Goal: Task Accomplishment & Management: Use online tool/utility

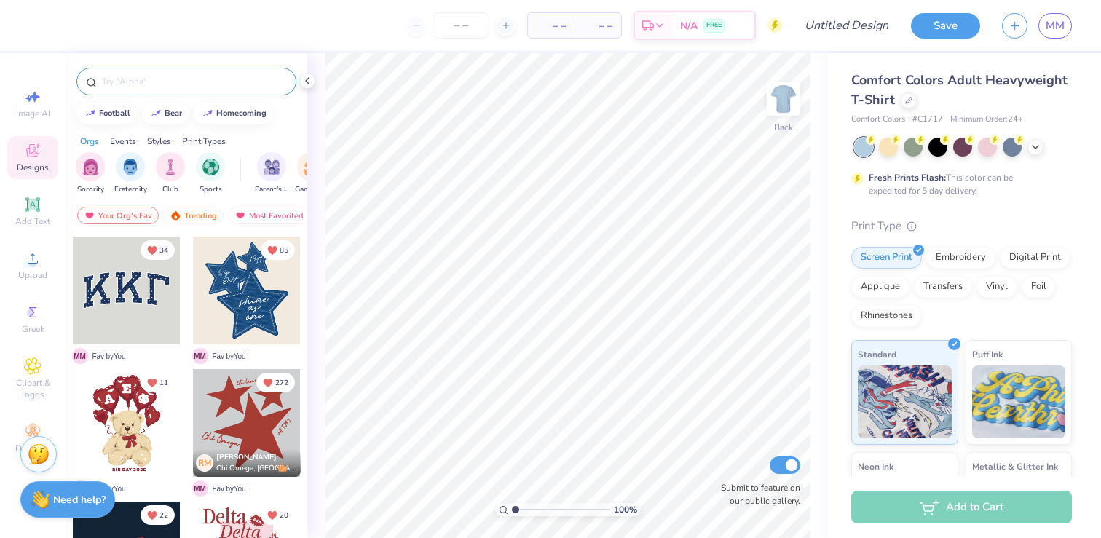
click at [137, 75] on input "text" at bounding box center [193, 81] width 186 height 15
click at [89, 79] on icon at bounding box center [91, 82] width 11 height 11
click at [283, 82] on input "text" at bounding box center [193, 81] width 186 height 15
click at [149, 168] on img "filter for Parent's Weekend" at bounding box center [149, 165] width 17 height 17
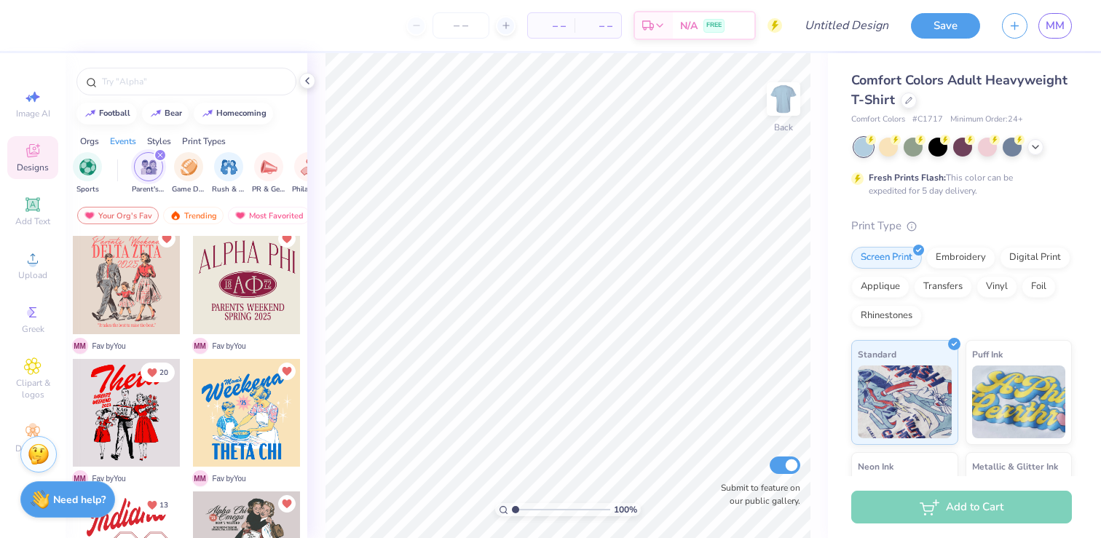
scroll to position [7, 0]
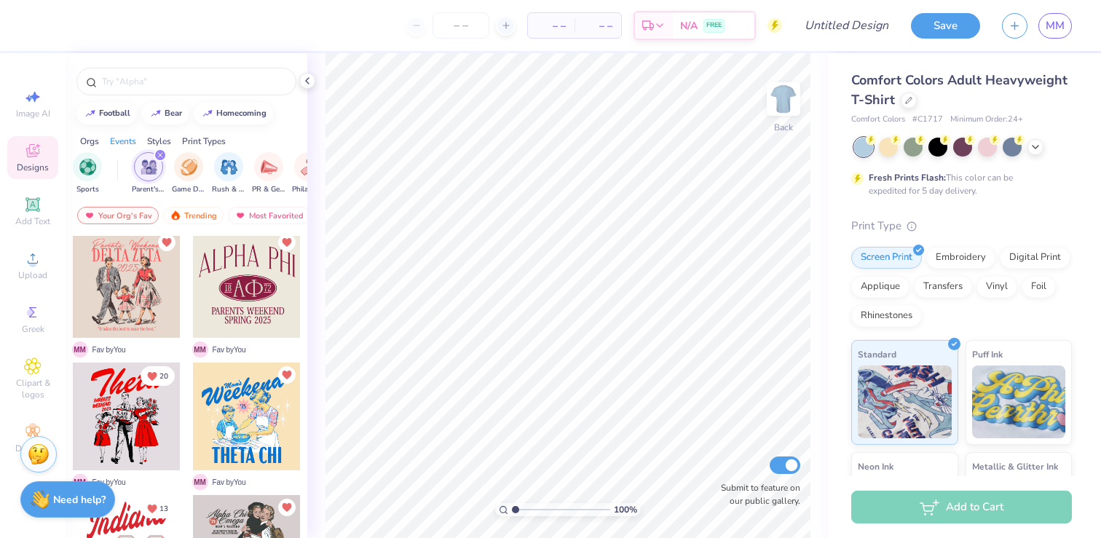
click at [230, 278] on div at bounding box center [247, 284] width 108 height 108
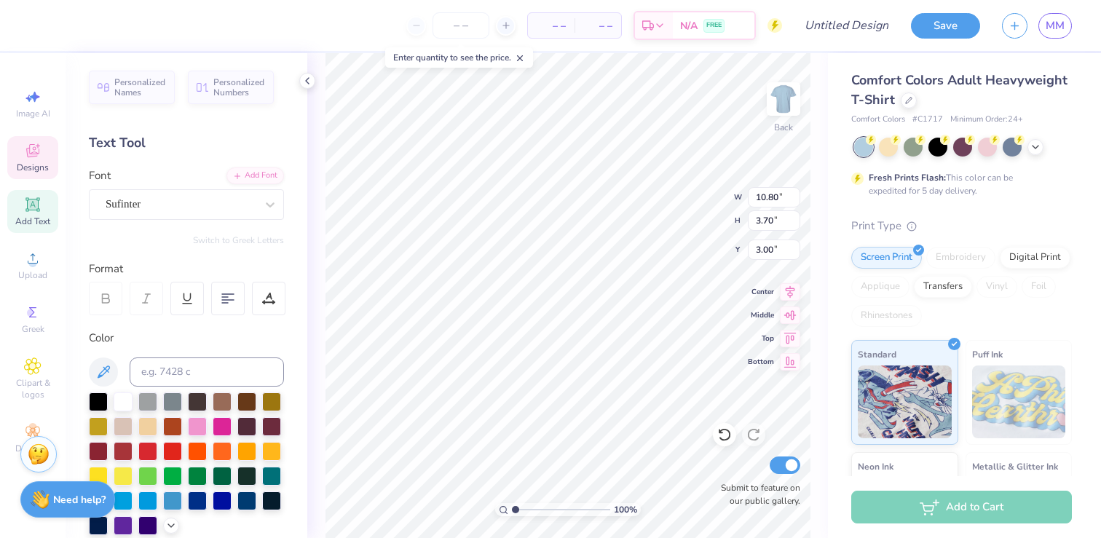
scroll to position [0, 0]
type textarea "SIGMA DELTA TAU"
type input "11.83"
type input "2.71"
click at [703, 215] on div "100 % Back W 11.83 11.83 " H 2.71 2.71 " Y 3.23 3.23 " Center Middle Top Bottom…" at bounding box center [567, 295] width 521 height 485
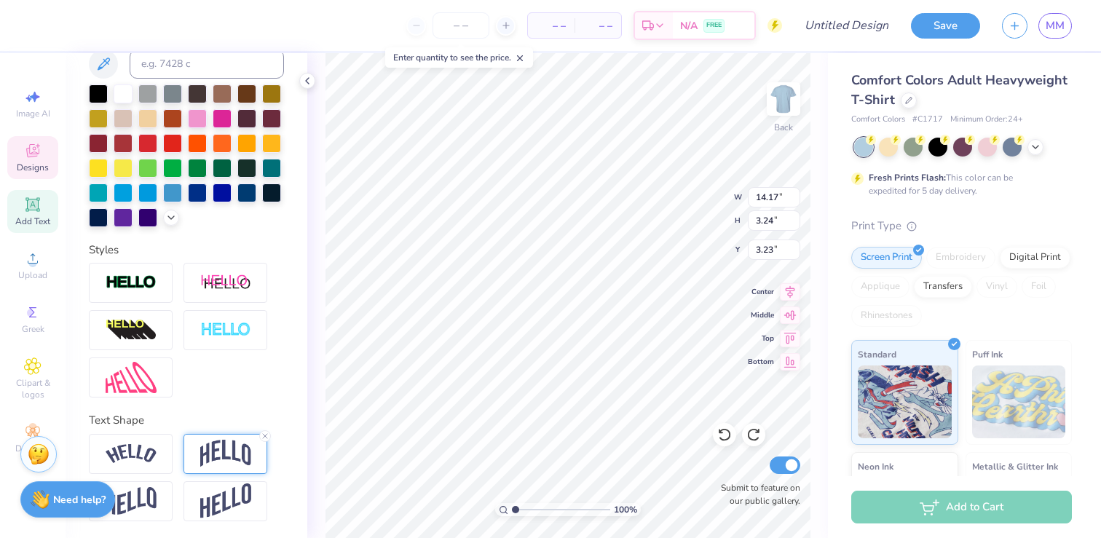
click at [221, 457] on img at bounding box center [225, 454] width 51 height 28
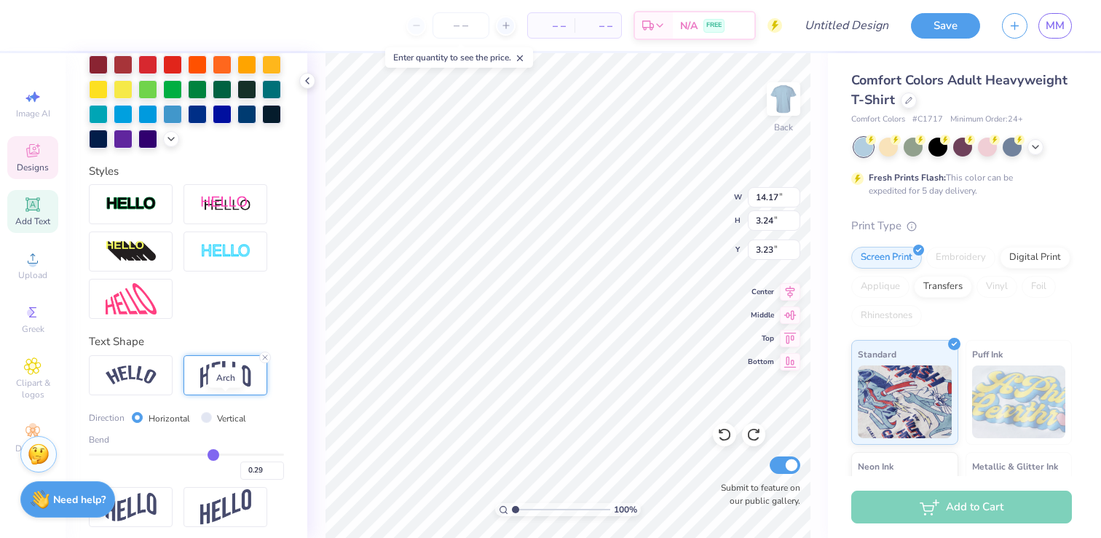
scroll to position [388, 0]
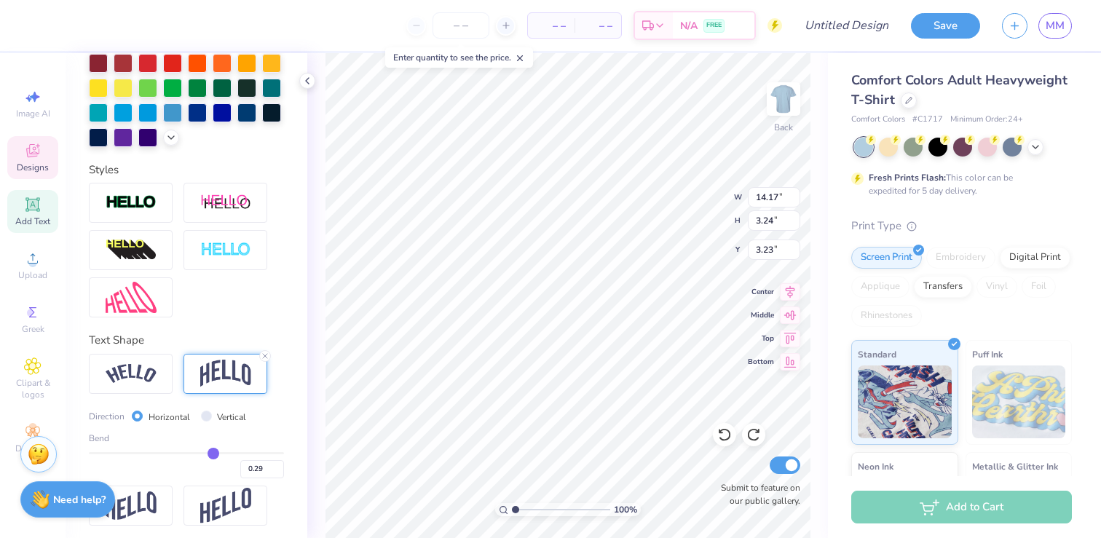
type input "0.32"
type input "0.33"
type input "0.34"
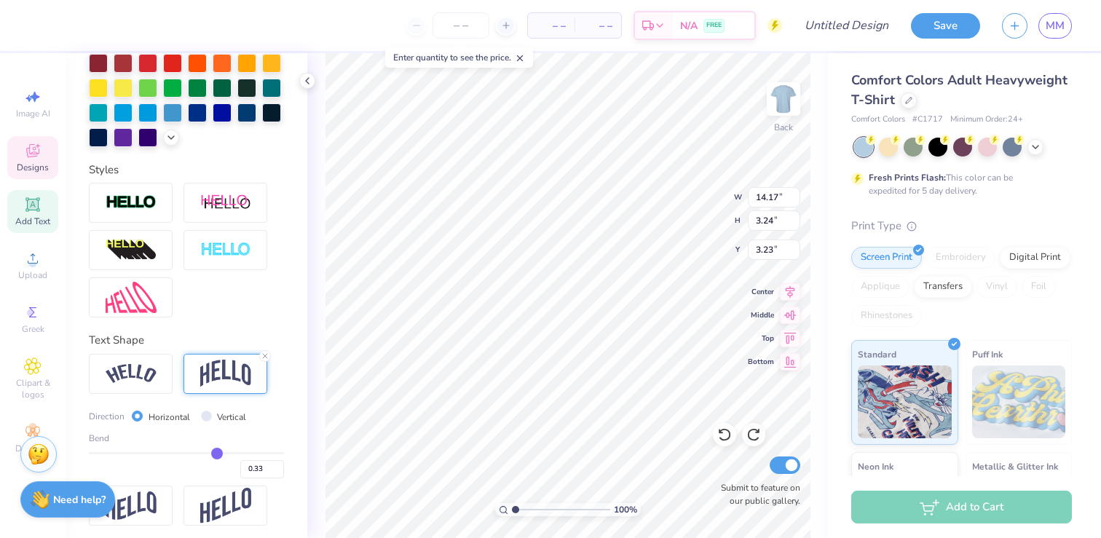
type input "0.34"
type input "0.35"
type input "0.36"
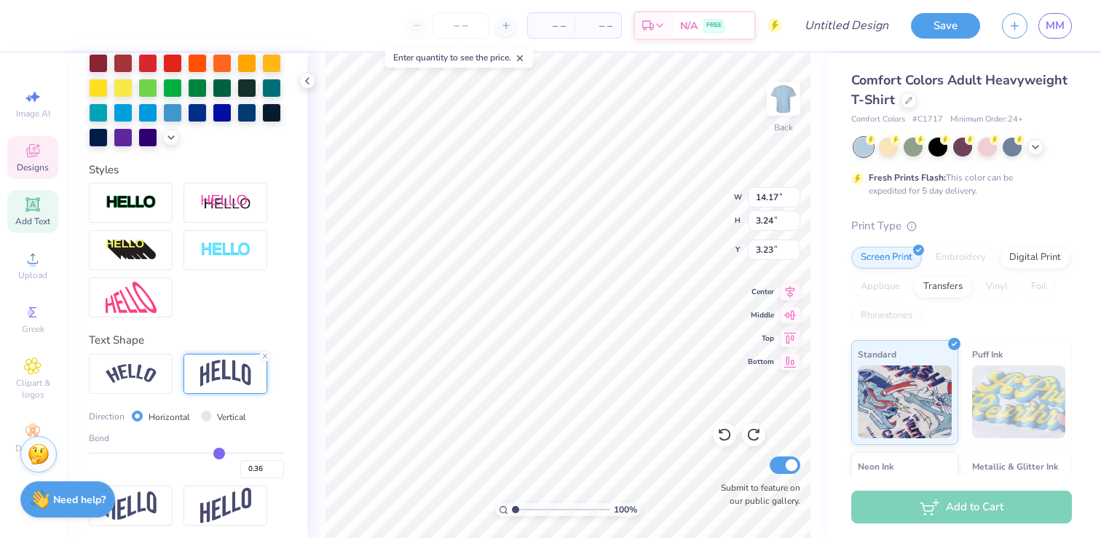
type input "0.37"
type input "0.38"
type input "0.39"
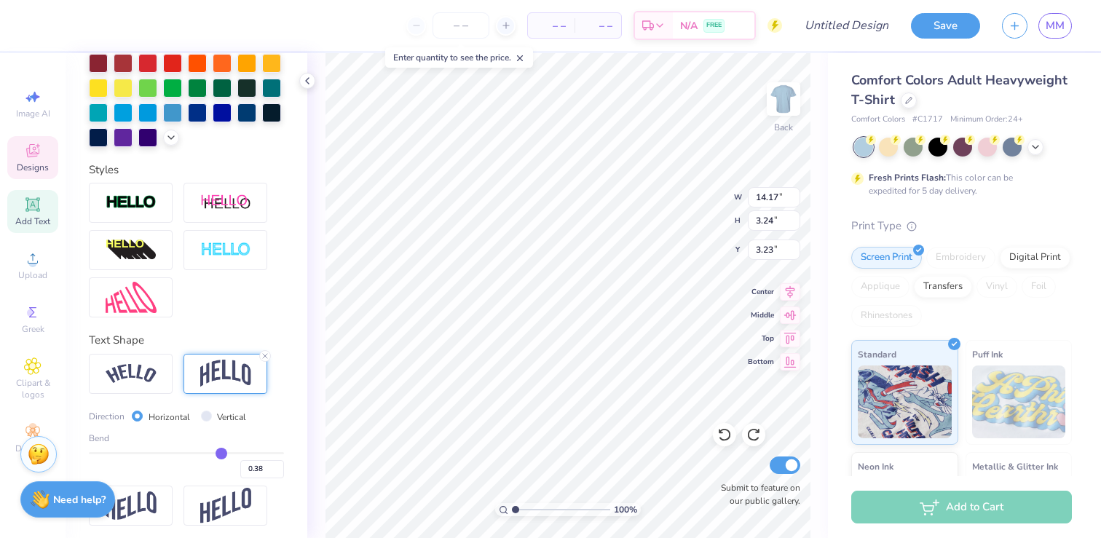
type input "0.39"
type input "0.4"
type input "0.40"
type input "0.41"
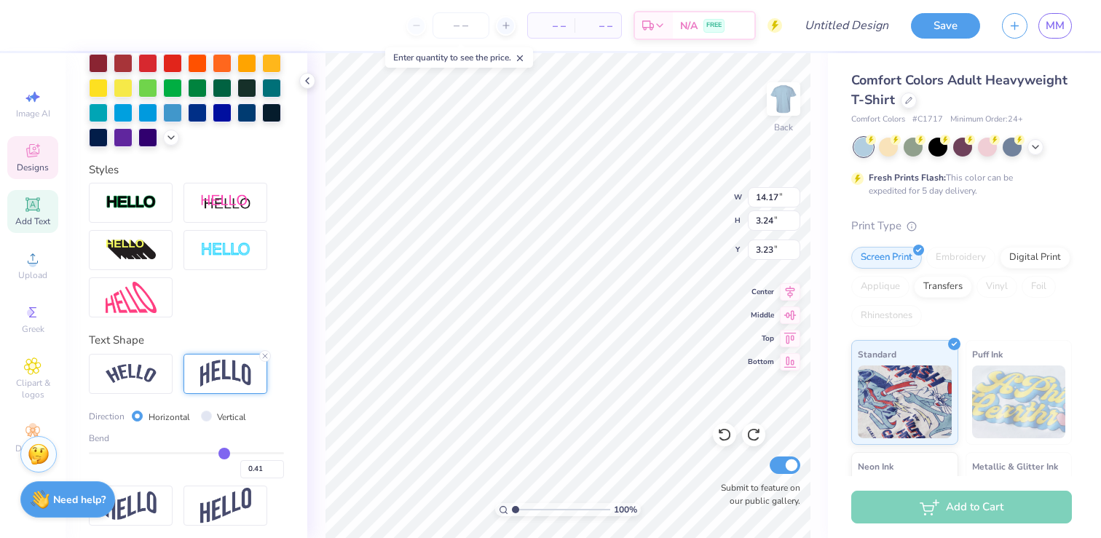
drag, startPoint x: 215, startPoint y: 449, endPoint x: 224, endPoint y: 450, distance: 8.9
type input "0.41"
click at [224, 452] on input "range" at bounding box center [186, 453] width 195 height 2
type input "3.91"
type input "2.89"
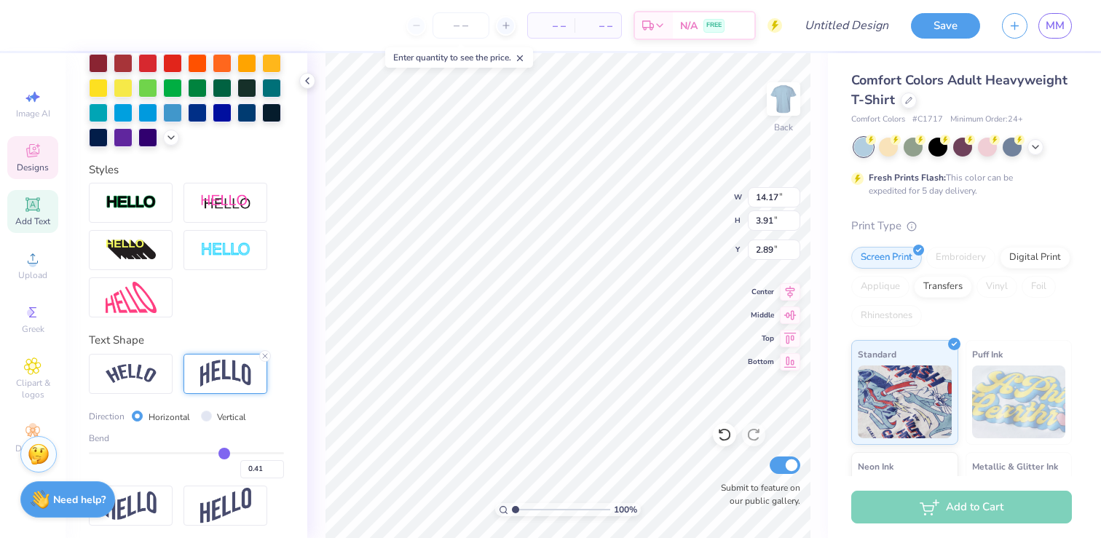
type input "0.42"
type input "0.43"
type input "0.44"
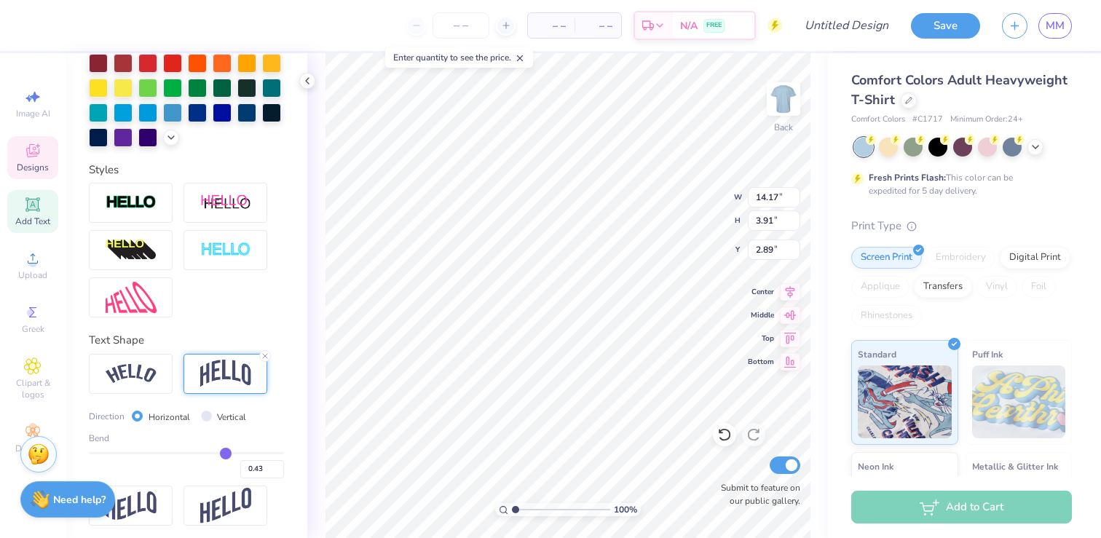
type input "0.44"
type input "0.45"
type input "0.46"
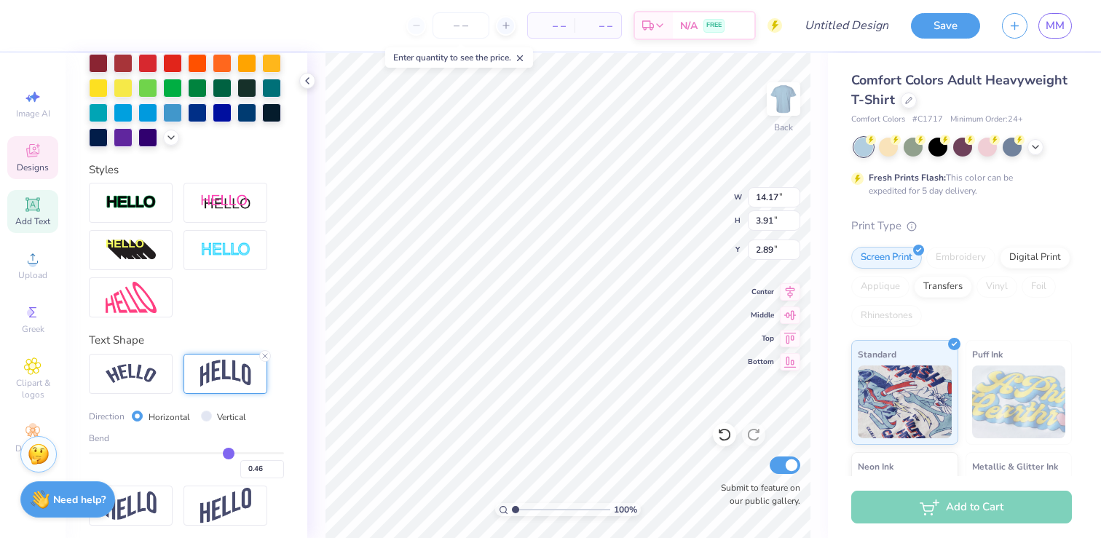
type input "0.47"
type input "0.48"
type input "0.49"
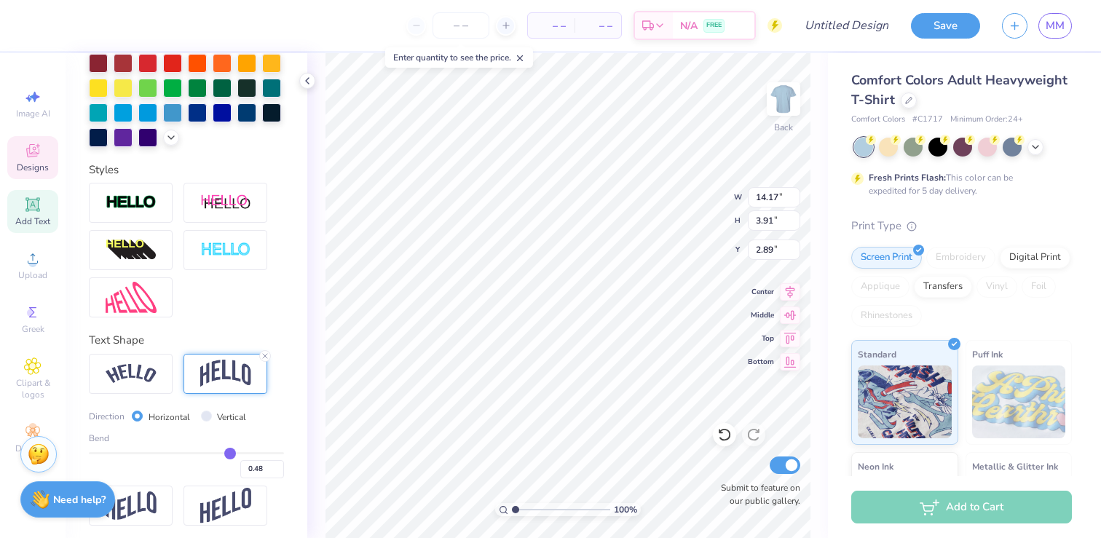
type input "0.49"
type input "0.5"
type input "0.50"
type input "0.51"
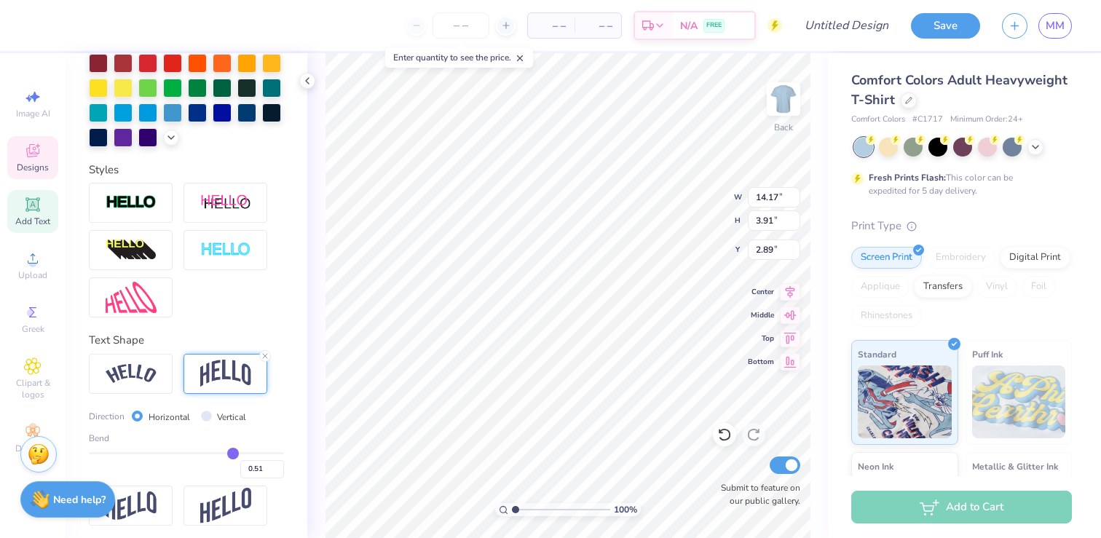
type input "0.52"
type input "0.53"
drag, startPoint x: 224, startPoint y: 450, endPoint x: 234, endPoint y: 451, distance: 10.9
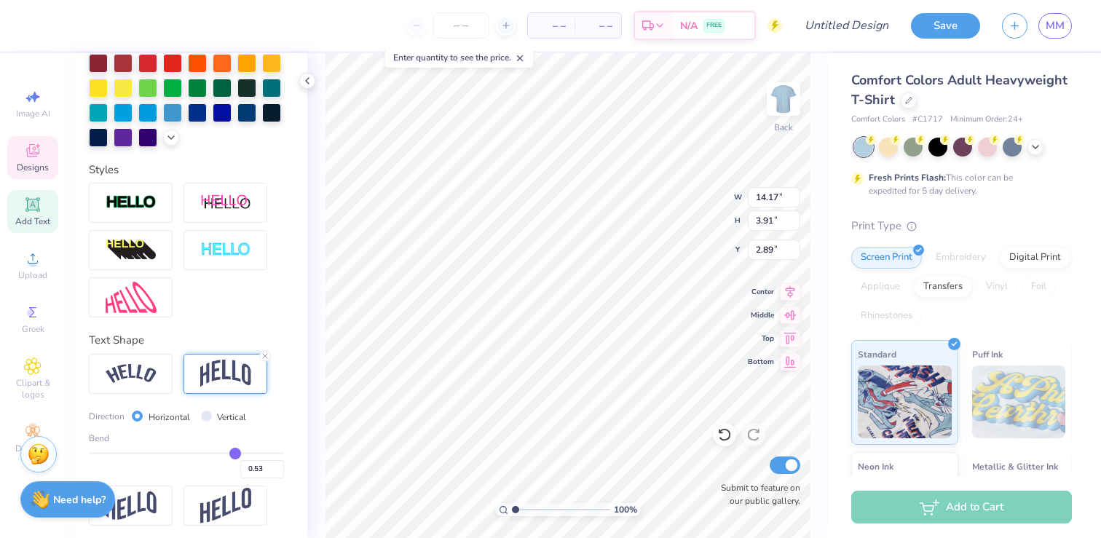
type input "0.53"
click at [234, 452] on input "range" at bounding box center [186, 453] width 195 height 2
type input "4.62"
type input "2.54"
type input "0.52"
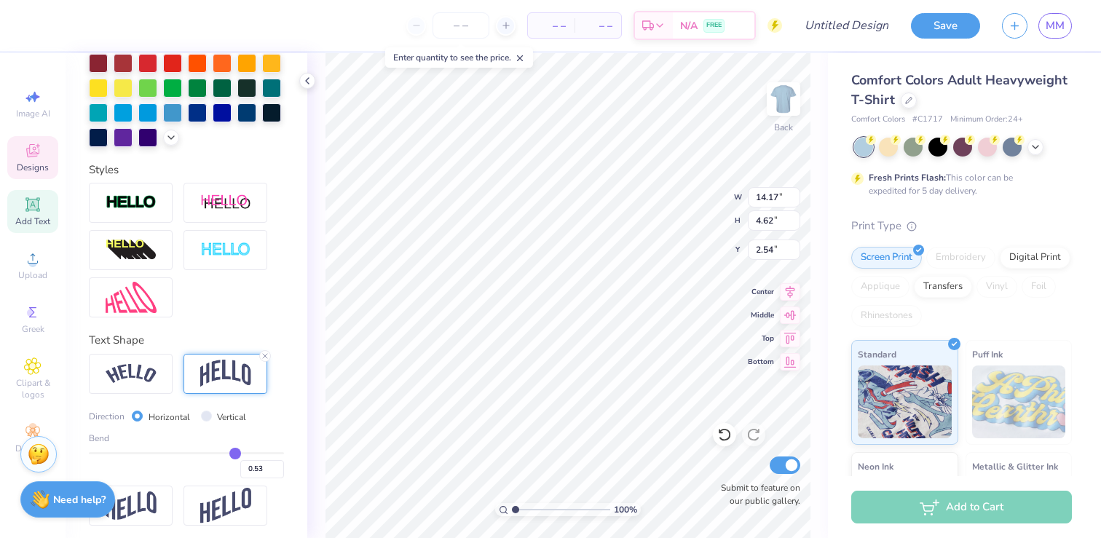
type input "0.52"
type input "0.51"
type input "0.5"
type input "0.50"
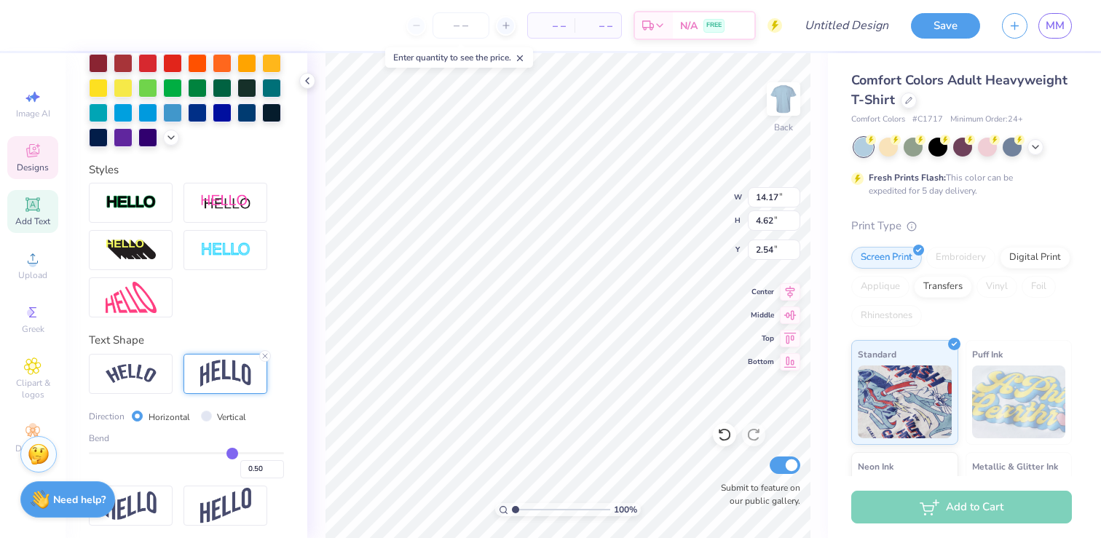
type input "0.49"
type input "0.47"
type input "0.46"
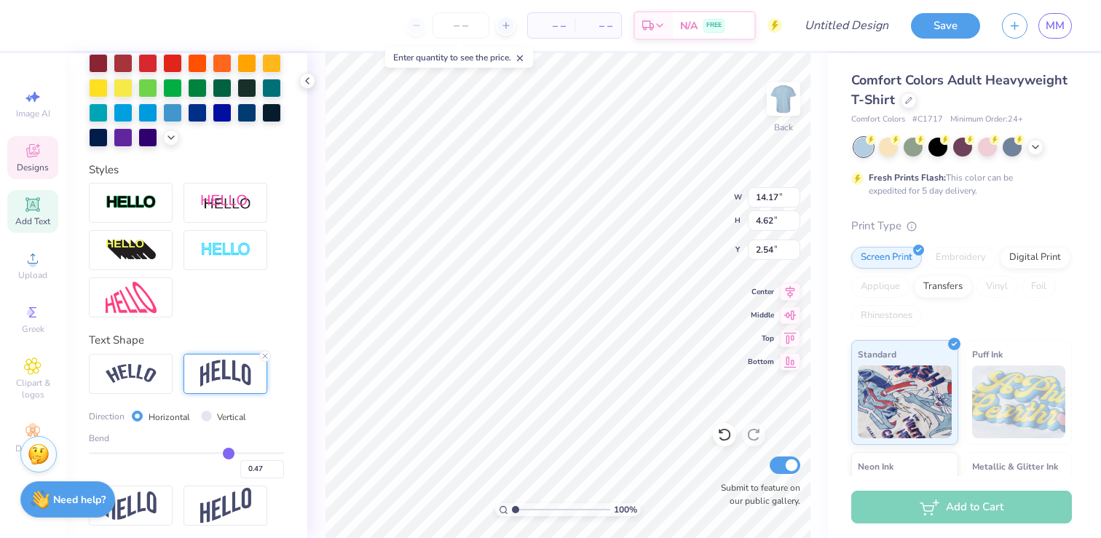
type input "0.46"
type input "0.45"
type input "0.44"
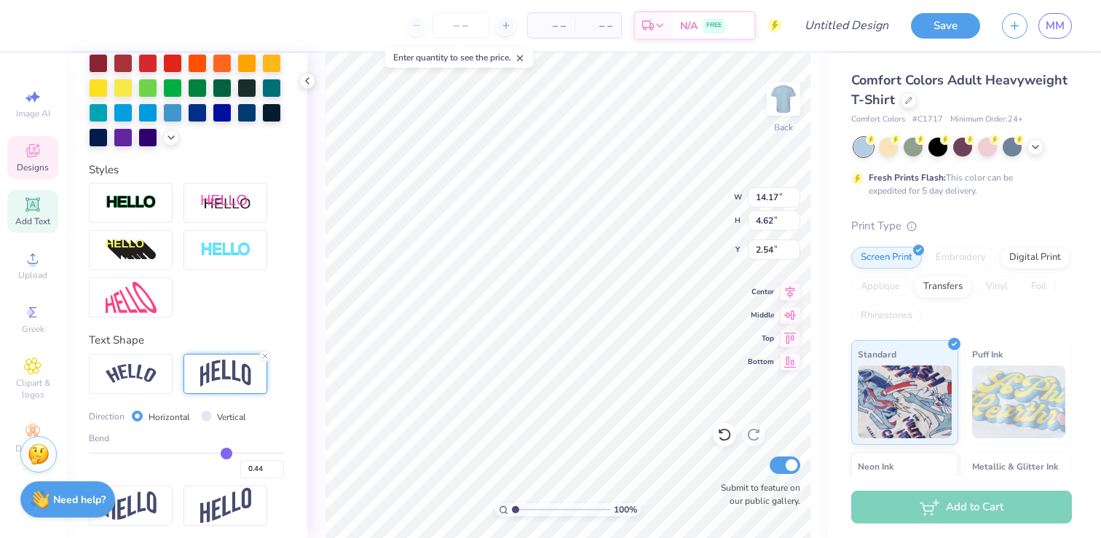
type input "0.42"
type input "0.41"
type input "0.4"
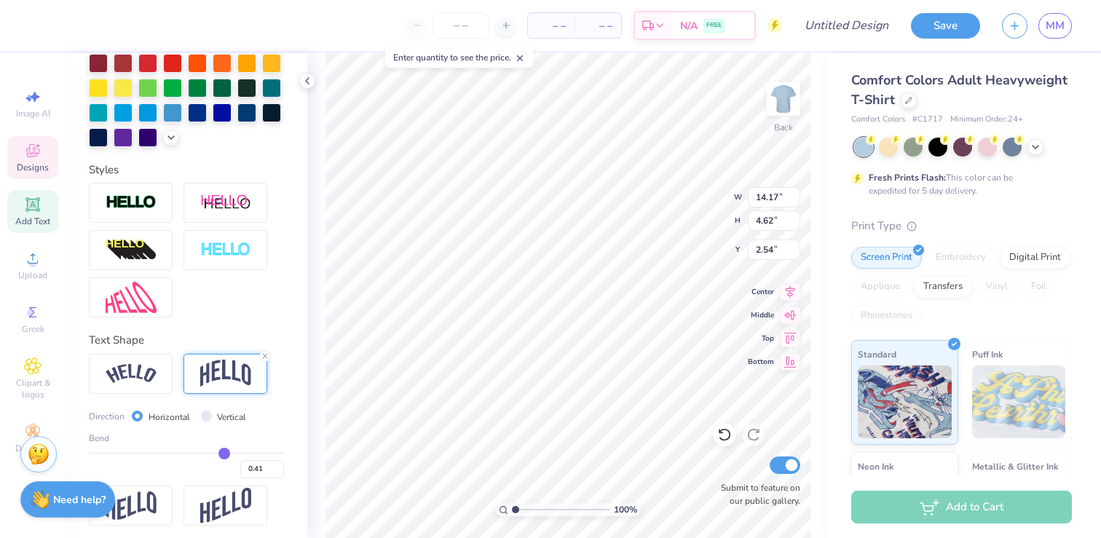
type input "0.40"
type input "0.39"
type input "0.38"
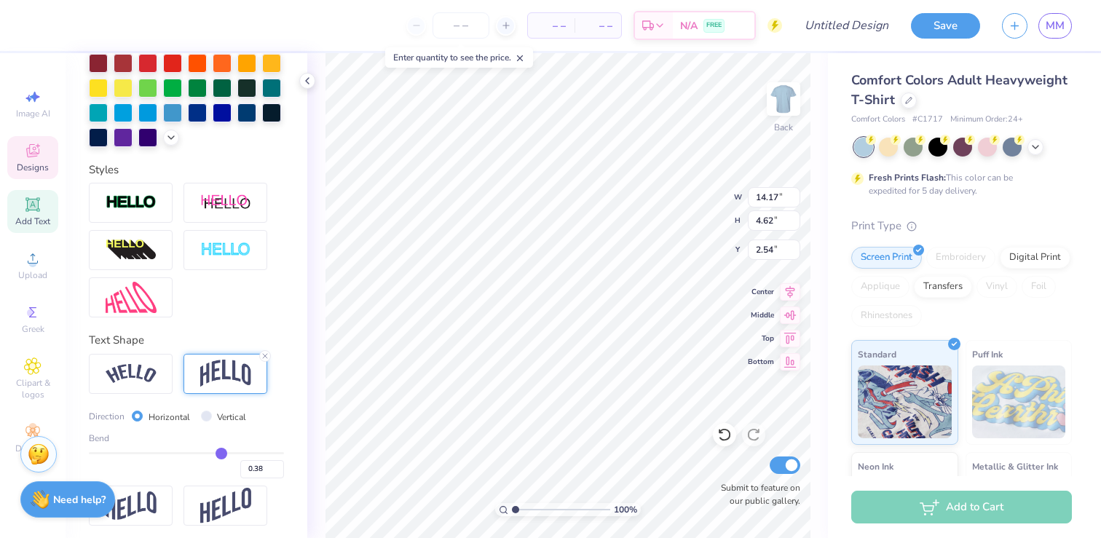
type input "0.37"
type input "0.36"
type input "0.35"
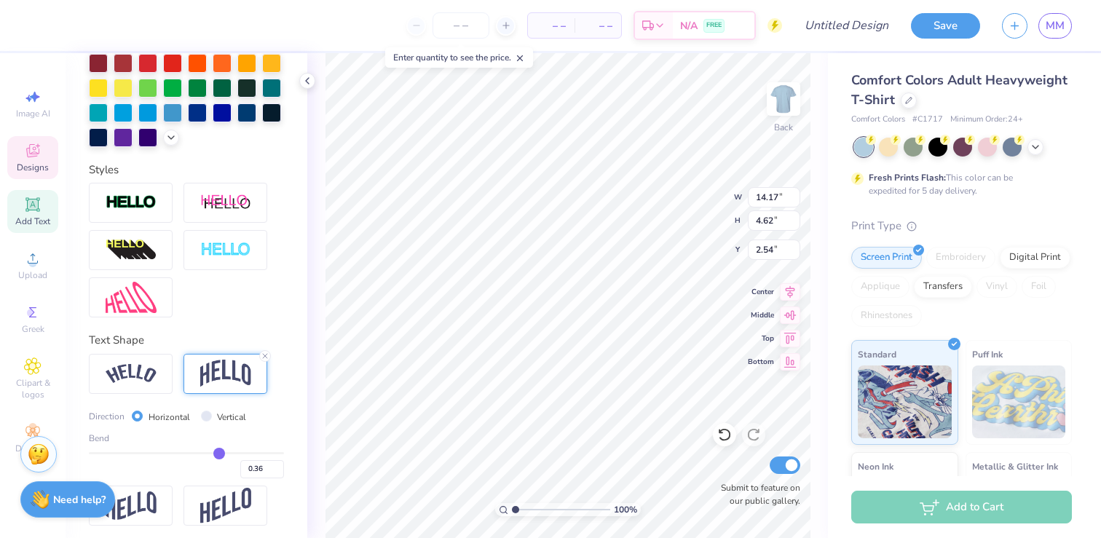
type input "0.35"
type input "0.34"
type input "0.33"
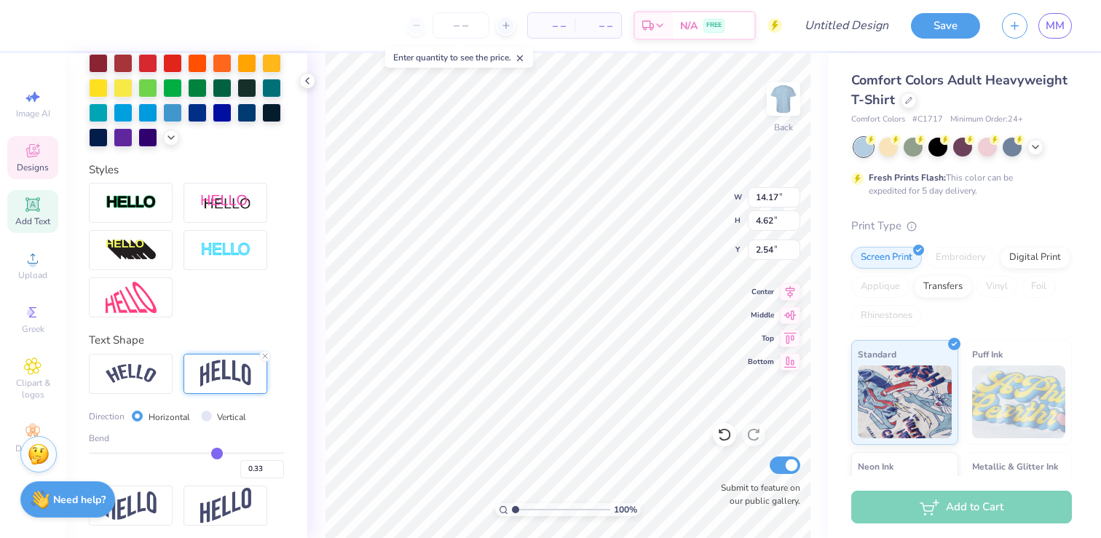
type input "0.32"
type input "0.31"
type input "0.3"
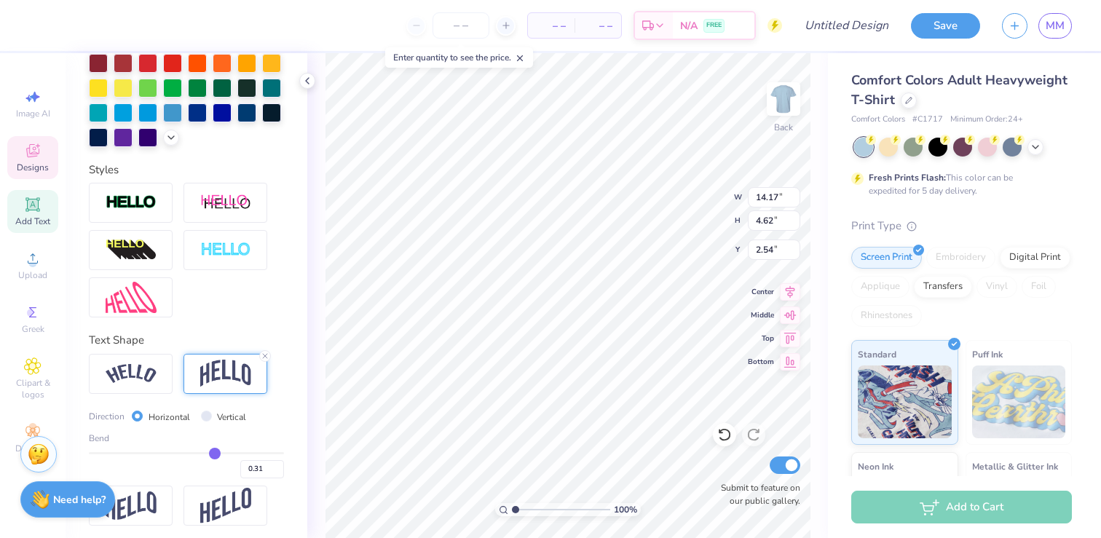
type input "0.30"
type input "0.31"
type input "0.32"
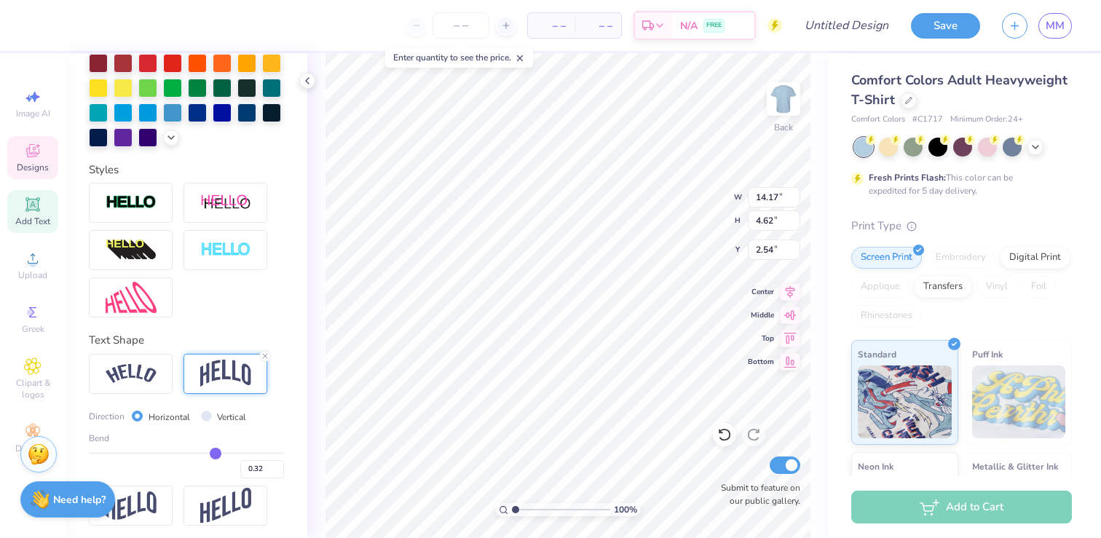
drag, startPoint x: 234, startPoint y: 451, endPoint x: 216, endPoint y: 451, distance: 18.2
type input "0.32"
click at [216, 452] on input "range" at bounding box center [186, 453] width 195 height 2
type input "3.41"
type input "4.09"
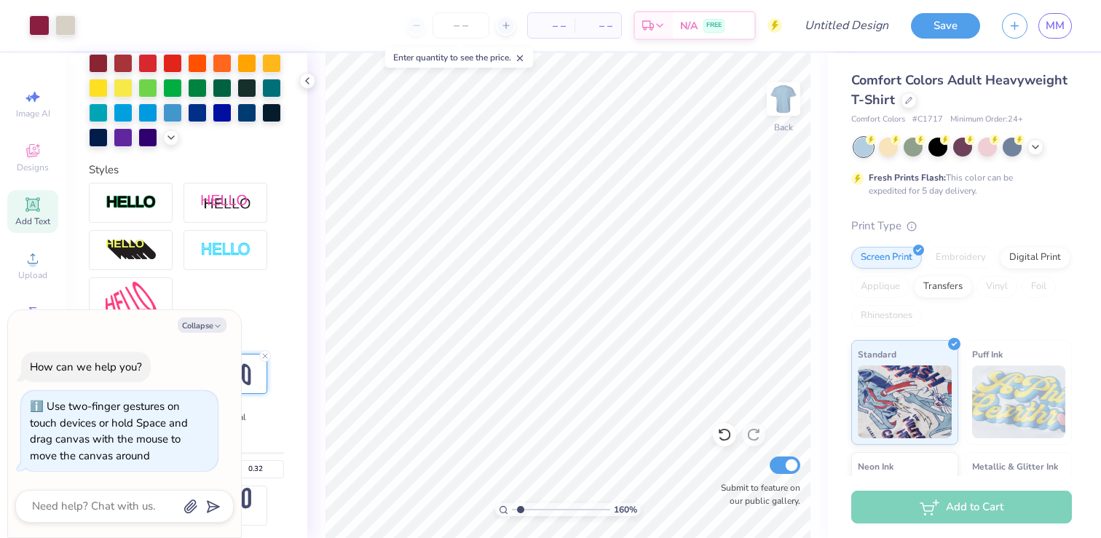
type input "1.53"
click at [520, 506] on input "range" at bounding box center [561, 509] width 98 height 13
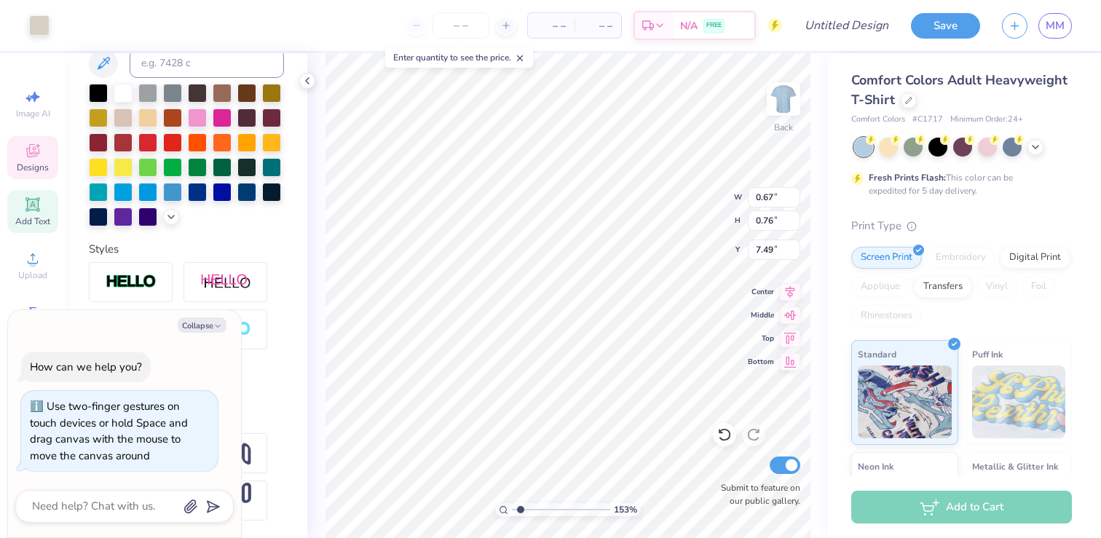
scroll to position [308, 0]
type textarea "x"
type textarea "1"
type textarea "x"
type textarea "19"
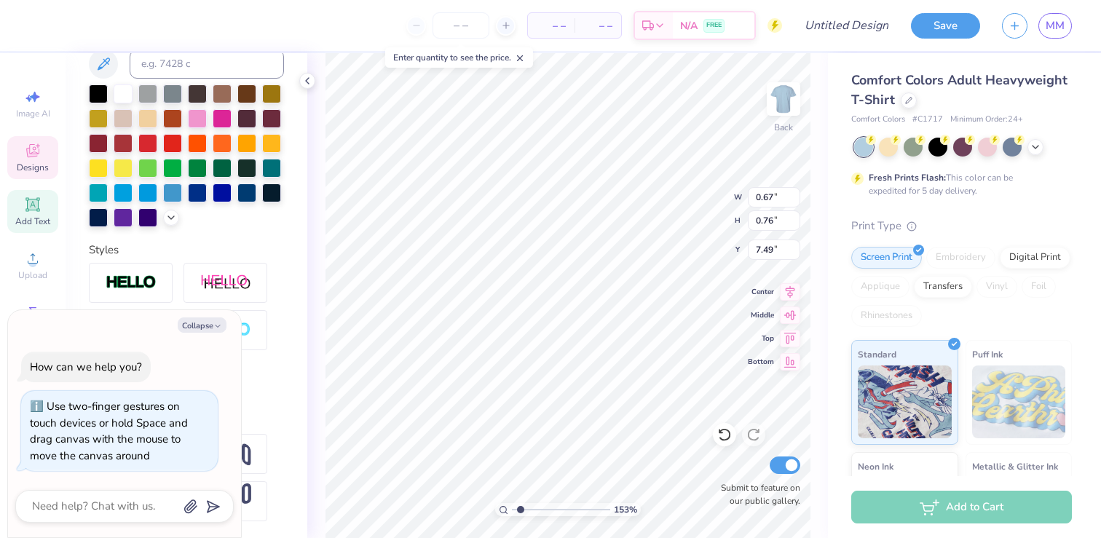
type textarea "x"
type input "0.78"
type input "7.50"
type textarea "x"
type textarea "1"
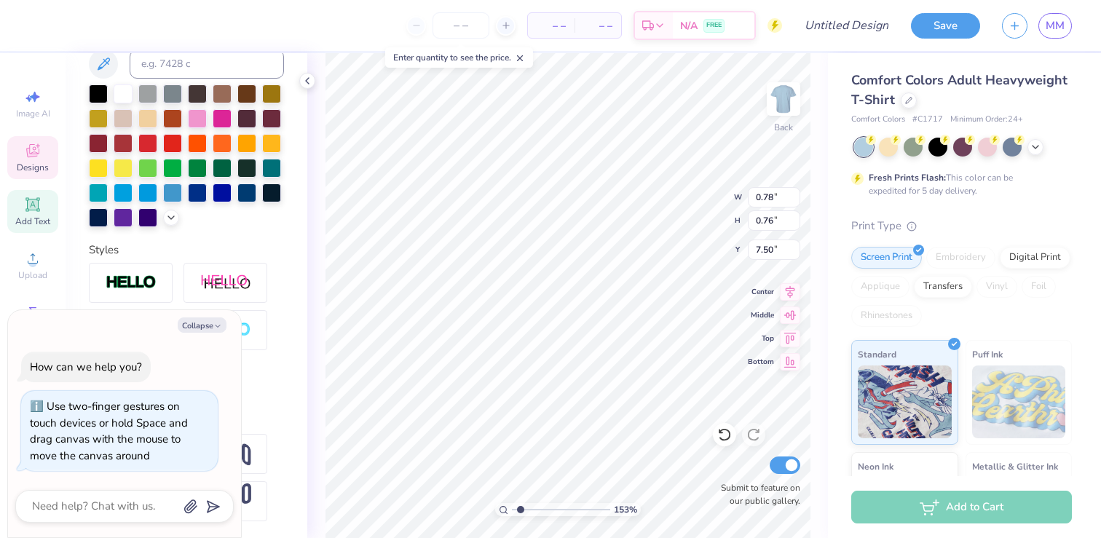
type textarea "x"
type textarea "17"
type textarea "x"
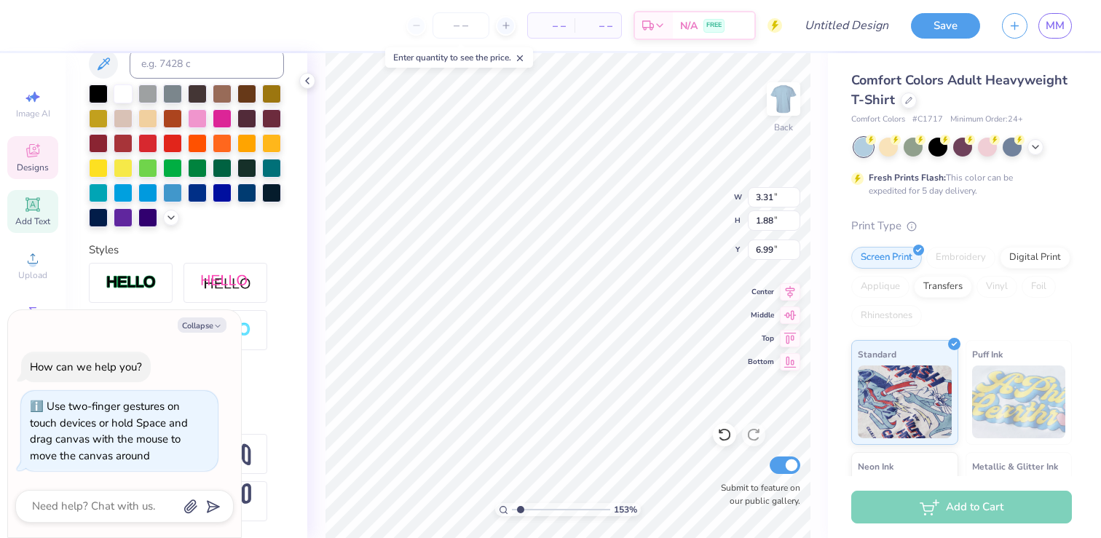
type textarea "x"
type input "6.46"
type input "2.98"
type input "6.41"
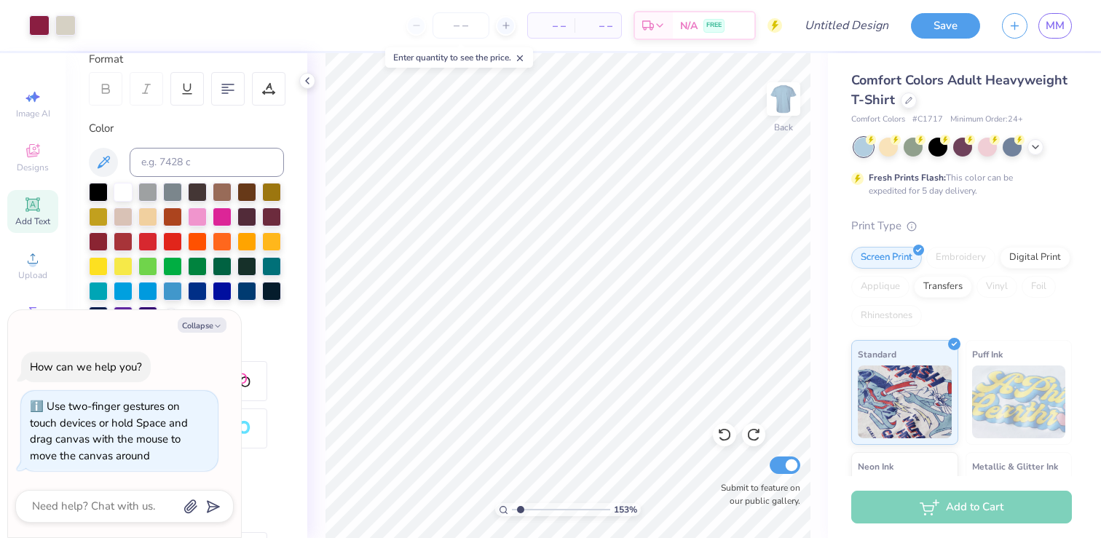
scroll to position [0, 0]
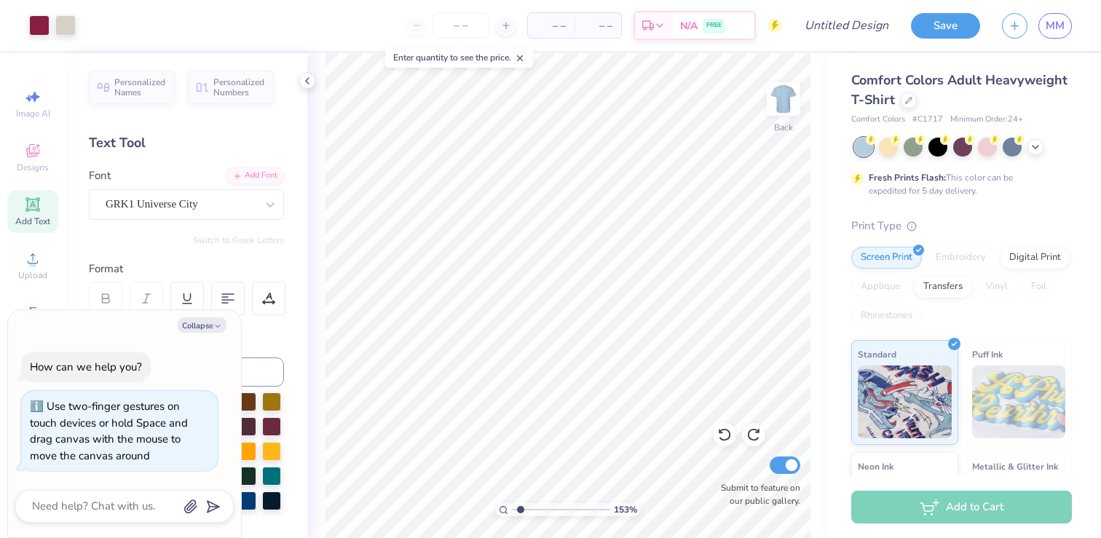
click at [202, 326] on button "Collapse" at bounding box center [202, 324] width 49 height 15
type textarea "x"
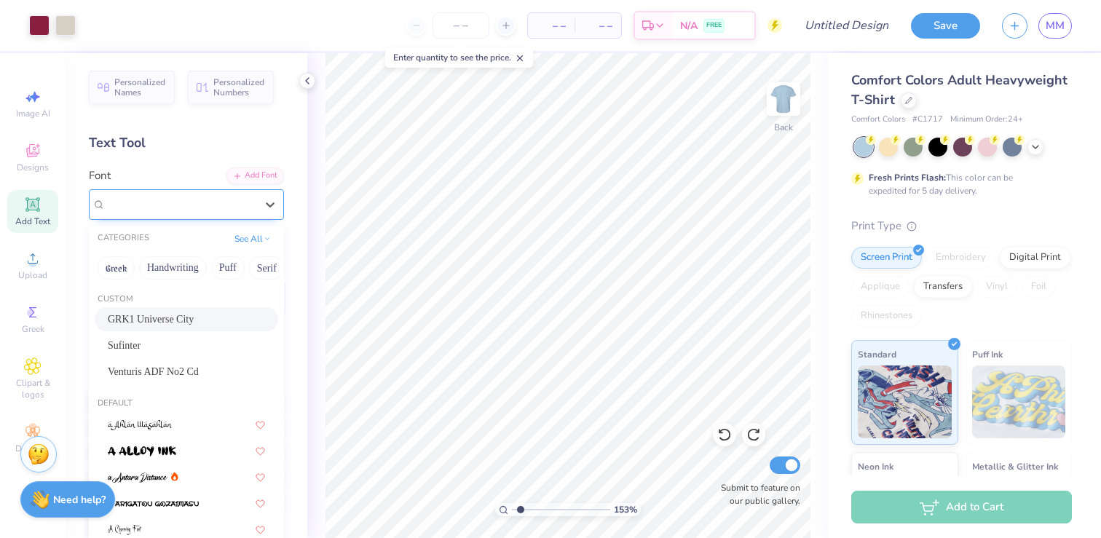
drag, startPoint x: 520, startPoint y: 505, endPoint x: 224, endPoint y: 209, distance: 418.1
click at [224, 209] on div "GRK1 Universe City" at bounding box center [180, 204] width 153 height 23
click at [198, 167] on div "Personalized Names Personalized Numbers Text Tool Add Font Font option GRK1 Uni…" at bounding box center [187, 295] width 242 height 485
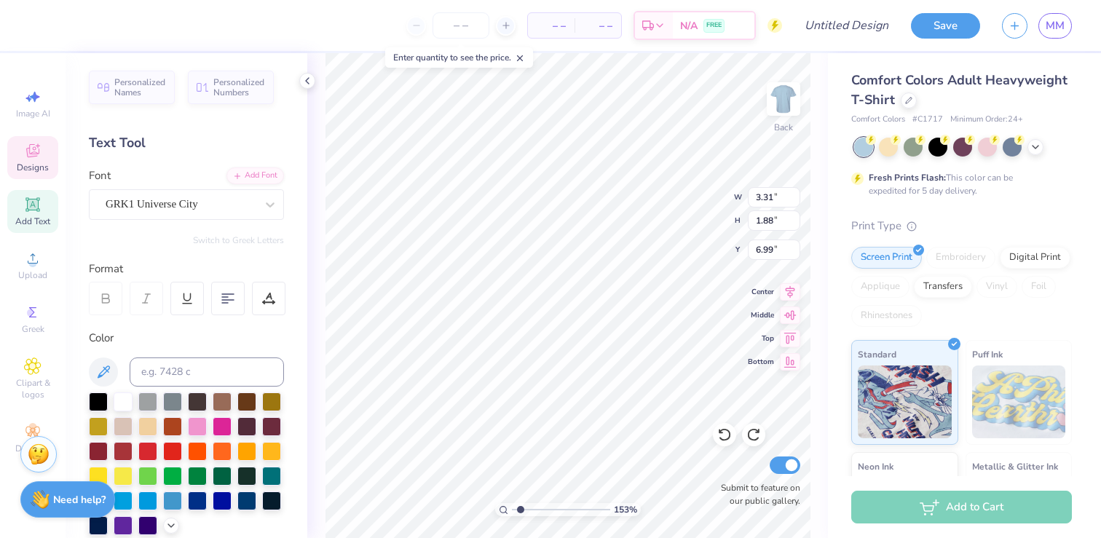
drag, startPoint x: 224, startPoint y: 209, endPoint x: 238, endPoint y: 233, distance: 27.7
click at [238, 233] on div "Personalized Names Personalized Numbers Text Tool Add Font Font GRK1 Universe C…" at bounding box center [187, 295] width 242 height 485
click at [224, 246] on div "Personalized Names Personalized Numbers Text Tool Add Font Font GRK1 Universe C…" at bounding box center [187, 295] width 242 height 485
drag, startPoint x: 238, startPoint y: 233, endPoint x: 122, endPoint y: 236, distance: 115.8
click at [122, 236] on div "Switch to Greek Letters" at bounding box center [186, 240] width 195 height 12
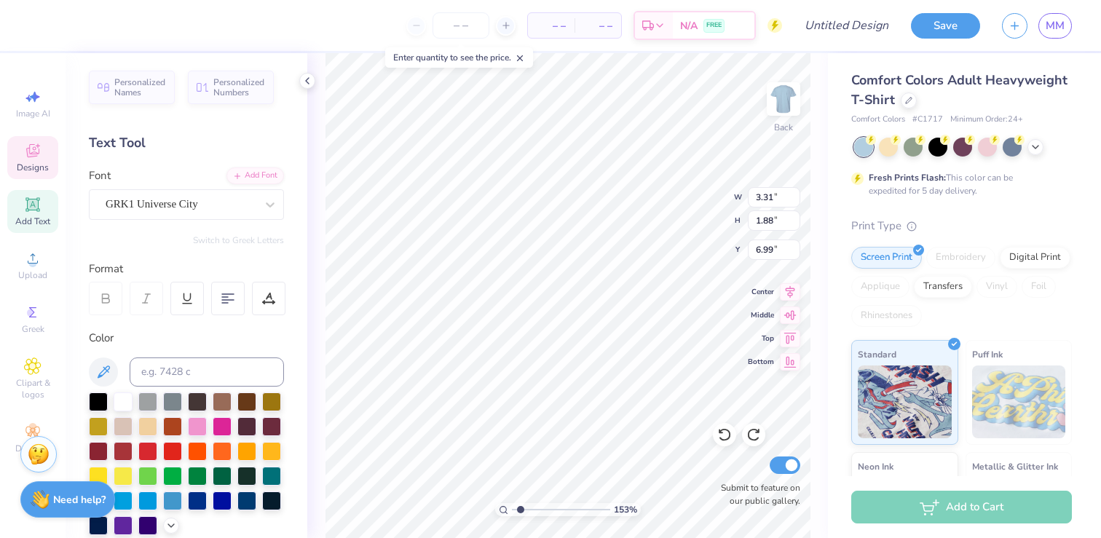
click at [136, 210] on div "GRK1 Universe City" at bounding box center [180, 204] width 153 height 23
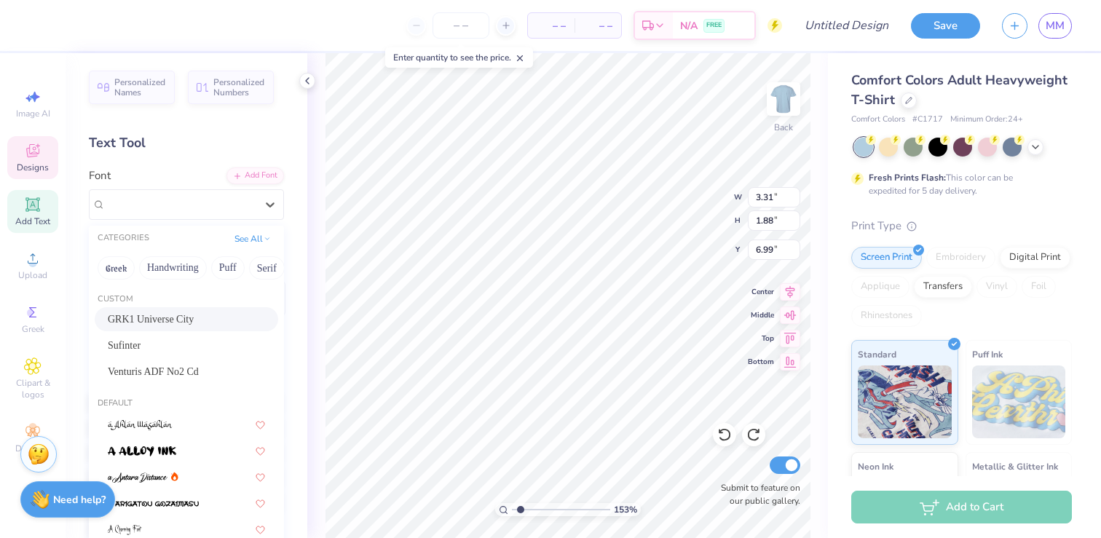
drag, startPoint x: 122, startPoint y: 236, endPoint x: 143, endPoint y: 320, distance: 86.9
click at [143, 320] on span "GRK1 Universe City" at bounding box center [151, 319] width 86 height 15
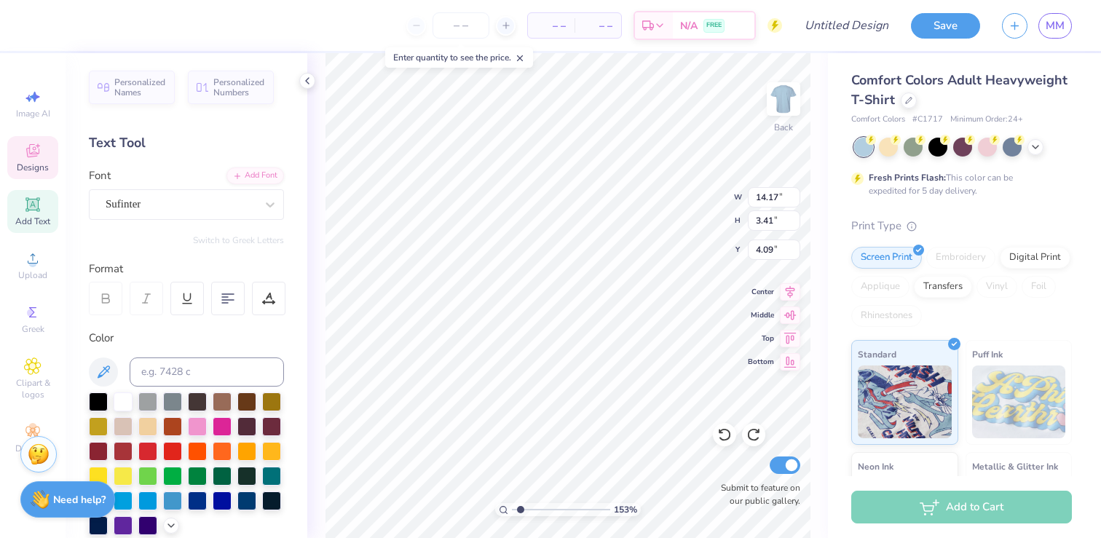
type input "14.17"
type input "3.41"
type input "4.09"
drag, startPoint x: 236, startPoint y: 237, endPoint x: 254, endPoint y: 170, distance: 68.7
click at [254, 170] on div "Add Font" at bounding box center [255, 174] width 58 height 17
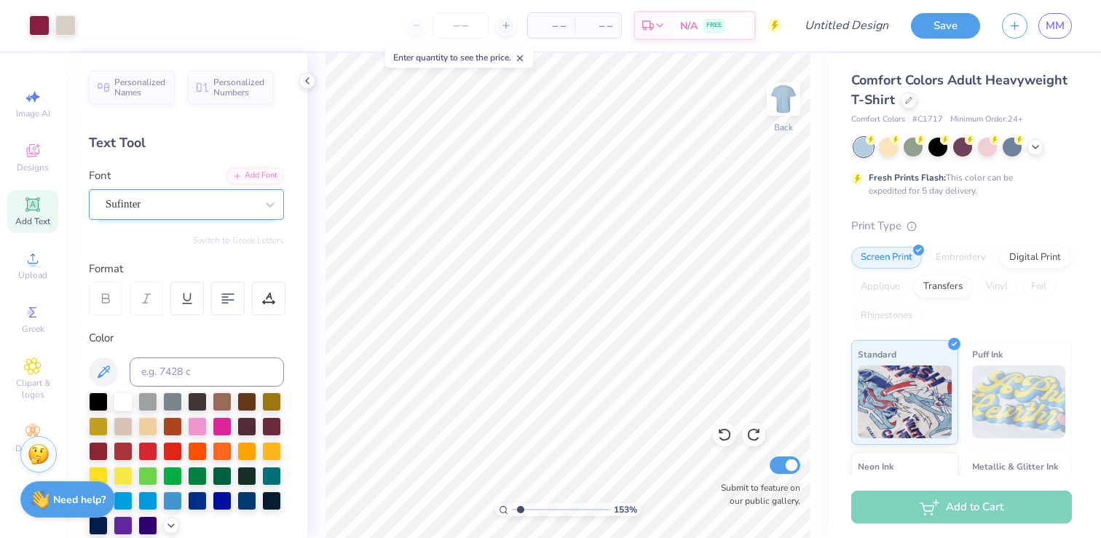
click at [170, 201] on div "Sufinter" at bounding box center [180, 204] width 153 height 23
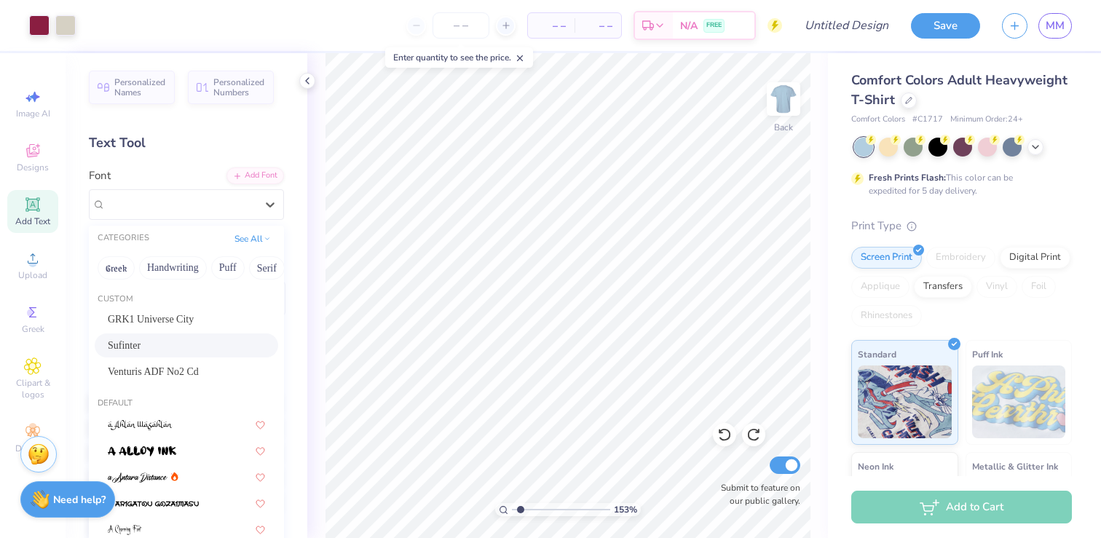
click at [161, 352] on div "Sufinter" at bounding box center [186, 345] width 157 height 15
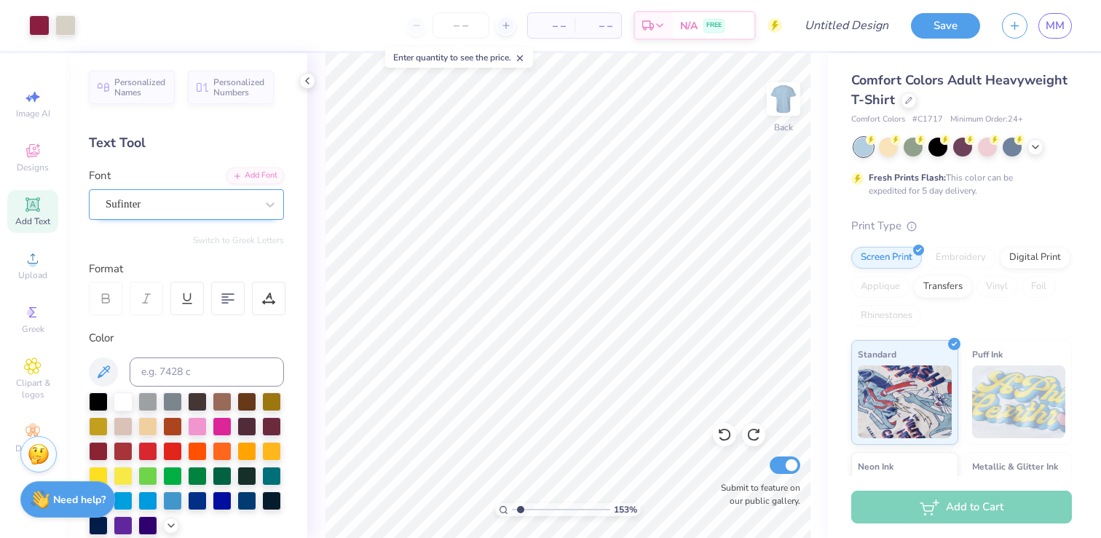
click at [239, 197] on div "Sufinter" at bounding box center [180, 204] width 153 height 23
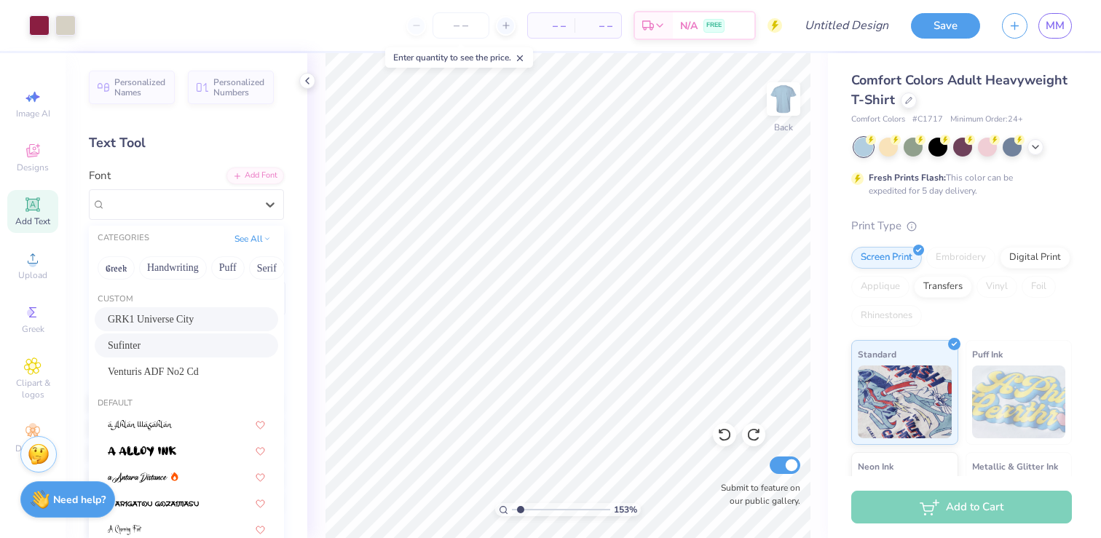
click at [175, 315] on span "GRK1 Universe City" at bounding box center [151, 319] width 86 height 15
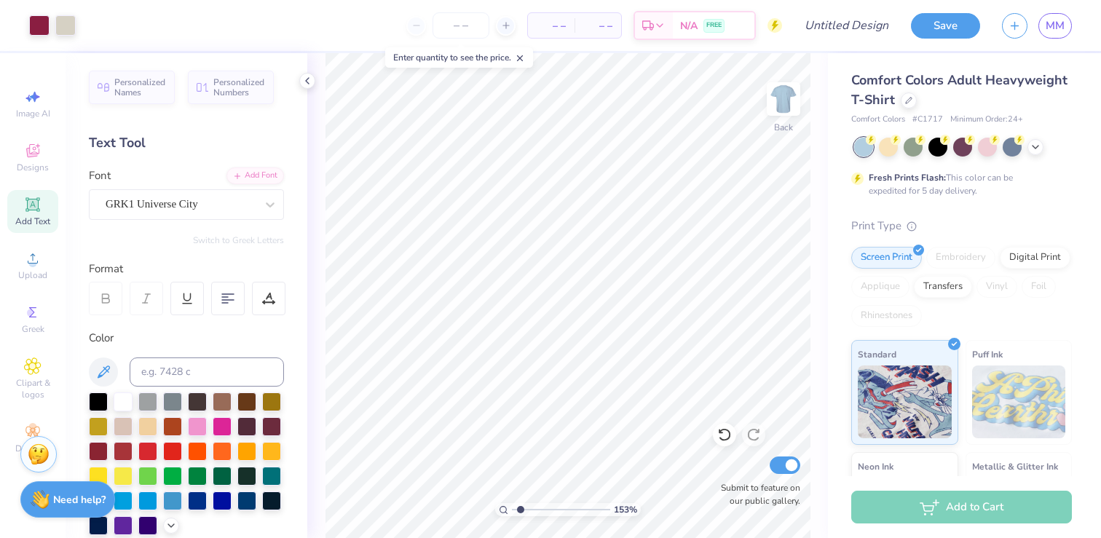
click at [250, 232] on div "Personalized Names Personalized Numbers Text Tool Add Font Font GRK1 Universe C…" at bounding box center [187, 295] width 242 height 485
type textarea "s"
type textarea "SDT"
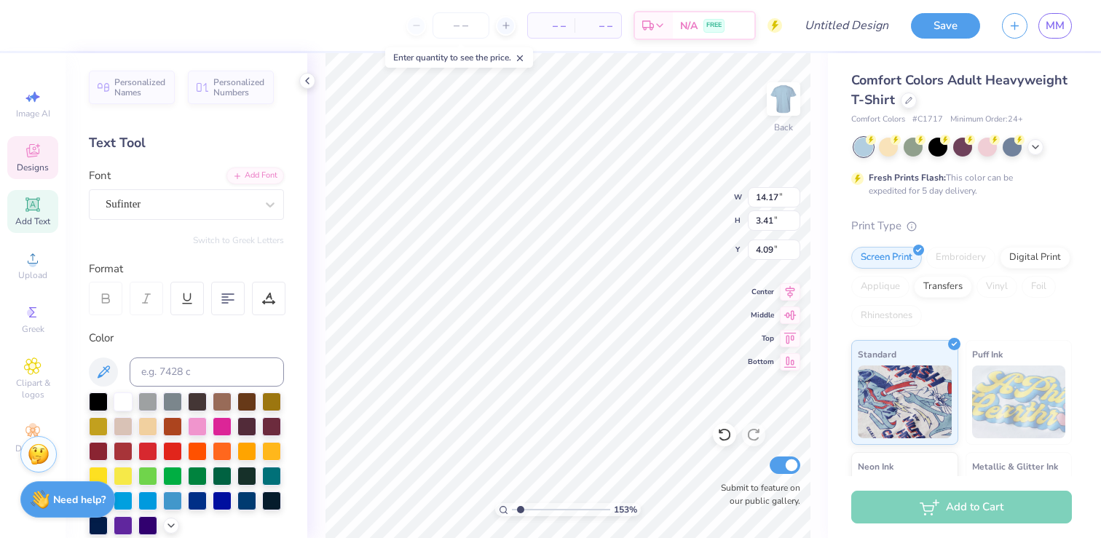
type input "3.73"
type input "2.10"
type input "6.87"
type input "3.31"
type input "1.87"
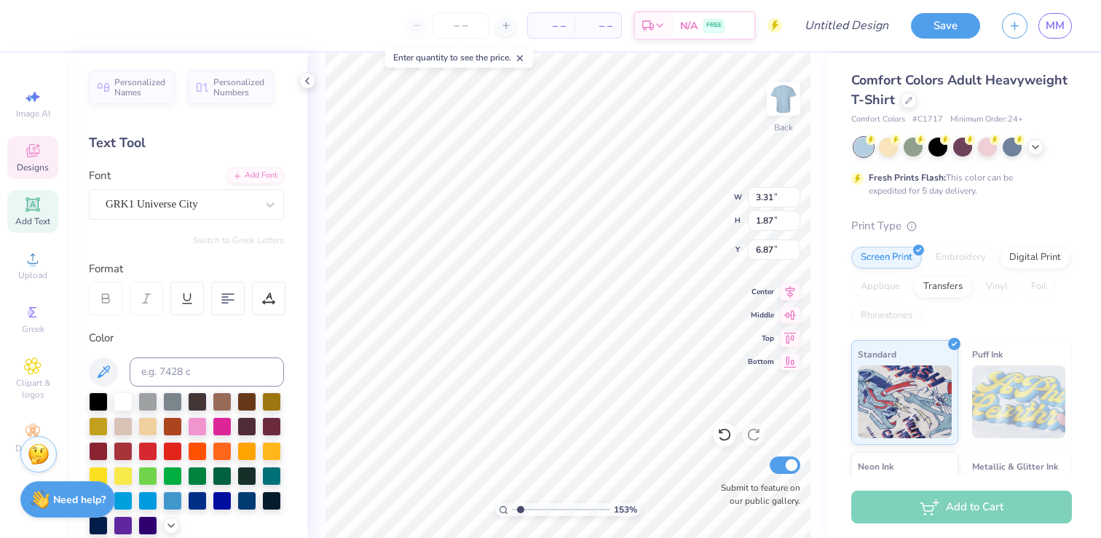
type input "6.94"
drag, startPoint x: 522, startPoint y: 509, endPoint x: 538, endPoint y: 509, distance: 16.0
type input "3.37"
click at [538, 509] on input "range" at bounding box center [561, 509] width 98 height 13
type input "14.17"
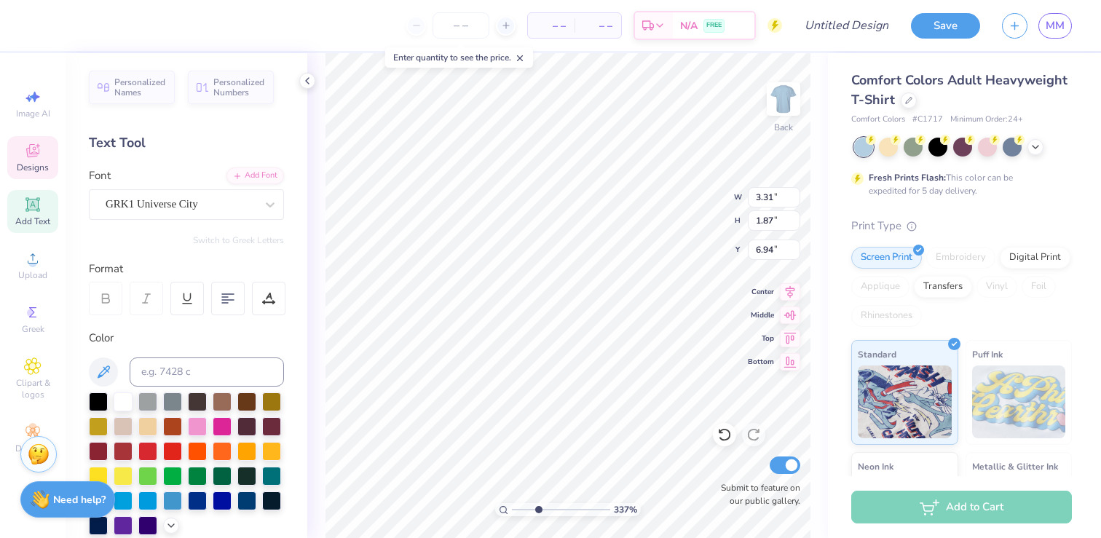
type input "3.41"
type input "4.09"
type input "3.31"
type input "1.87"
type input "6.94"
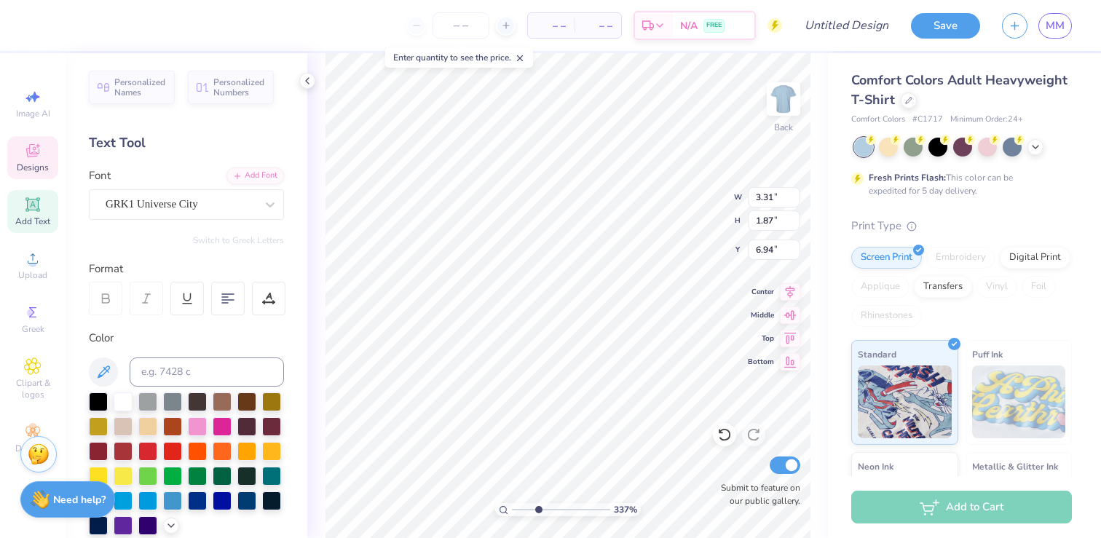
type input "4.19"
click at [794, 315] on icon at bounding box center [790, 312] width 20 height 17
click at [789, 312] on icon at bounding box center [790, 312] width 12 height 9
type input "6.94"
type input "6.46"
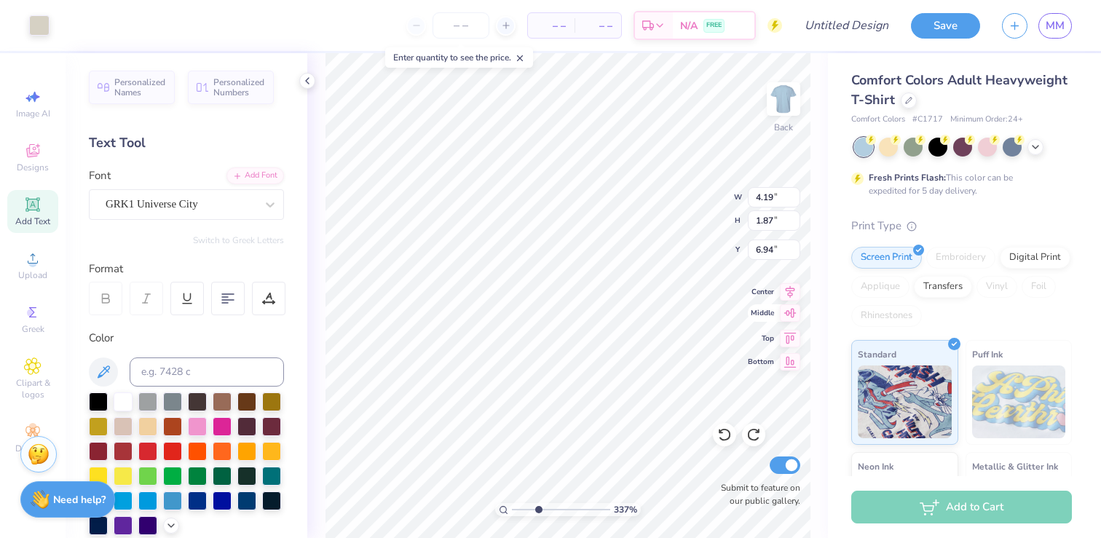
type input "2.98"
type input "6.41"
drag, startPoint x: 534, startPoint y: 507, endPoint x: 510, endPoint y: 508, distance: 24.0
type input "1"
click at [512, 508] on input "range" at bounding box center [561, 509] width 98 height 13
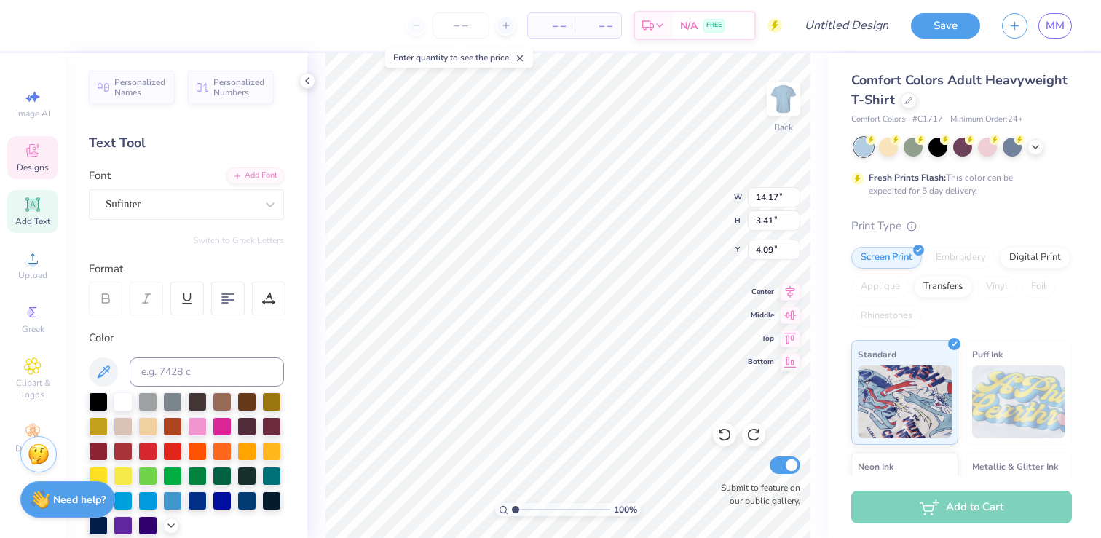
click at [105, 296] on icon at bounding box center [105, 298] width 13 height 13
click at [271, 299] on icon at bounding box center [269, 296] width 7 height 7
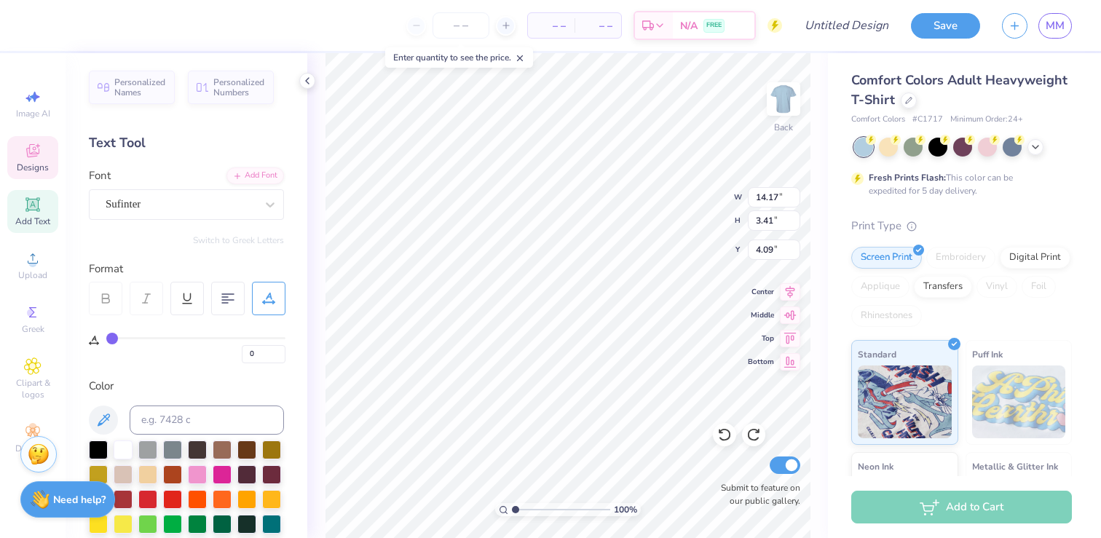
type input "1"
type input "2"
type input "3"
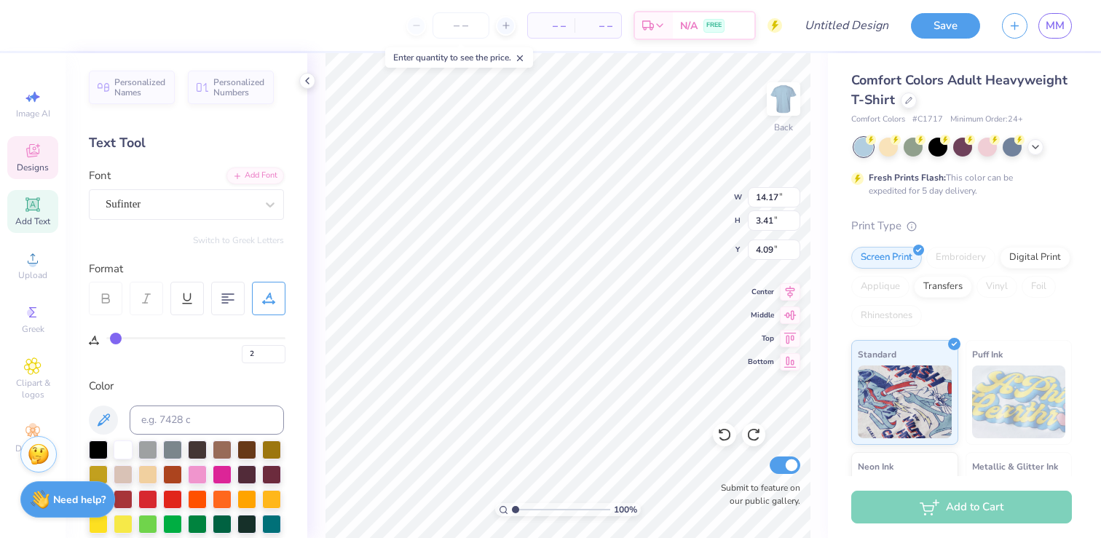
type input "3"
type input "4"
type input "5"
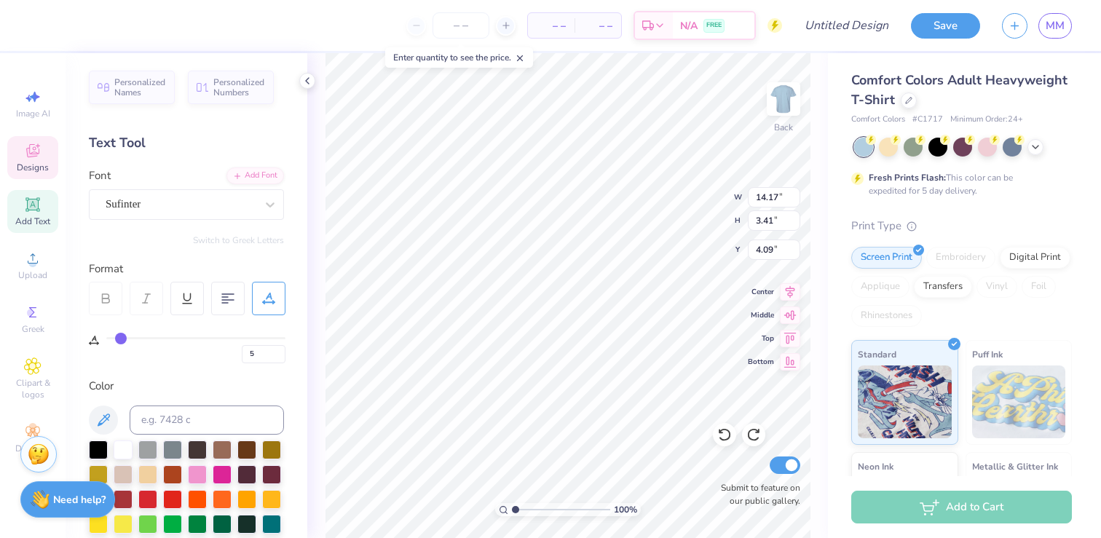
type input "6"
type input "7"
type input "8"
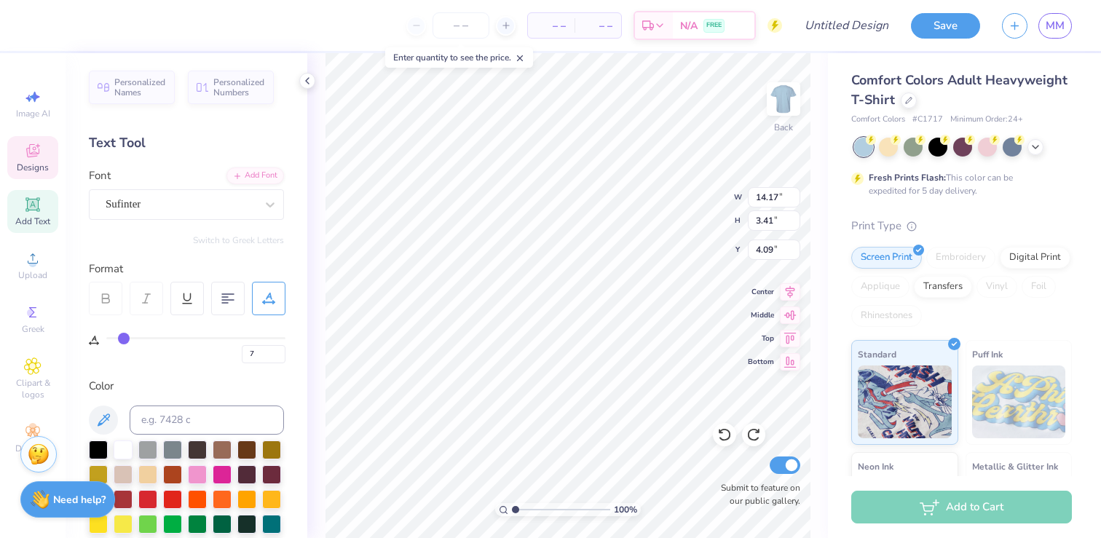
type input "8"
type input "9"
drag, startPoint x: 109, startPoint y: 336, endPoint x: 127, endPoint y: 337, distance: 17.5
type input "9"
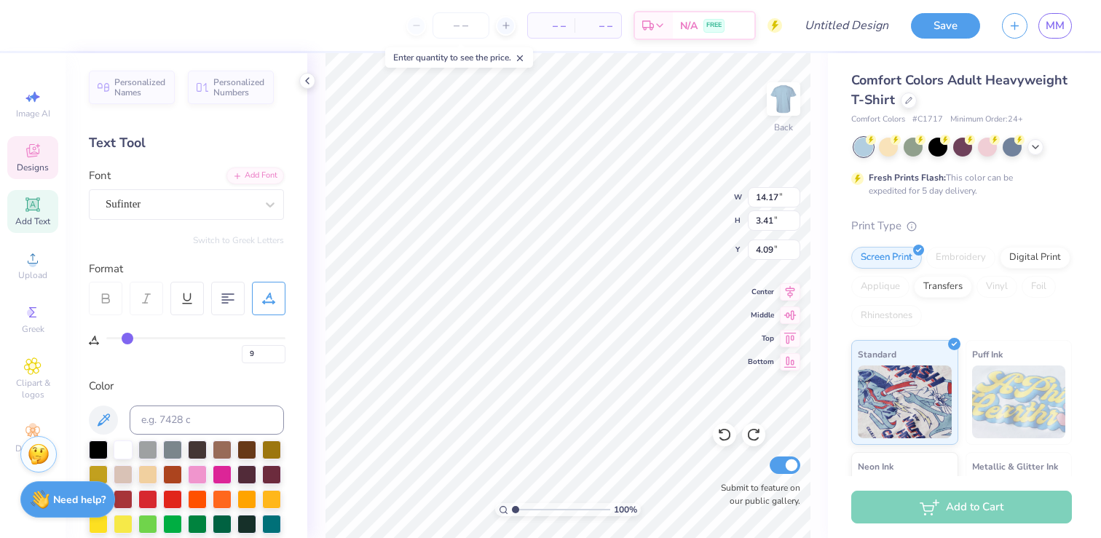
click at [127, 337] on input "range" at bounding box center [195, 338] width 179 height 2
type input "3.16"
type input "4.21"
type input "8"
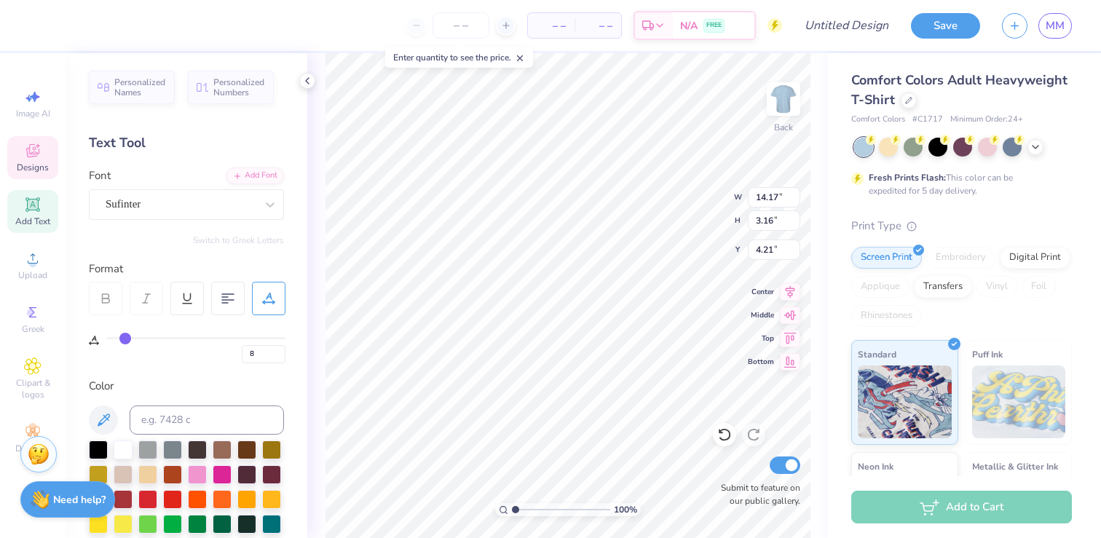
type input "7"
type input "6"
type input "3"
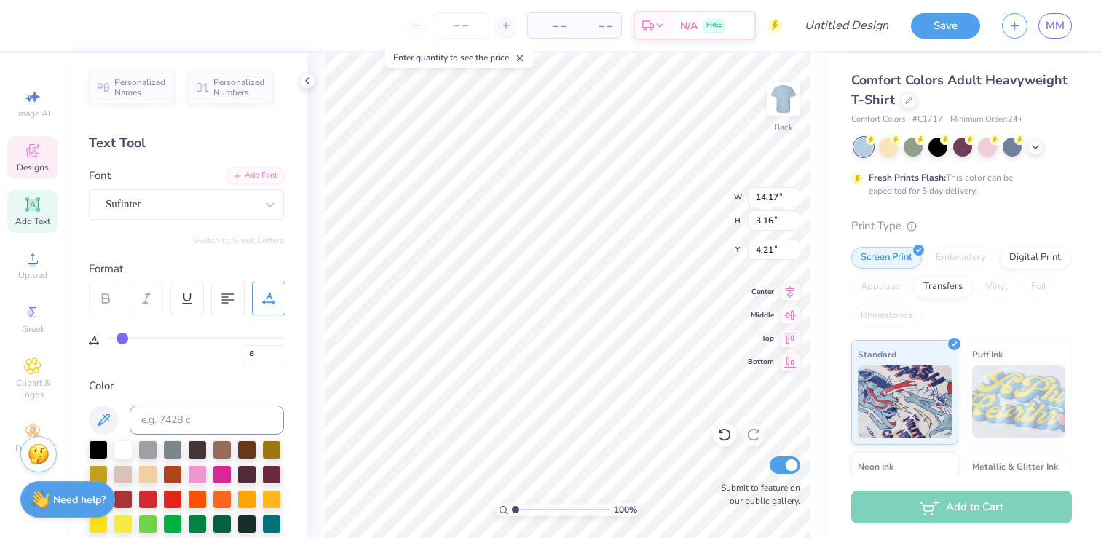
type input "3"
type input "1"
type input "0"
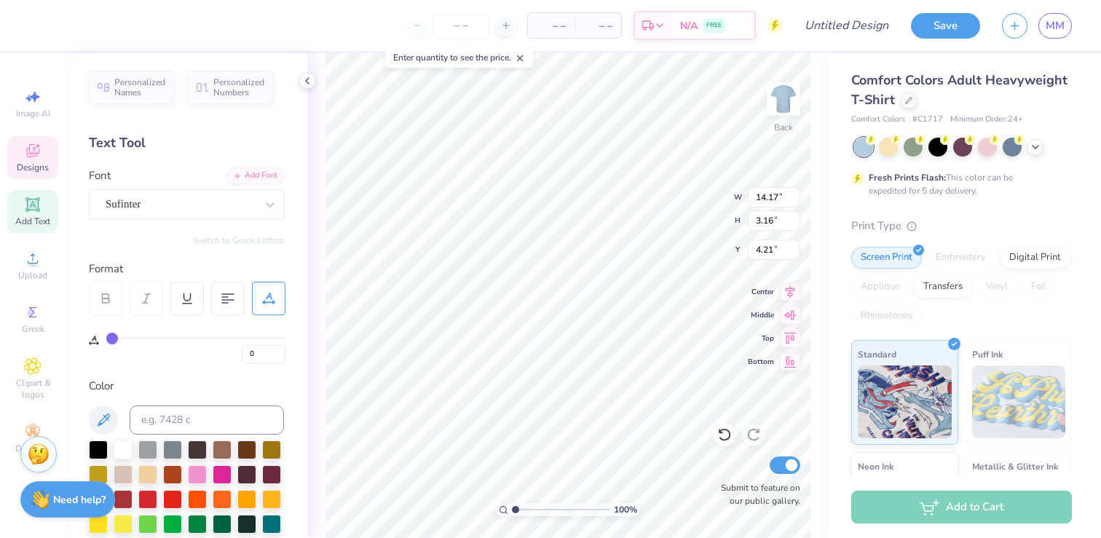
drag, startPoint x: 127, startPoint y: 337, endPoint x: 44, endPoint y: 336, distance: 83.0
type input "0"
click at [106, 337] on input "range" at bounding box center [195, 338] width 179 height 2
type input "11.98"
type input "2.88"
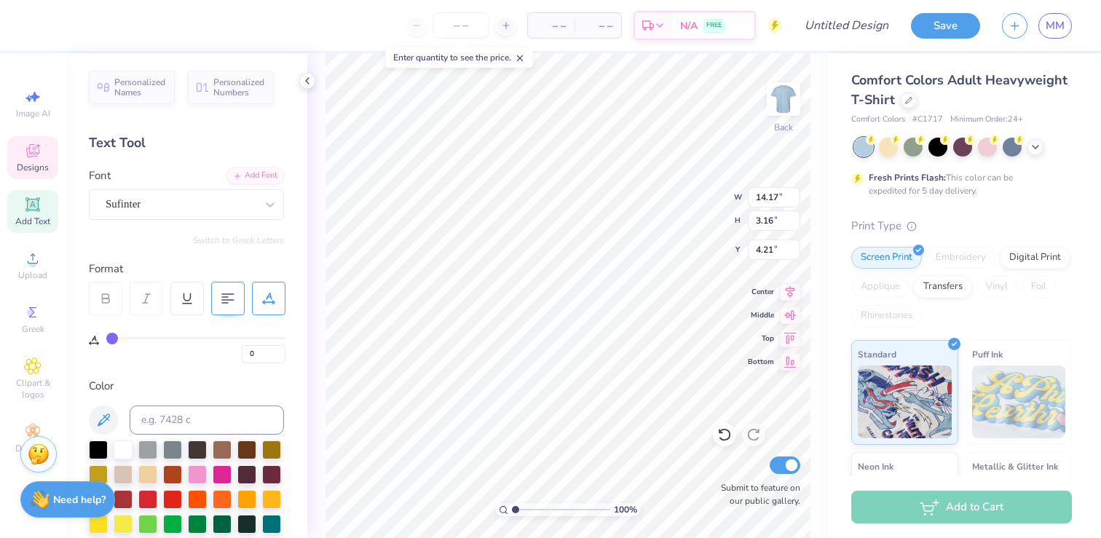
type input "4.35"
type textarea "SIG DELT"
type input "9.82"
type input "3.51"
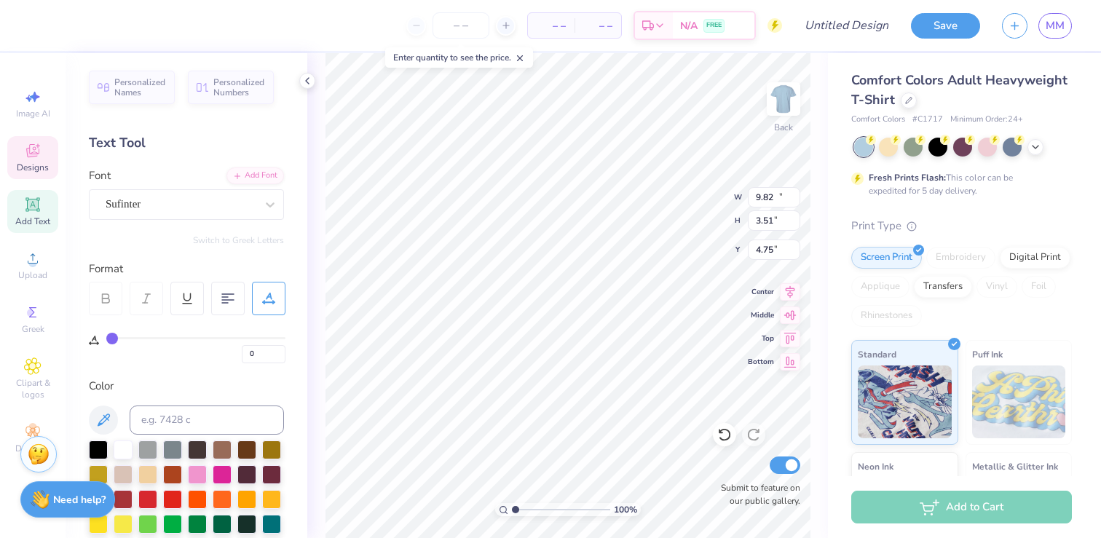
type input "13.41"
type input "4.80"
type input "2.70"
type input "4.62"
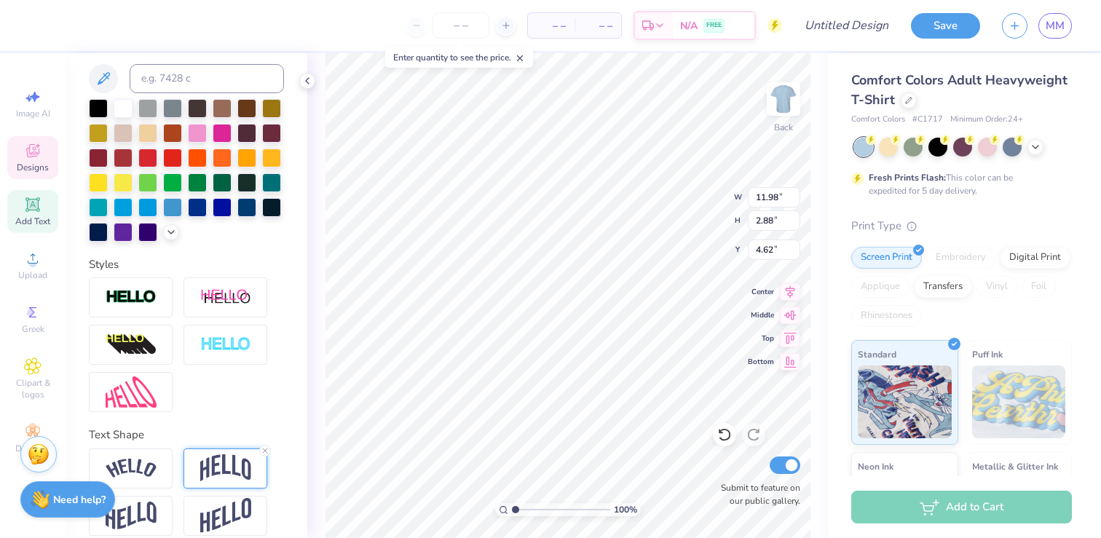
click at [213, 471] on img at bounding box center [225, 468] width 51 height 28
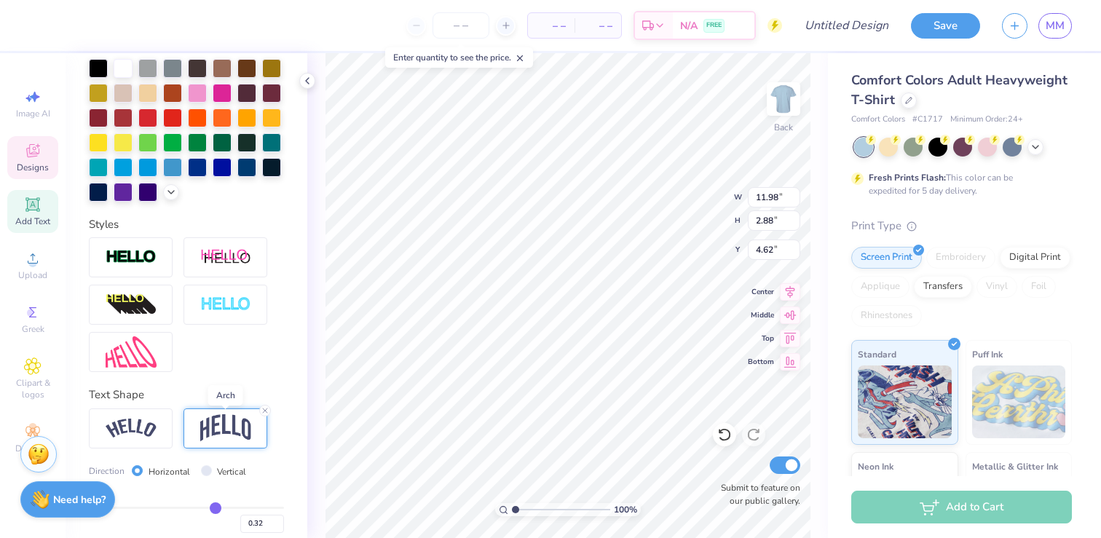
scroll to position [441, 0]
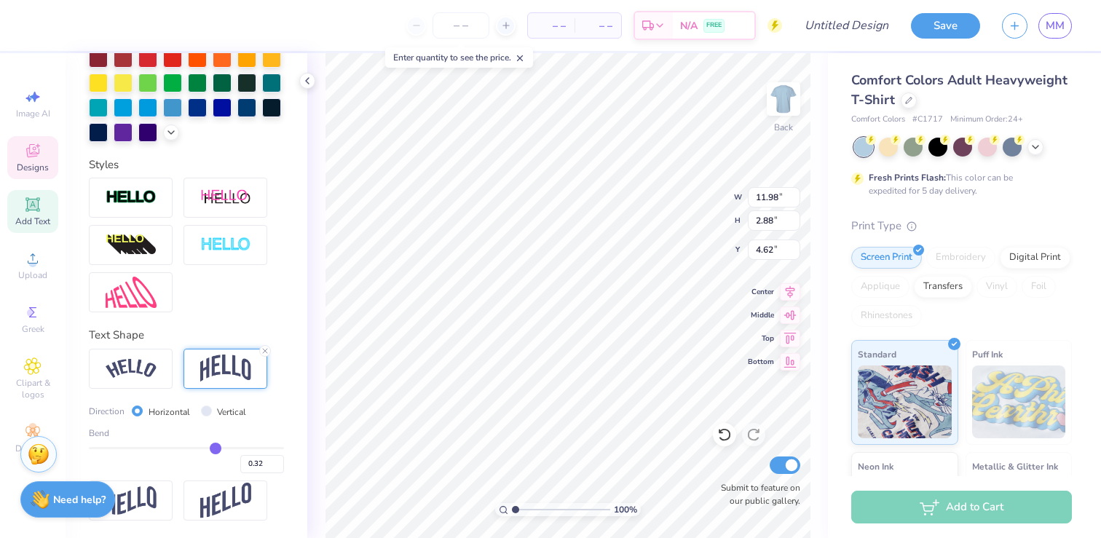
type input "0.34"
type input "0.35"
type input "0.36"
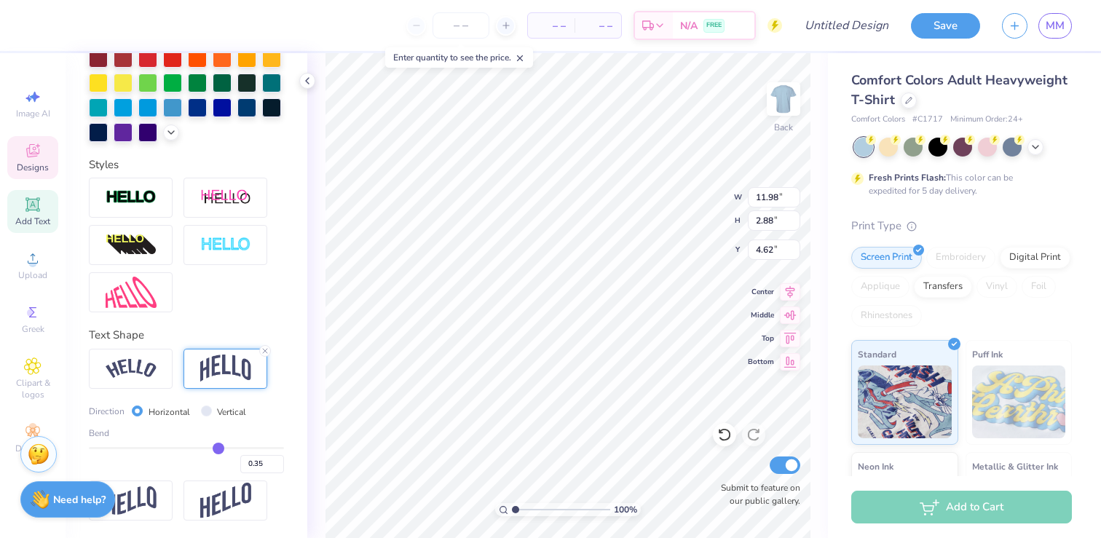
type input "0.36"
type input "0.37"
click at [221, 448] on input "range" at bounding box center [186, 448] width 195 height 2
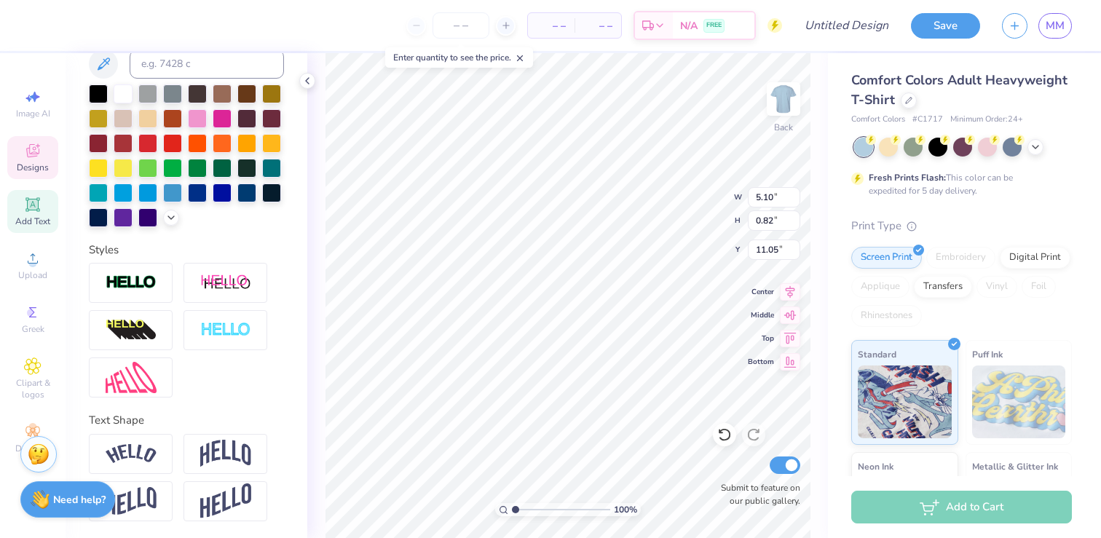
scroll to position [0, 1]
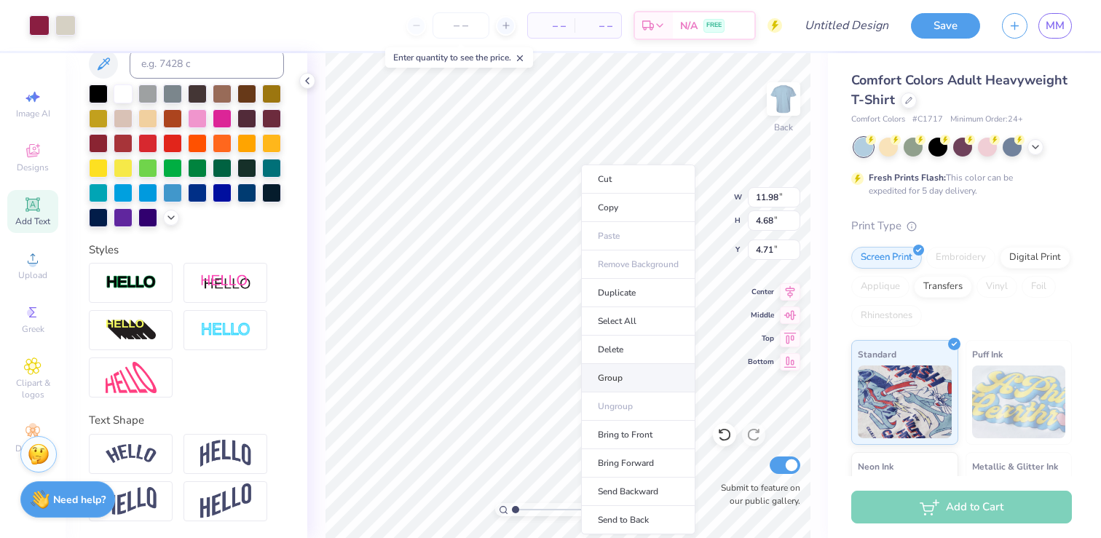
click at [622, 379] on li "Group" at bounding box center [638, 378] width 114 height 28
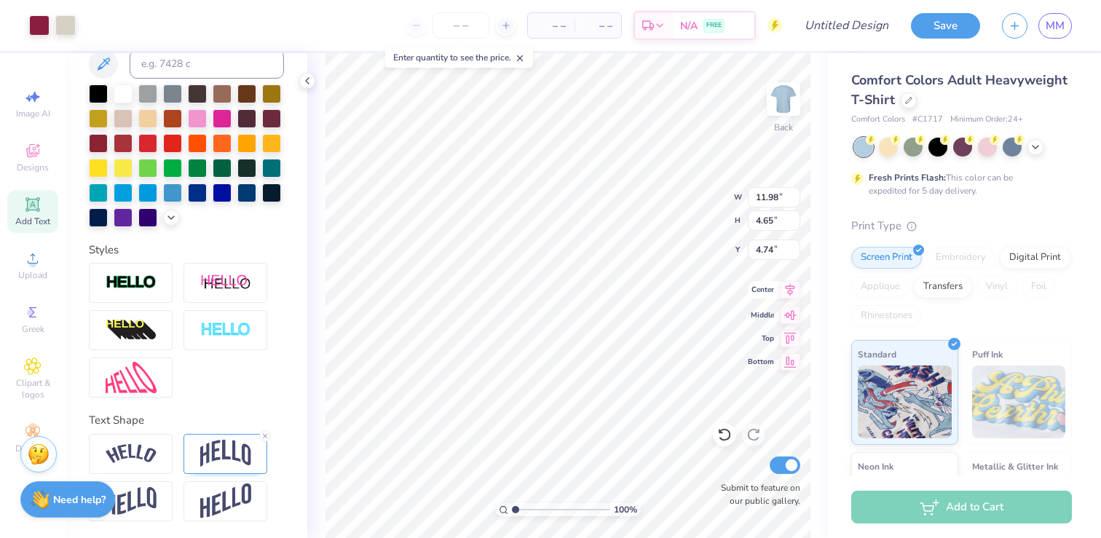
click at [789, 291] on icon at bounding box center [790, 289] width 20 height 17
click at [519, 504] on input "range" at bounding box center [561, 509] width 98 height 13
click at [41, 16] on div at bounding box center [39, 24] width 20 height 20
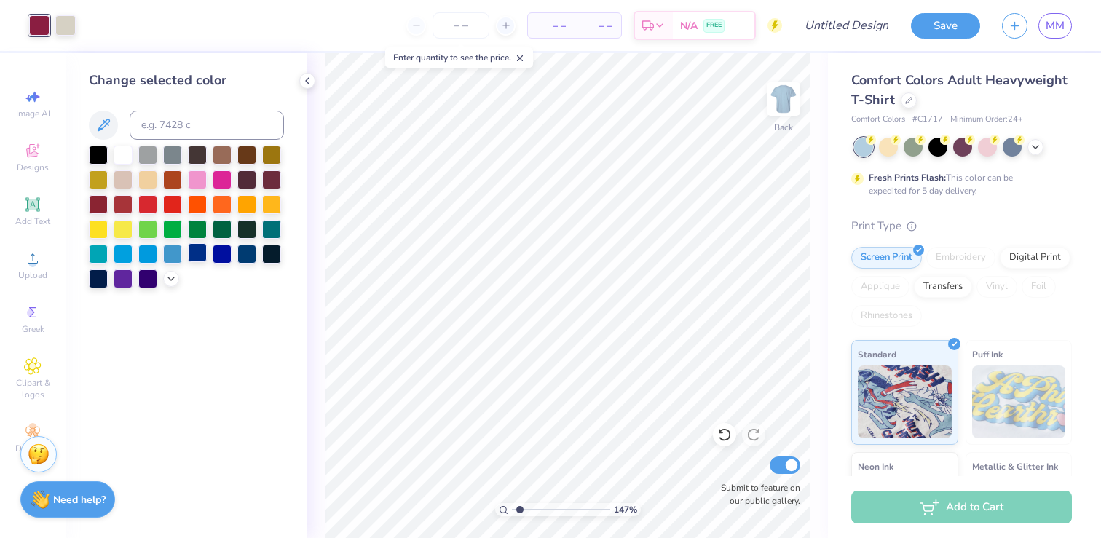
click at [197, 253] on div at bounding box center [197, 252] width 19 height 19
click at [153, 173] on div at bounding box center [147, 178] width 19 height 19
click at [168, 280] on icon at bounding box center [171, 278] width 12 height 12
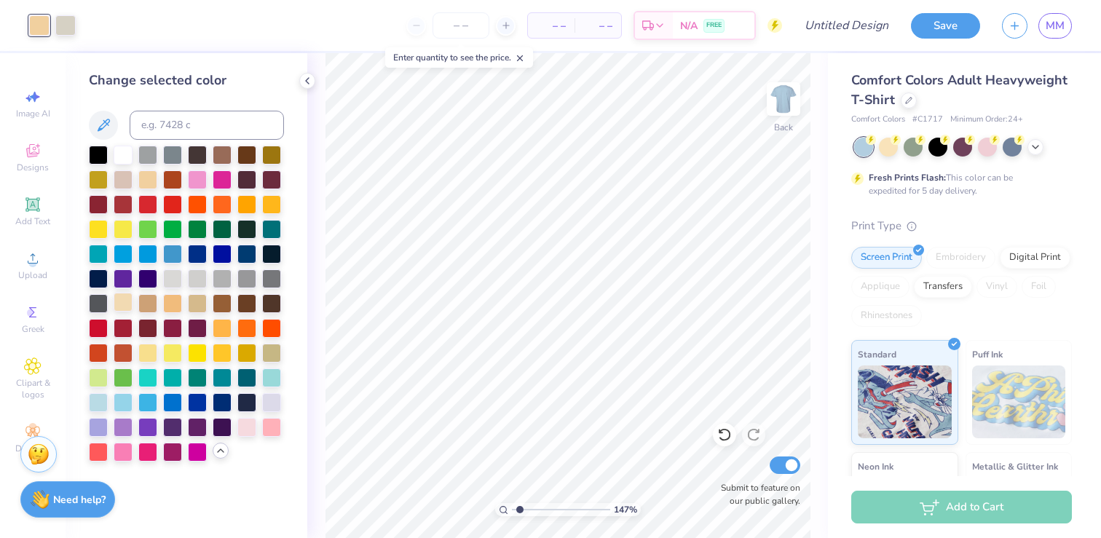
click at [125, 304] on div at bounding box center [123, 302] width 19 height 19
click at [29, 255] on icon at bounding box center [32, 258] width 17 height 17
click at [24, 269] on span "Upload" at bounding box center [32, 275] width 29 height 12
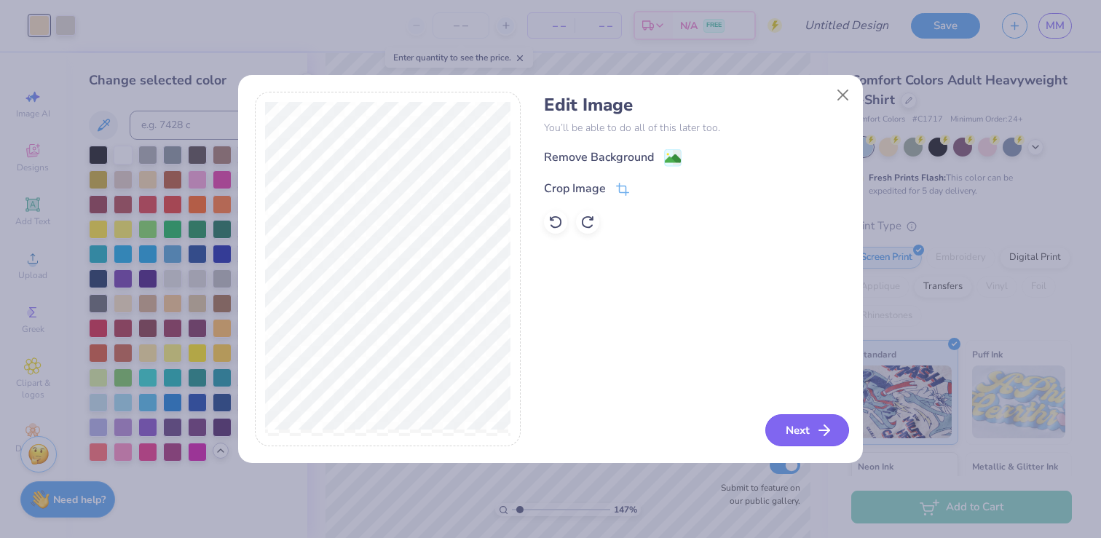
click at [806, 444] on button "Next" at bounding box center [807, 430] width 84 height 32
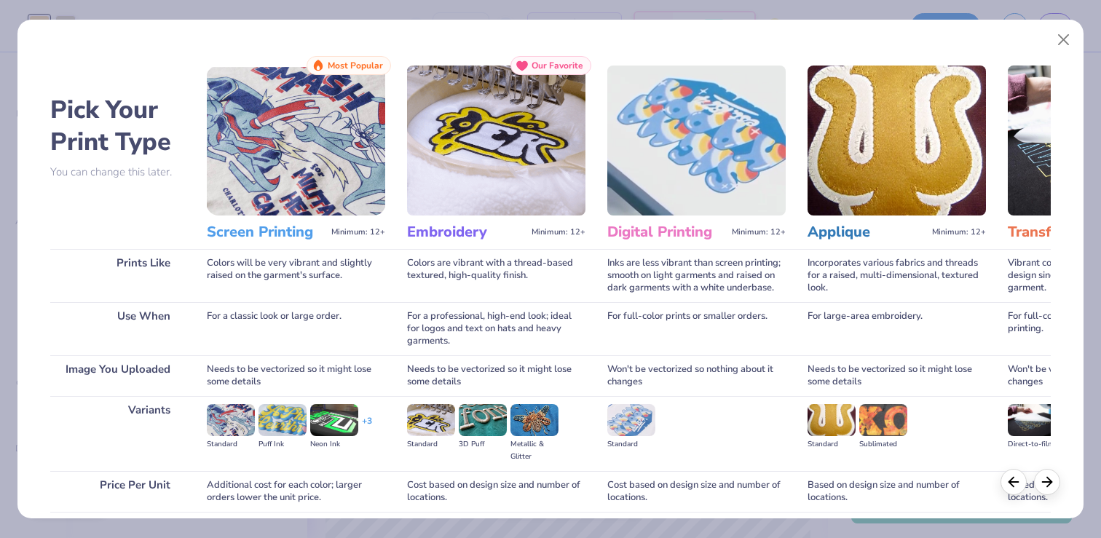
scroll to position [115, 0]
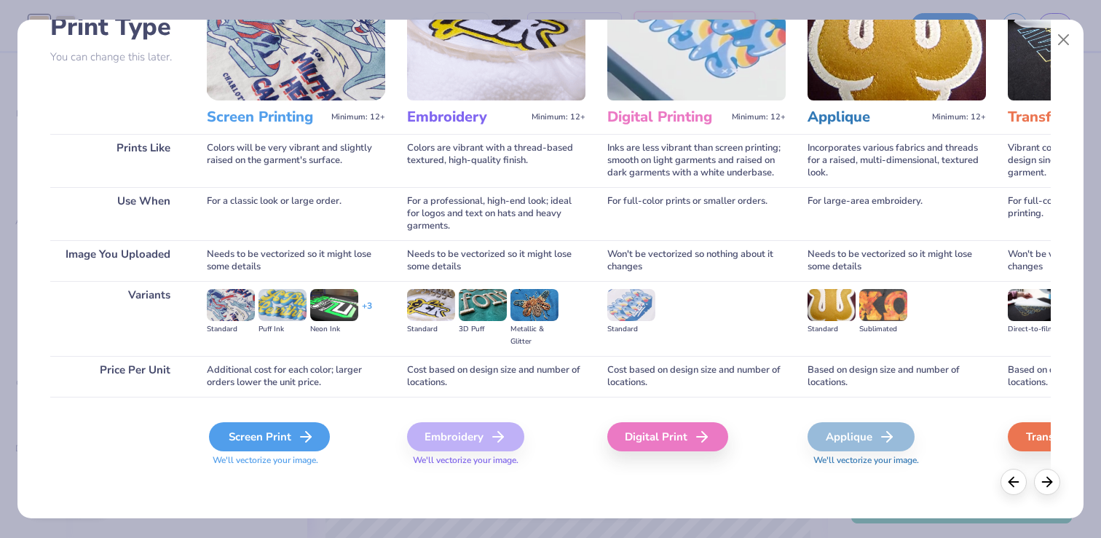
click at [250, 437] on div "Screen Print" at bounding box center [269, 436] width 121 height 29
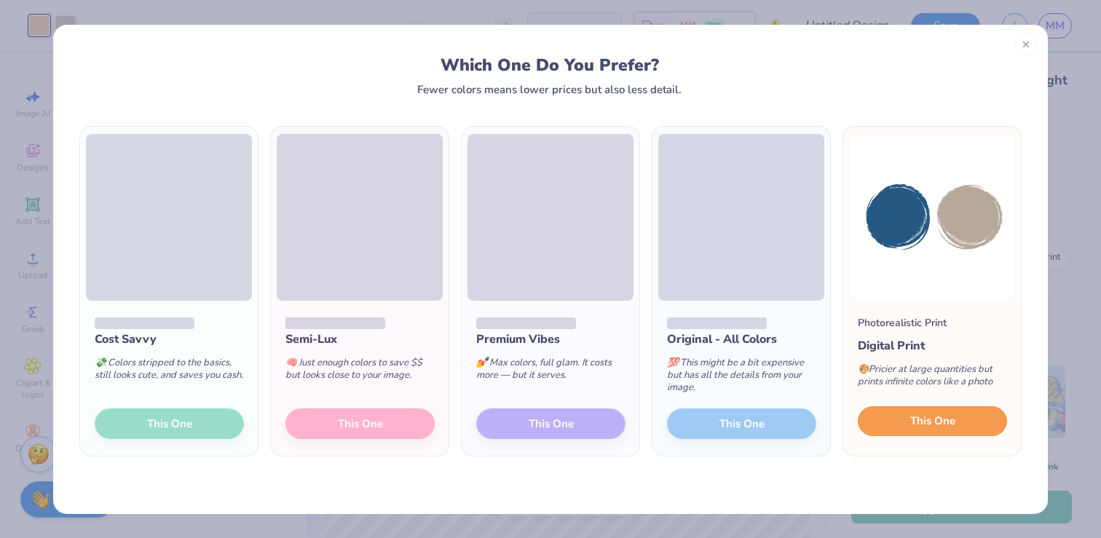
click at [930, 419] on span "This One" at bounding box center [932, 421] width 45 height 17
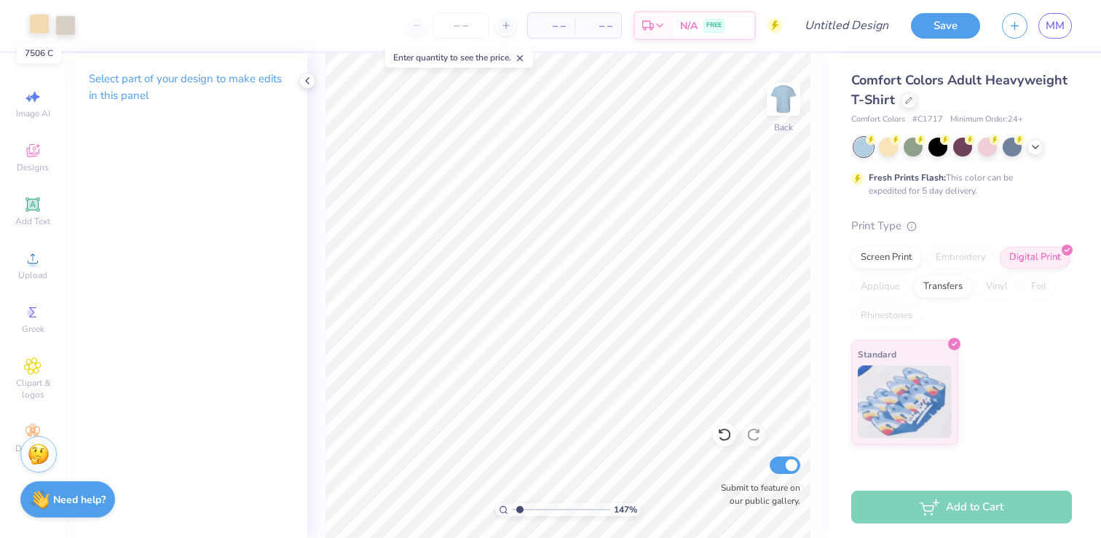
click at [34, 22] on div at bounding box center [39, 24] width 20 height 20
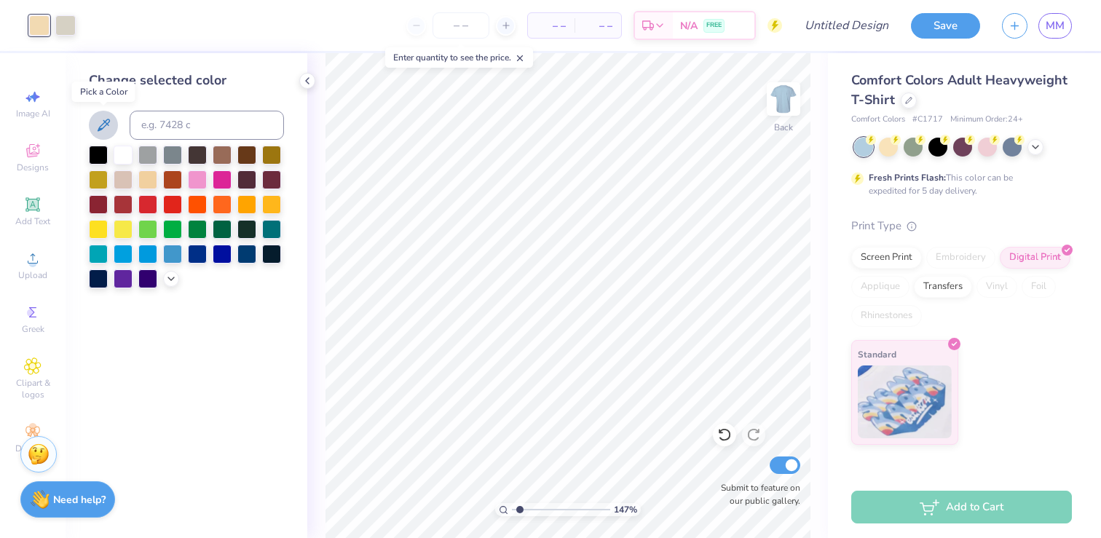
click at [109, 125] on icon at bounding box center [103, 125] width 17 height 17
click at [68, 20] on div at bounding box center [65, 24] width 20 height 20
click at [167, 279] on icon at bounding box center [171, 278] width 12 height 12
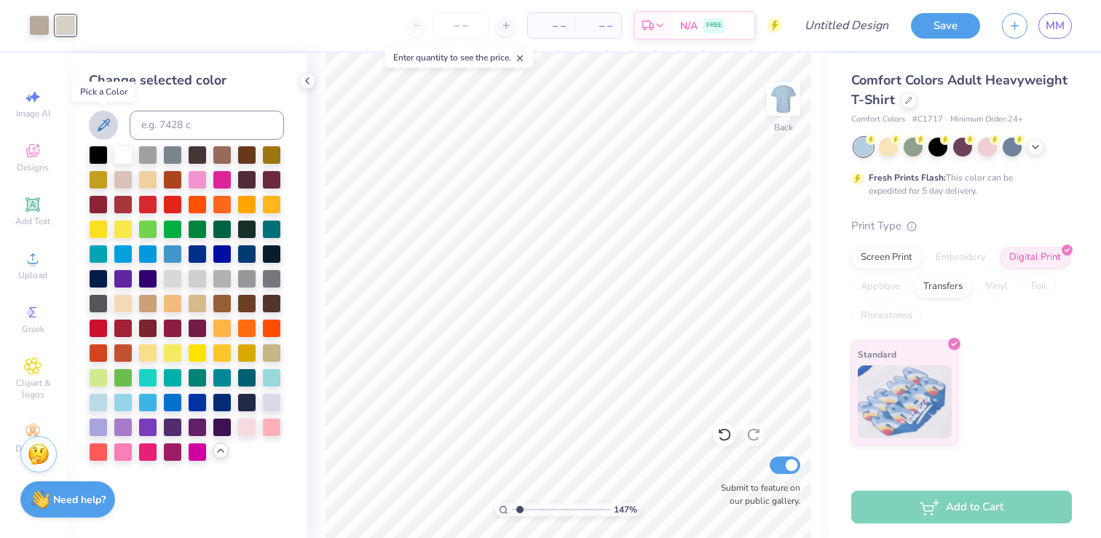
click at [106, 125] on icon at bounding box center [103, 125] width 17 height 17
click at [127, 173] on div at bounding box center [123, 178] width 19 height 19
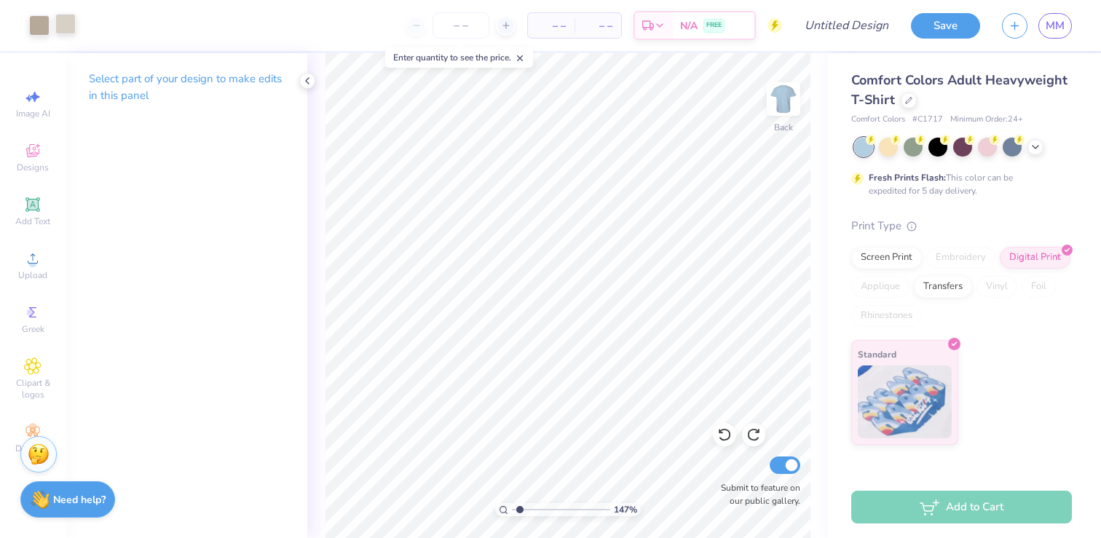
click at [65, 23] on div at bounding box center [65, 24] width 20 height 20
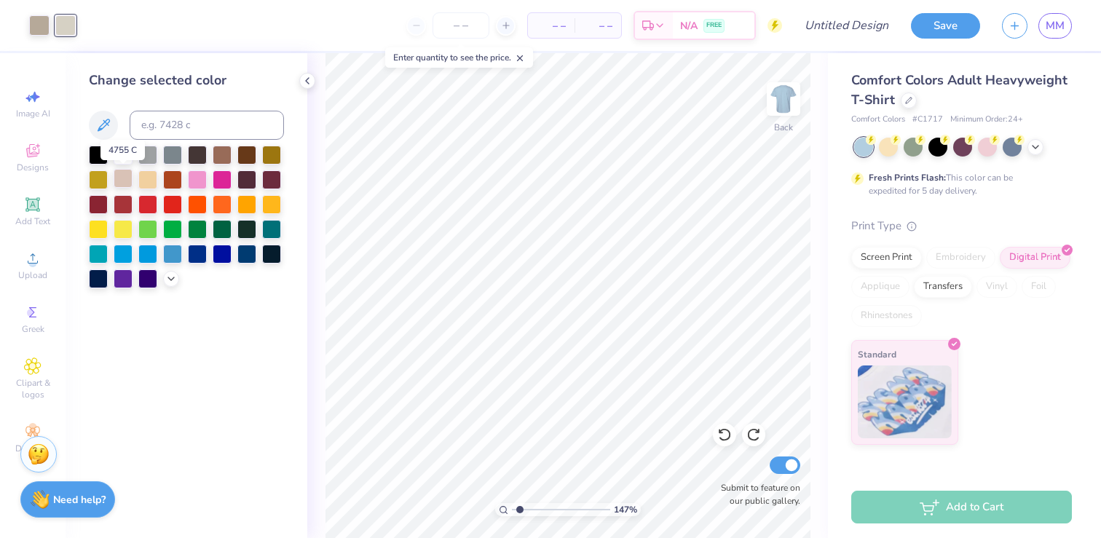
click at [127, 181] on div at bounding box center [123, 178] width 19 height 19
click at [122, 153] on div at bounding box center [123, 153] width 19 height 19
click at [173, 276] on icon at bounding box center [171, 278] width 12 height 12
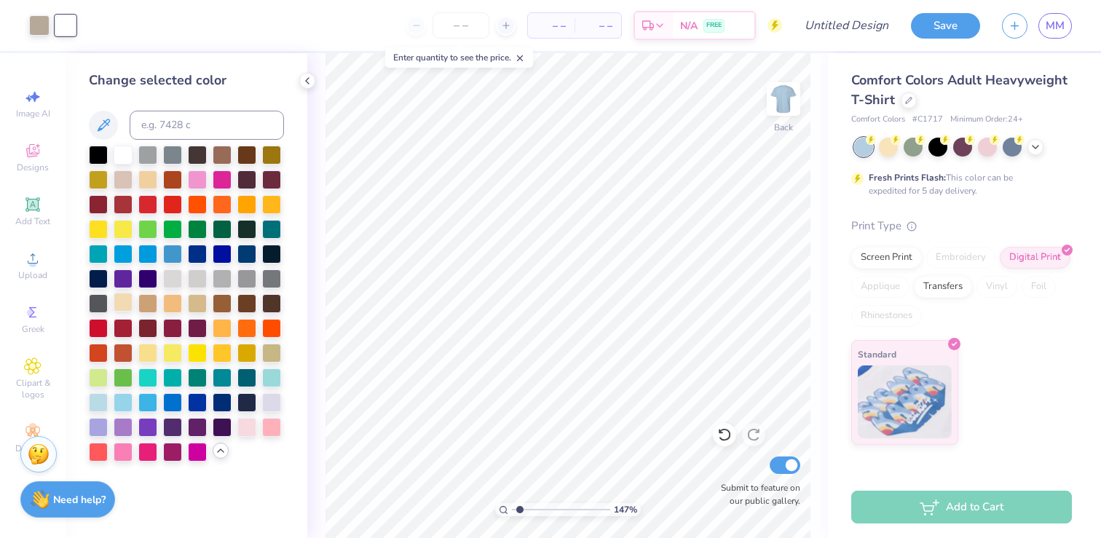
click at [127, 300] on div at bounding box center [123, 302] width 19 height 19
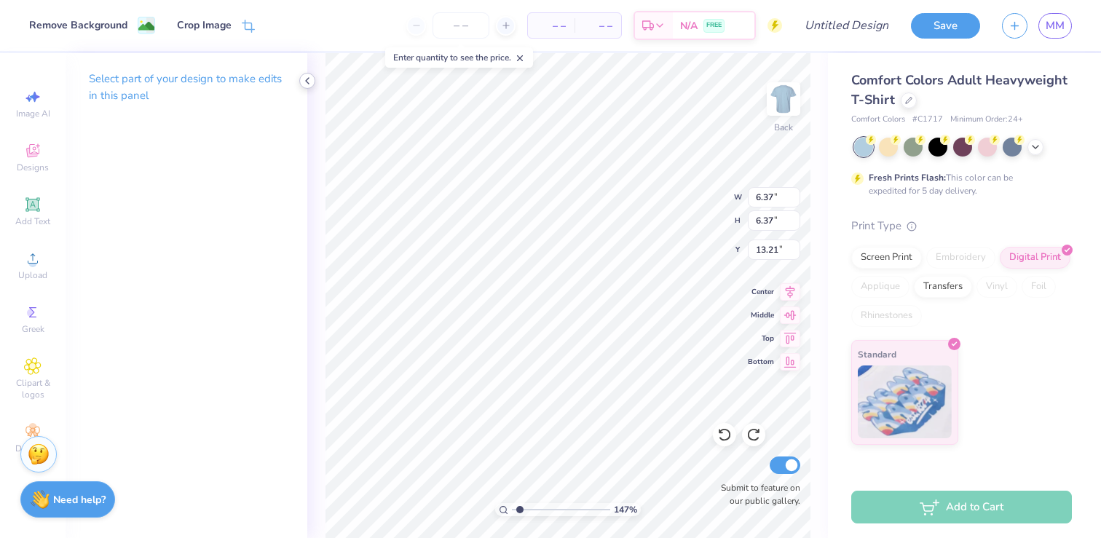
click at [306, 84] on icon at bounding box center [307, 81] width 12 height 12
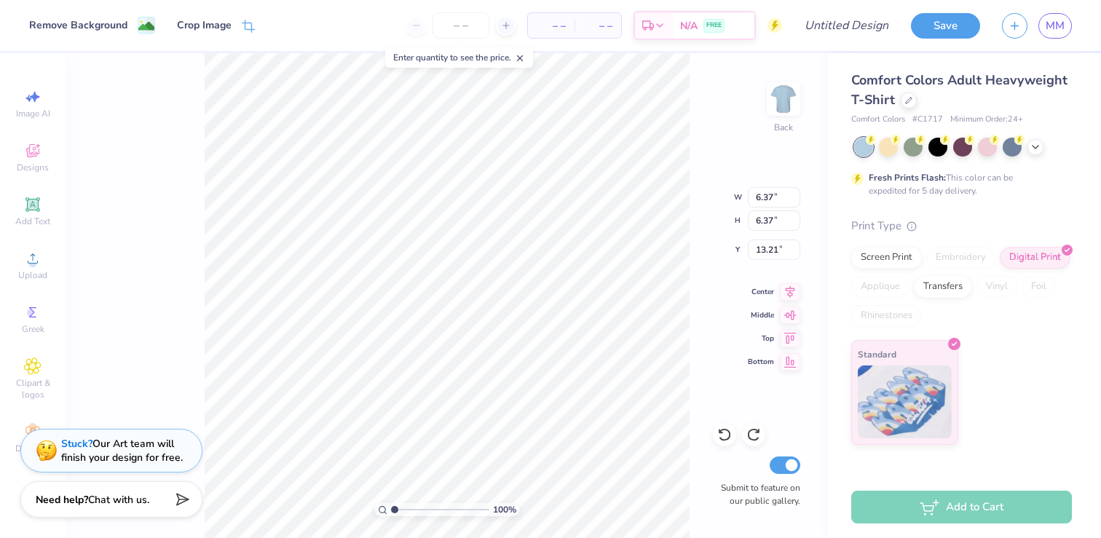
drag, startPoint x: 396, startPoint y: 511, endPoint x: 328, endPoint y: 509, distance: 68.5
click at [391, 509] on input "range" at bounding box center [440, 509] width 98 height 13
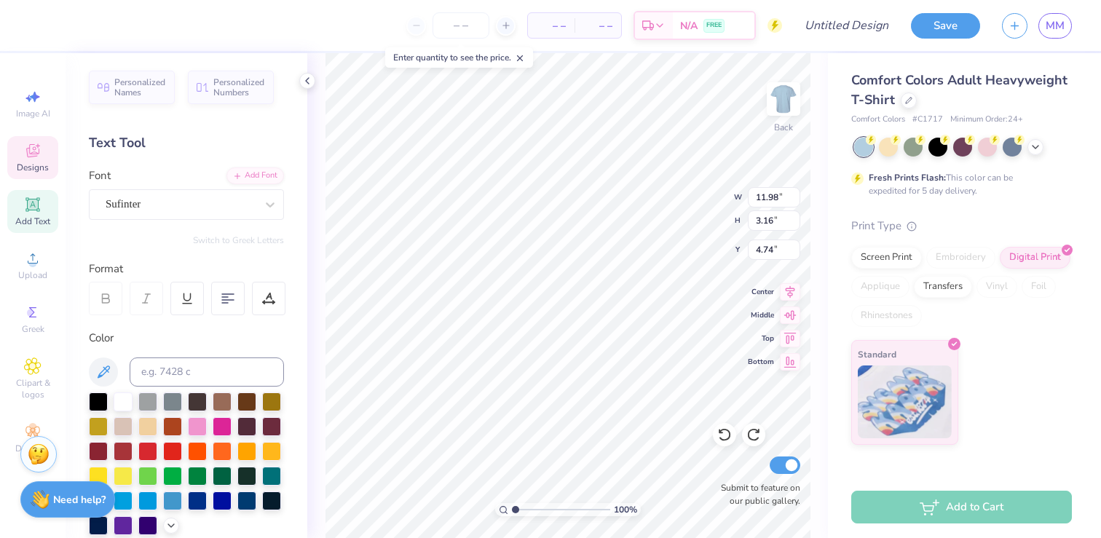
click at [101, 293] on icon at bounding box center [105, 298] width 13 height 13
click at [137, 198] on div "Sufinter" at bounding box center [180, 204] width 153 height 23
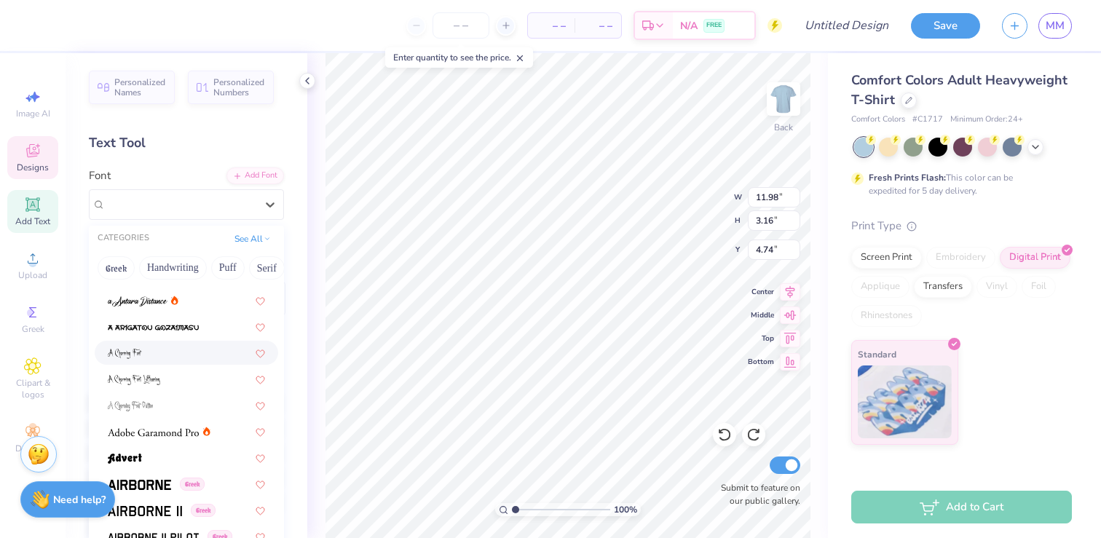
scroll to position [208, 0]
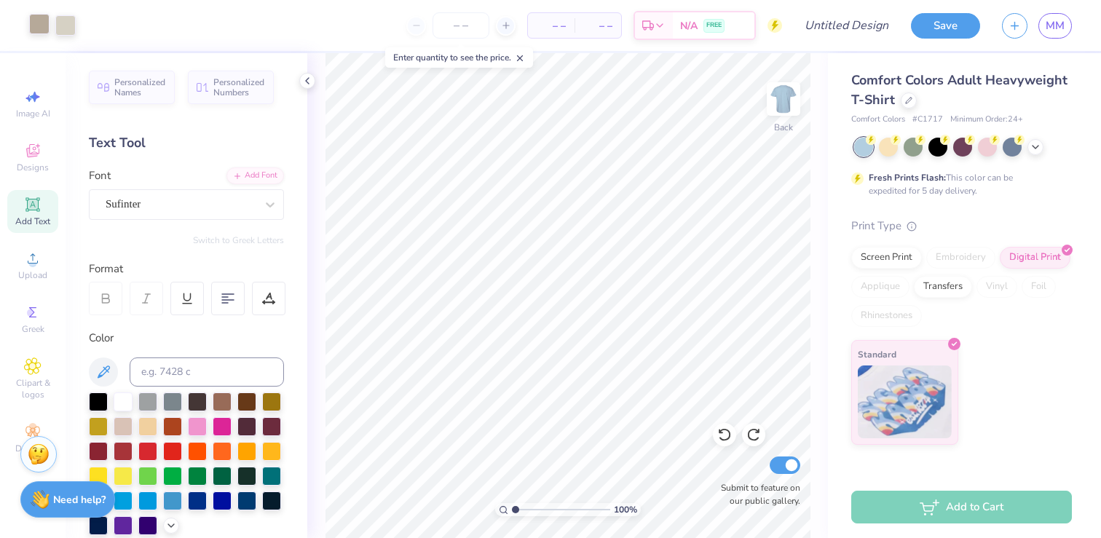
click at [36, 20] on div at bounding box center [39, 24] width 20 height 20
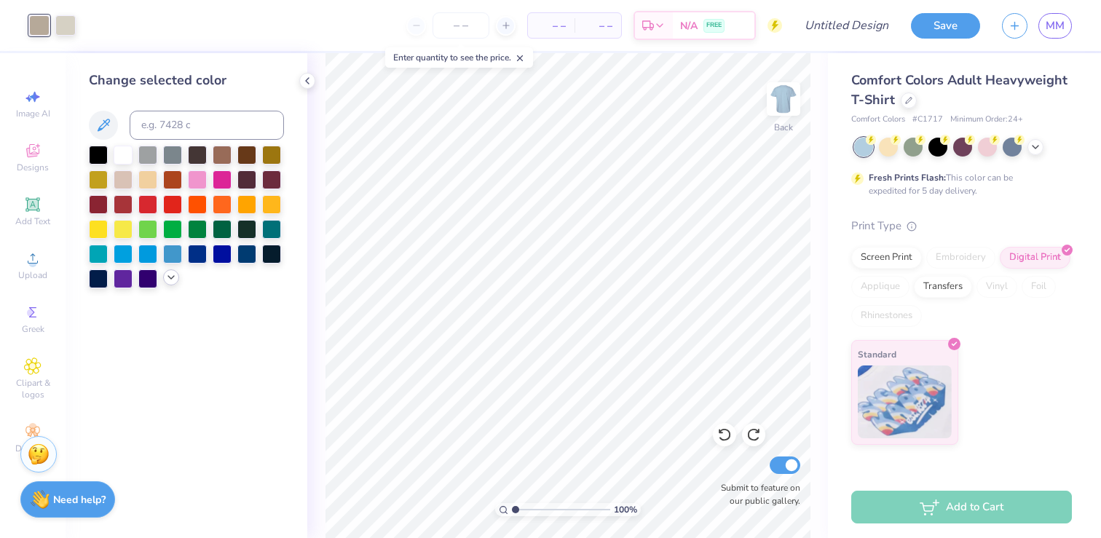
click at [170, 280] on icon at bounding box center [171, 278] width 12 height 12
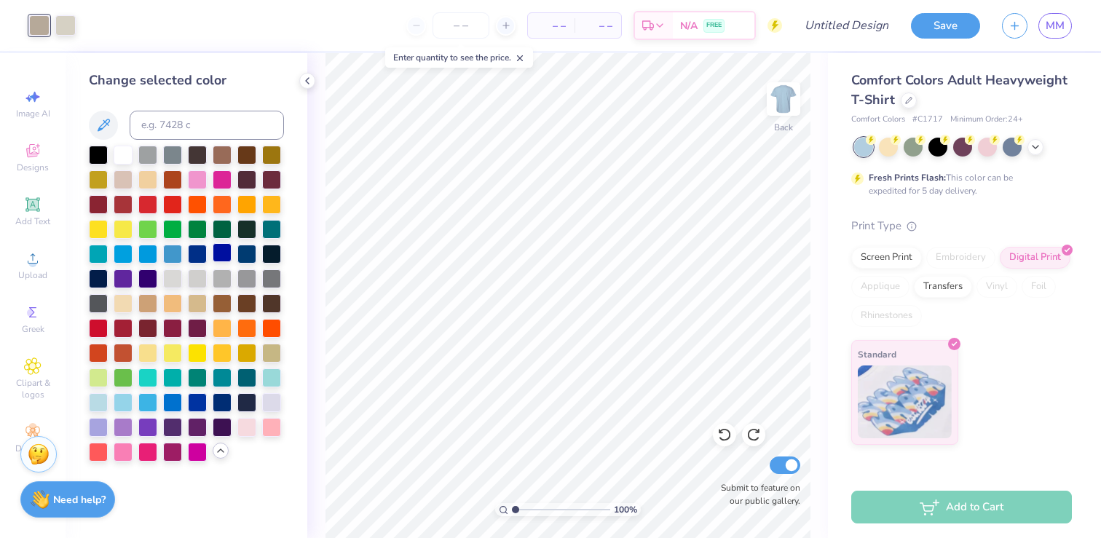
click at [218, 251] on div at bounding box center [222, 252] width 19 height 19
click at [201, 250] on div at bounding box center [197, 252] width 19 height 19
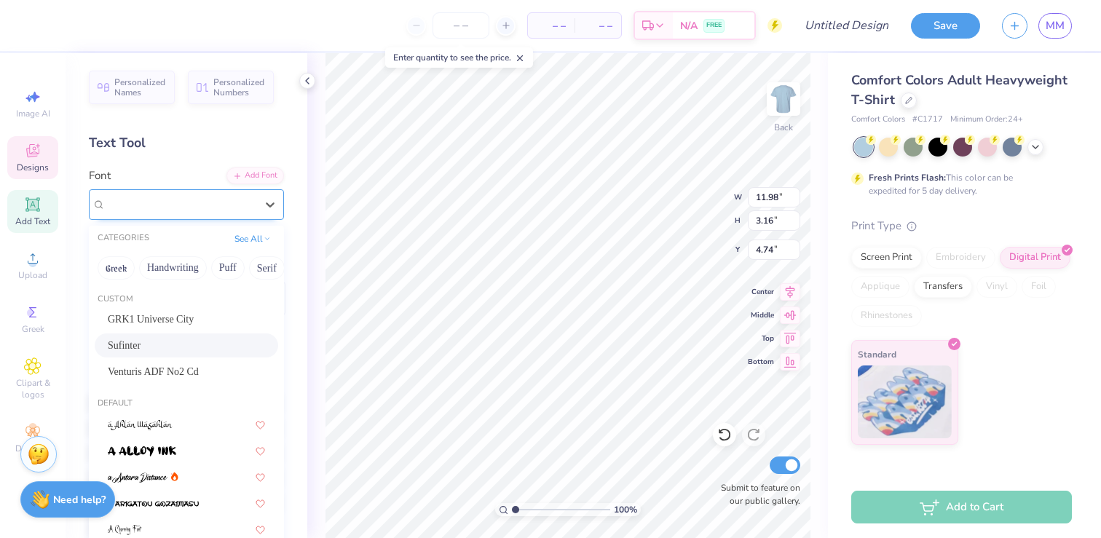
click at [216, 199] on div "Sufinter" at bounding box center [180, 204] width 153 height 23
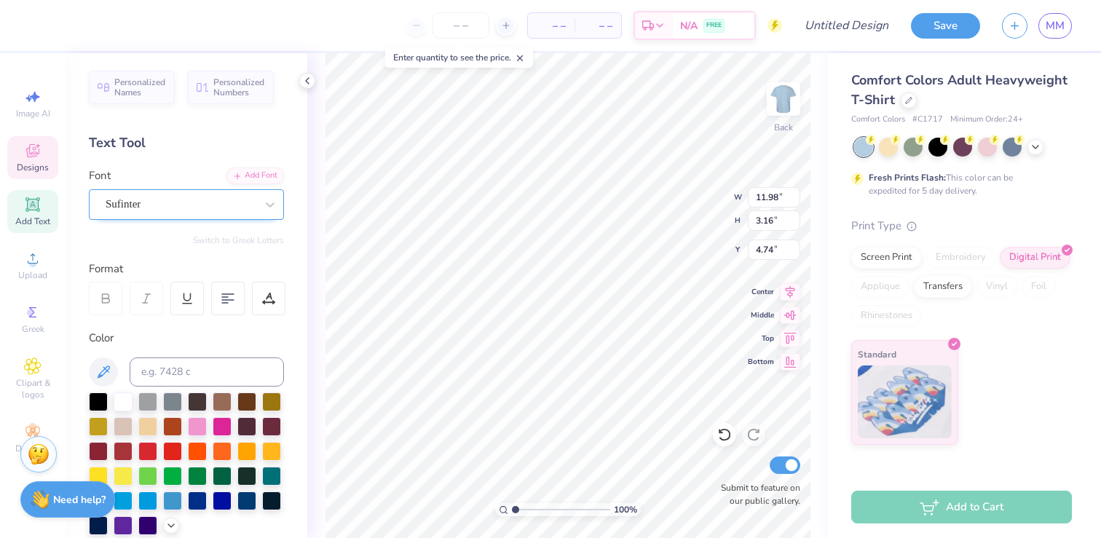
click at [142, 204] on div "Sufinter" at bounding box center [180, 204] width 153 height 23
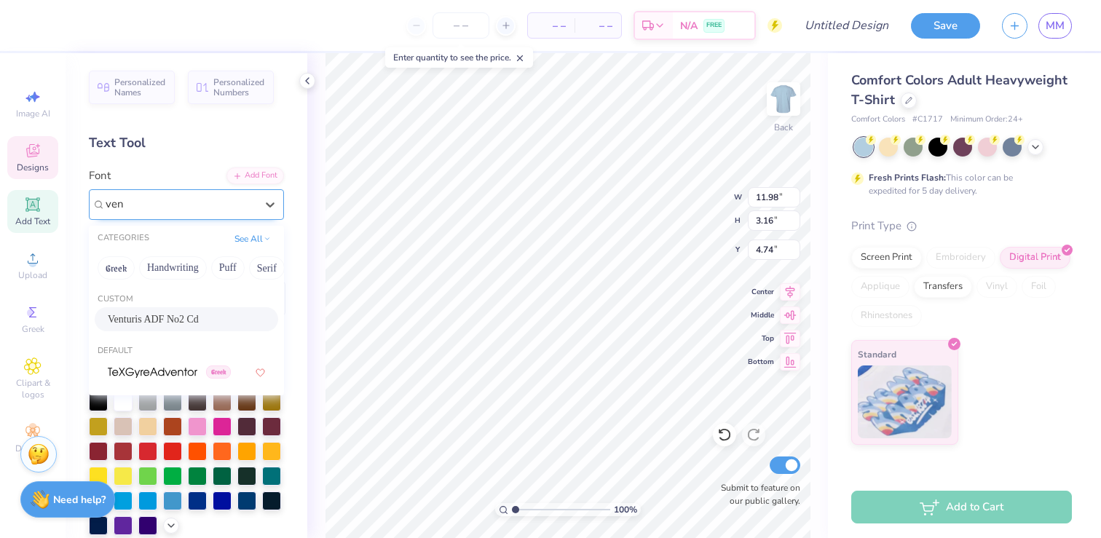
click at [181, 319] on div "Venturis ADF No2 Cd" at bounding box center [186, 319] width 157 height 15
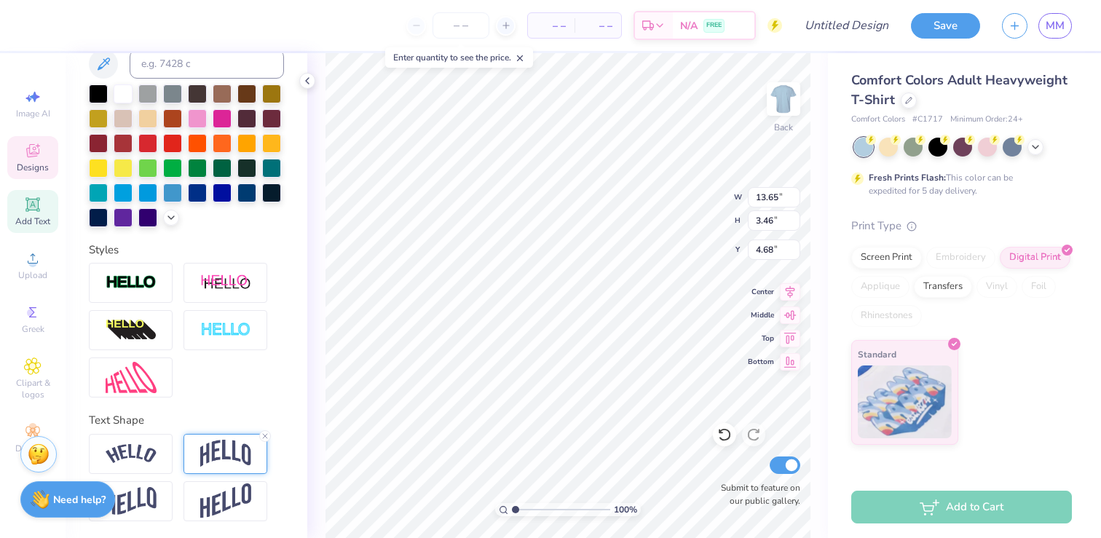
click at [220, 455] on img at bounding box center [225, 454] width 51 height 28
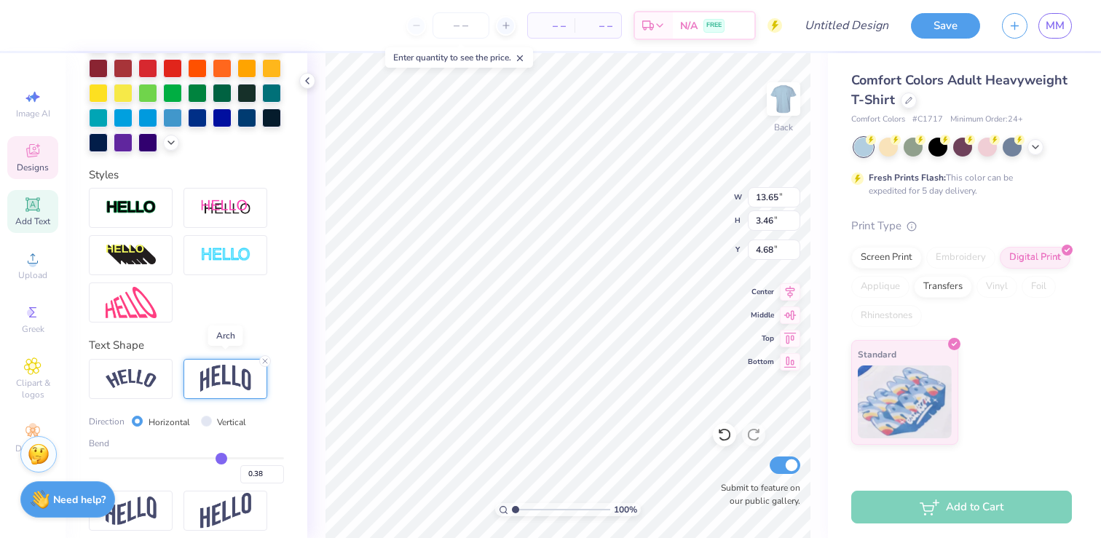
scroll to position [393, 0]
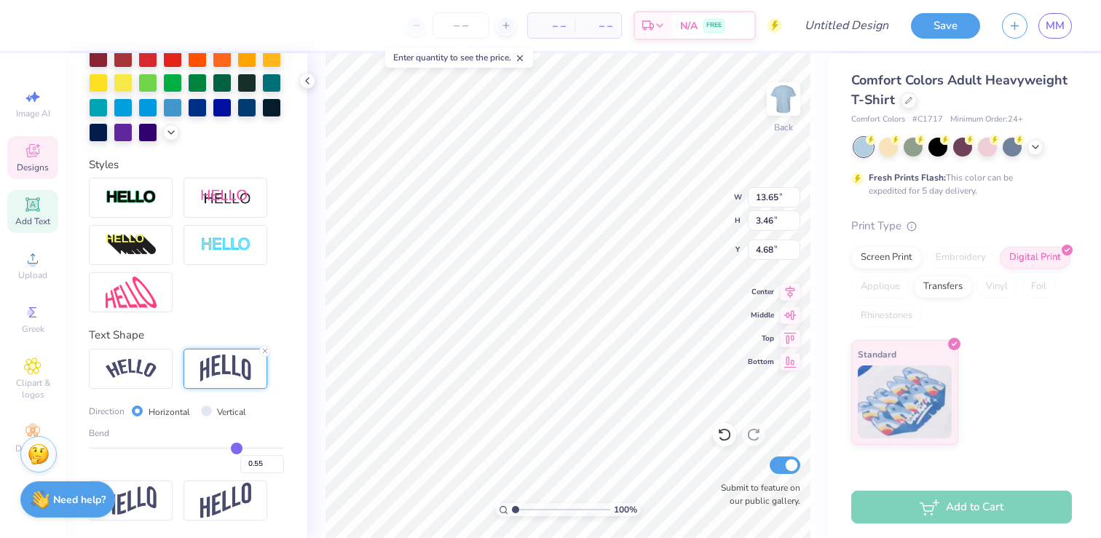
drag, startPoint x: 221, startPoint y: 442, endPoint x: 237, endPoint y: 444, distance: 15.4
click at [237, 447] on input "range" at bounding box center [186, 448] width 195 height 2
click at [228, 447] on input "range" at bounding box center [186, 448] width 195 height 2
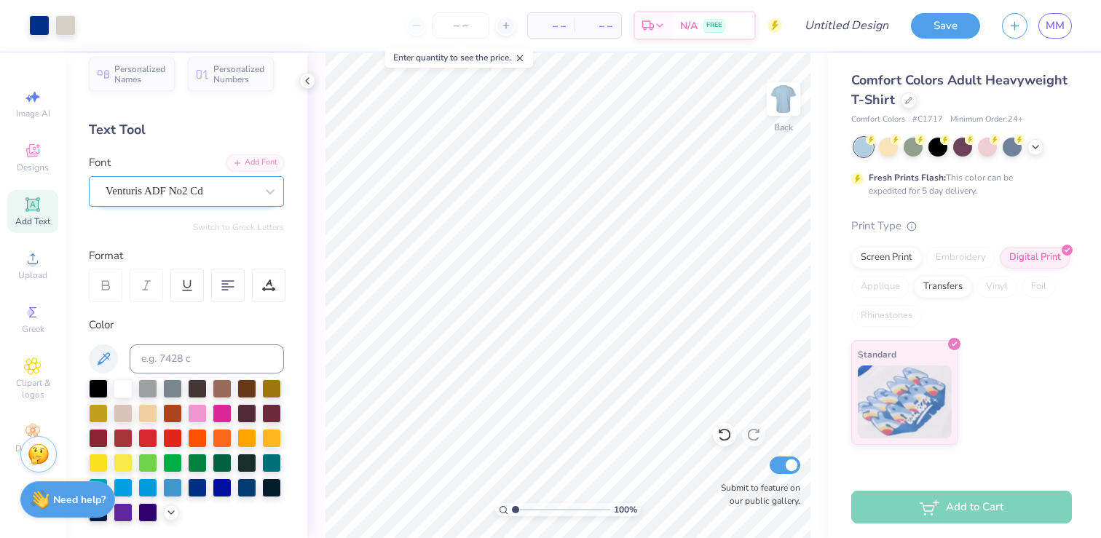
scroll to position [0, 0]
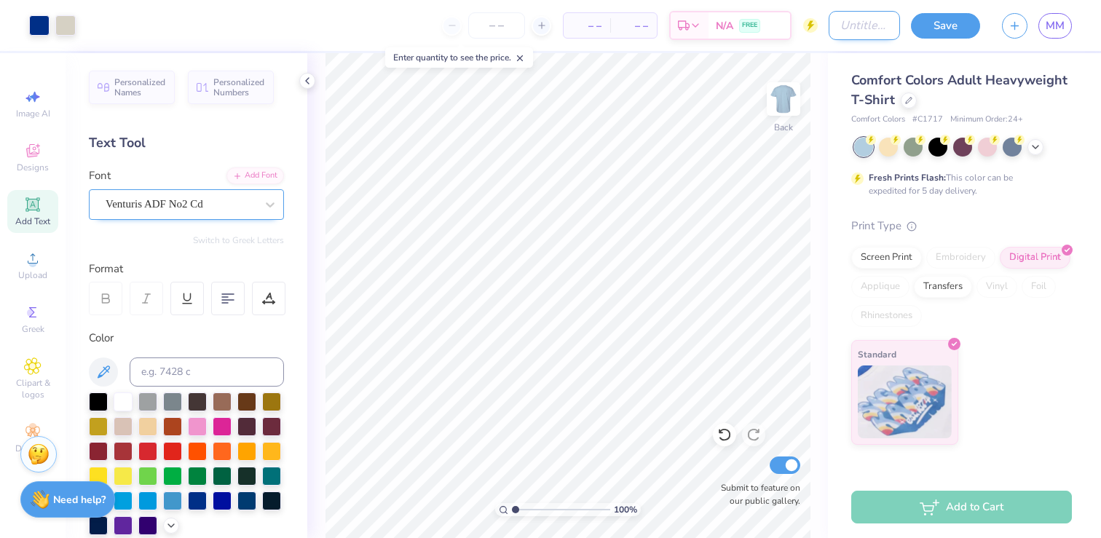
click at [829, 30] on input "Design Title" at bounding box center [864, 25] width 71 height 29
click at [944, 23] on button "Save" at bounding box center [945, 23] width 69 height 25
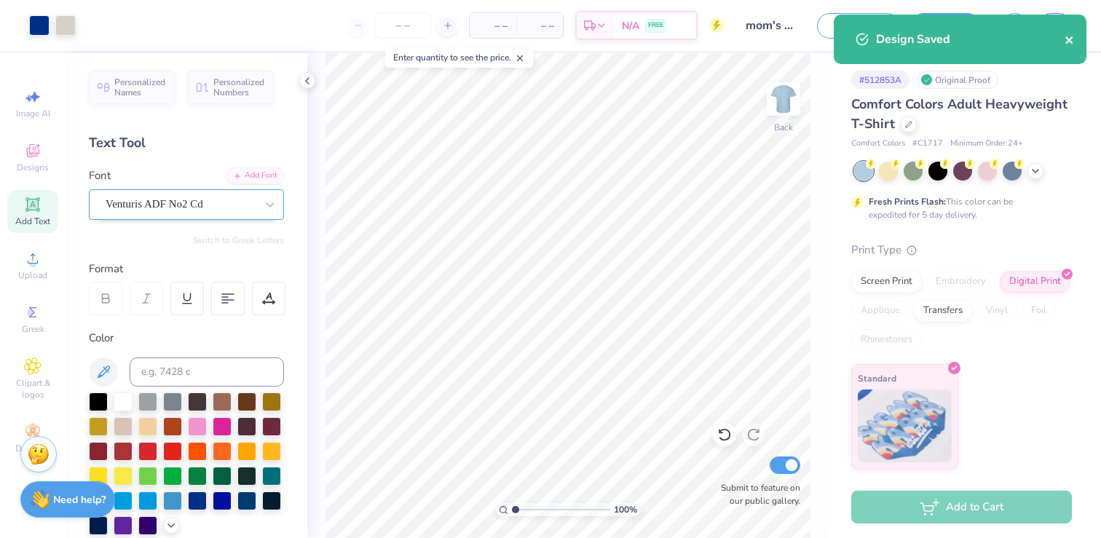
click at [1072, 38] on icon "close" at bounding box center [1070, 40] width 10 height 12
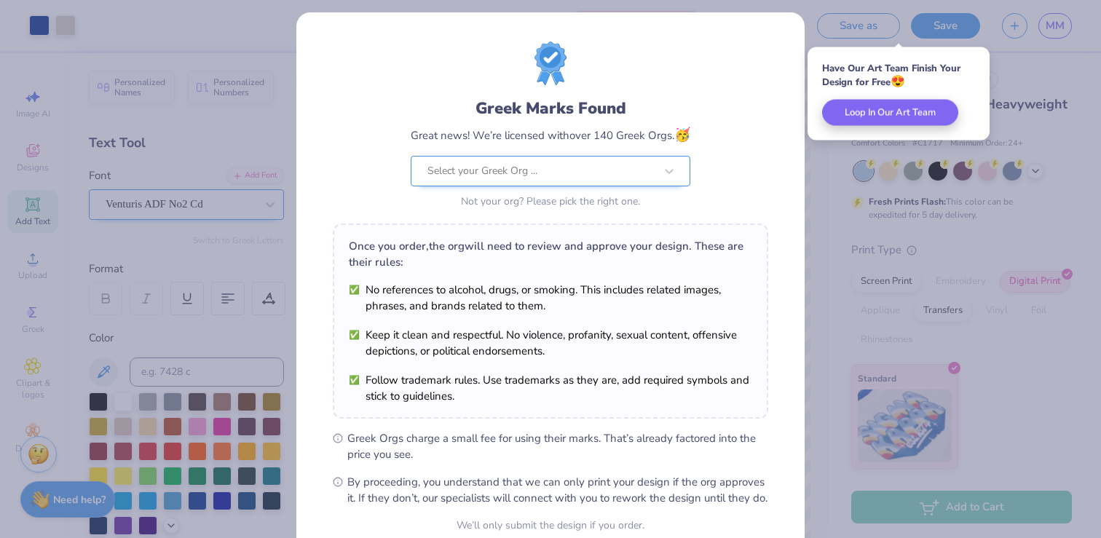
scroll to position [9, 0]
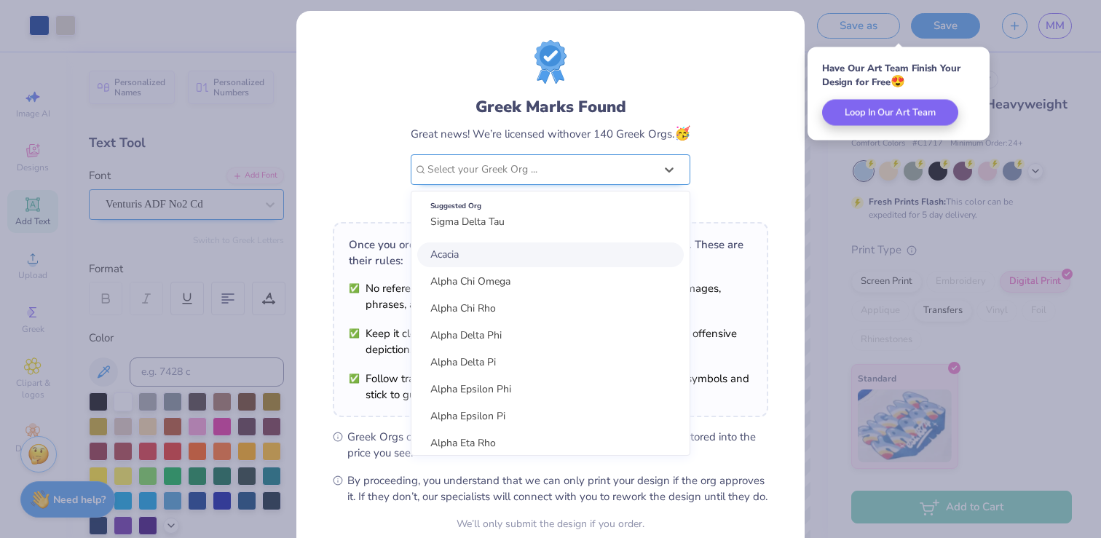
click at [605, 169] on div at bounding box center [540, 169] width 227 height 19
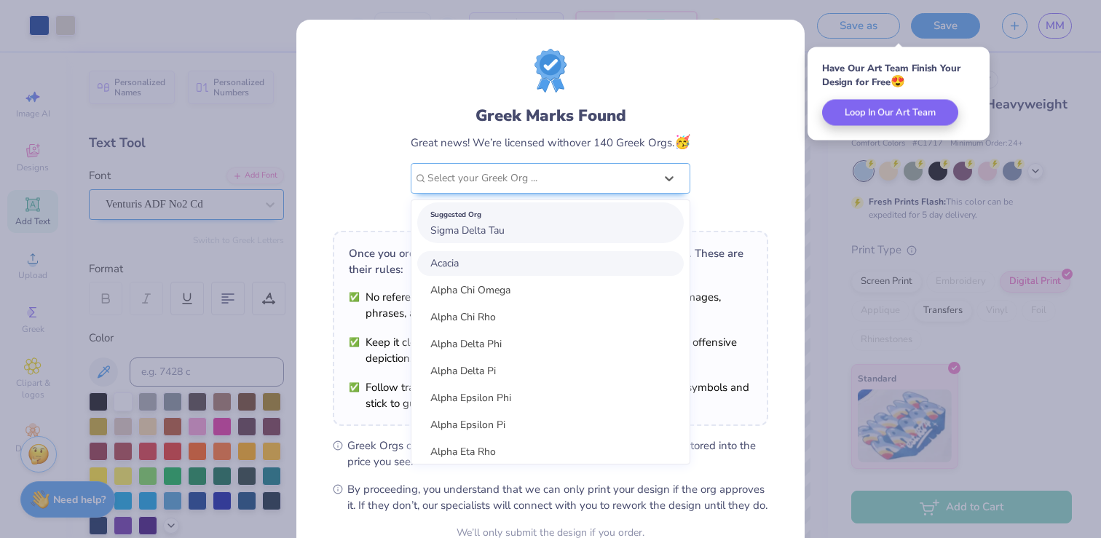
click at [555, 234] on div "Suggested Org Sigma Delta Tau" at bounding box center [550, 222] width 267 height 41
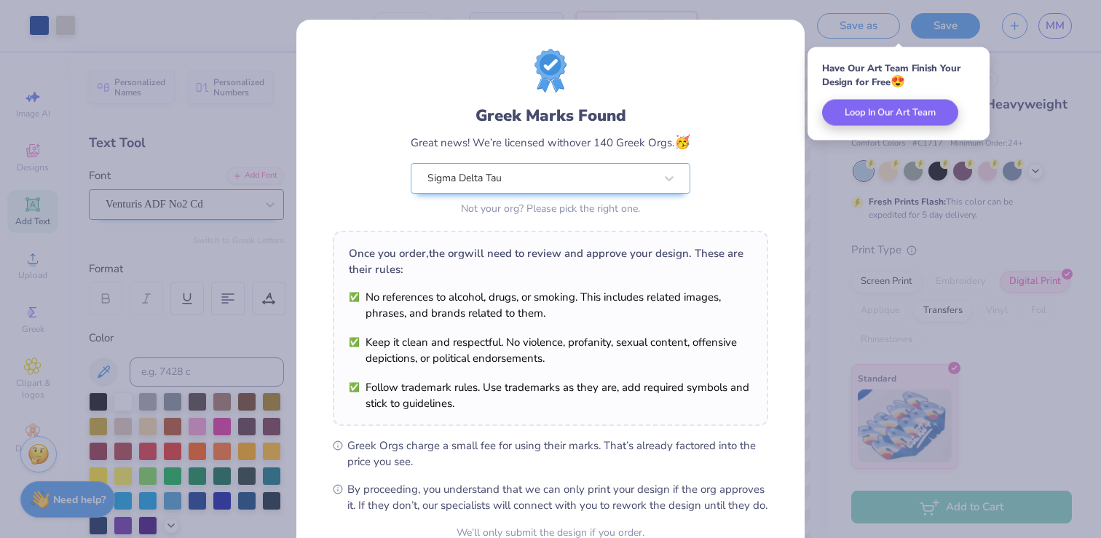
scroll to position [143, 0]
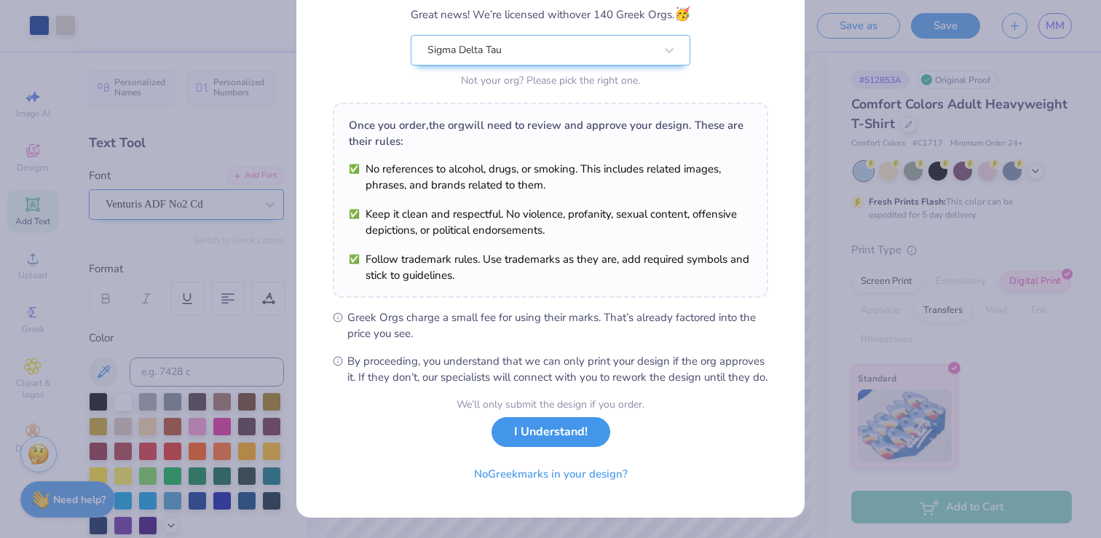
click at [521, 425] on button "I Understand!" at bounding box center [551, 432] width 119 height 30
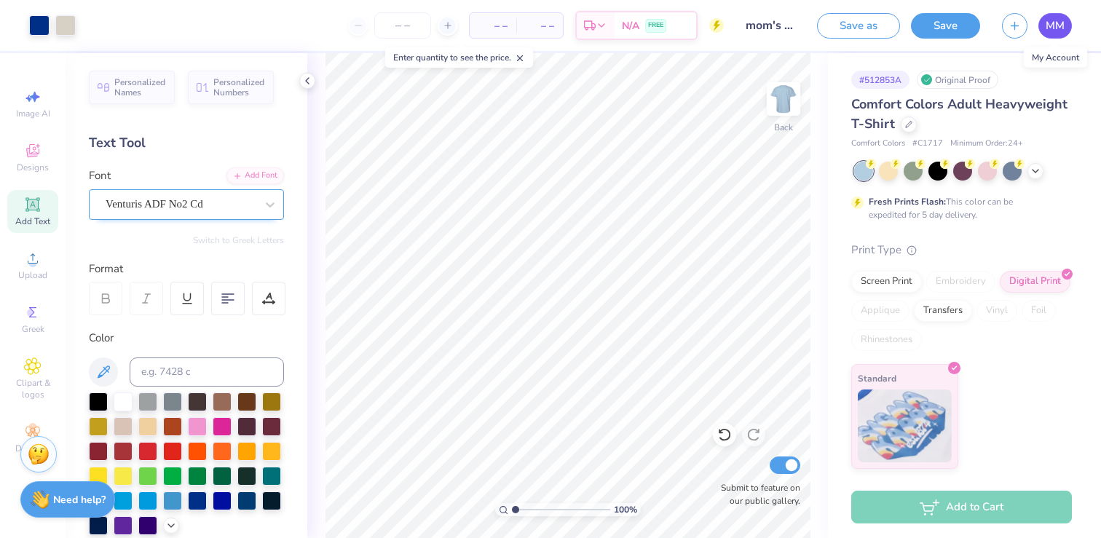
click at [1061, 28] on span "MM" at bounding box center [1055, 25] width 19 height 17
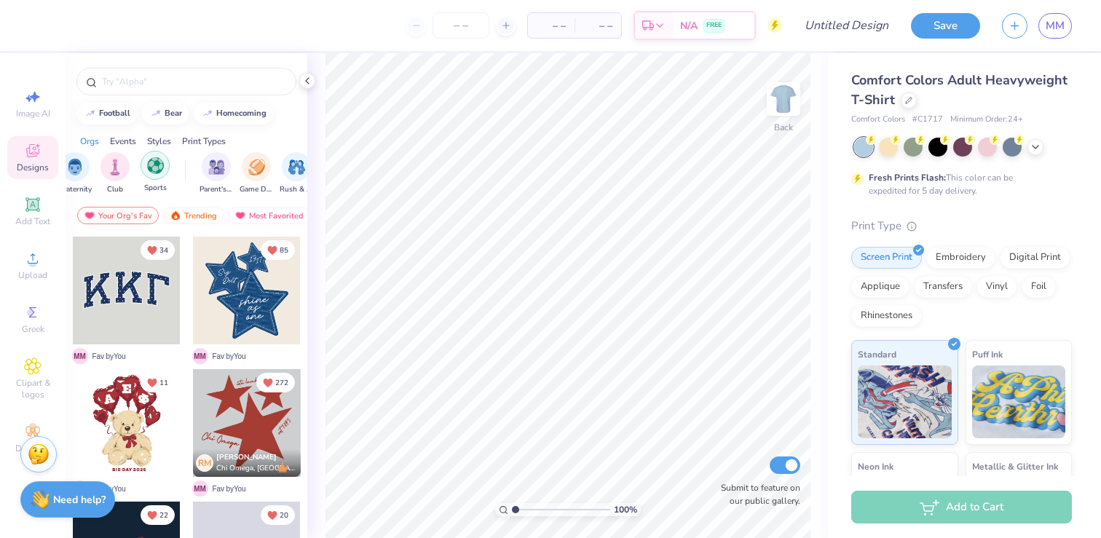
scroll to position [0, 72]
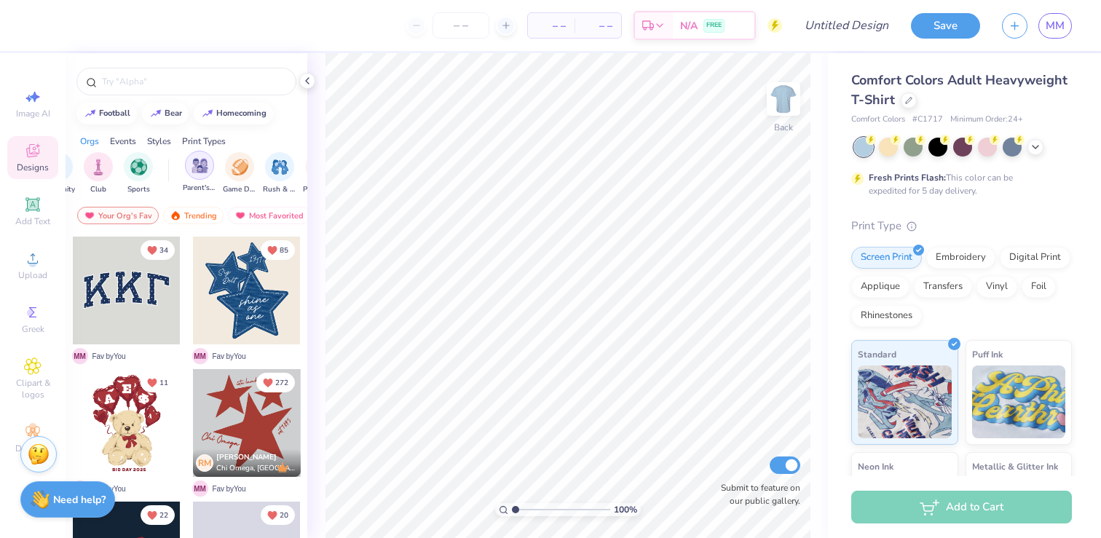
click at [201, 163] on img "filter for Parent's Weekend" at bounding box center [200, 165] width 17 height 17
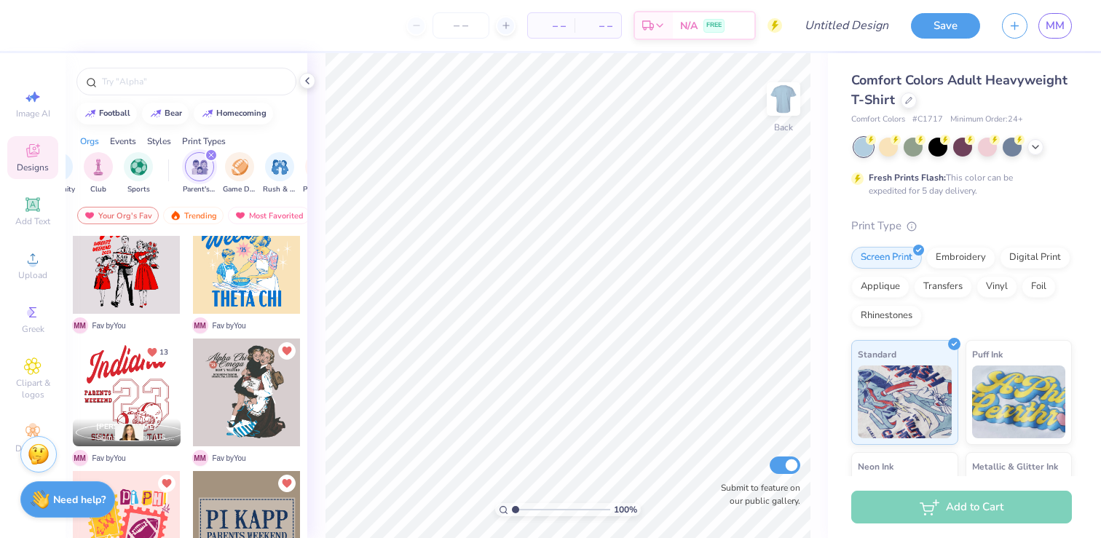
scroll to position [173, 0]
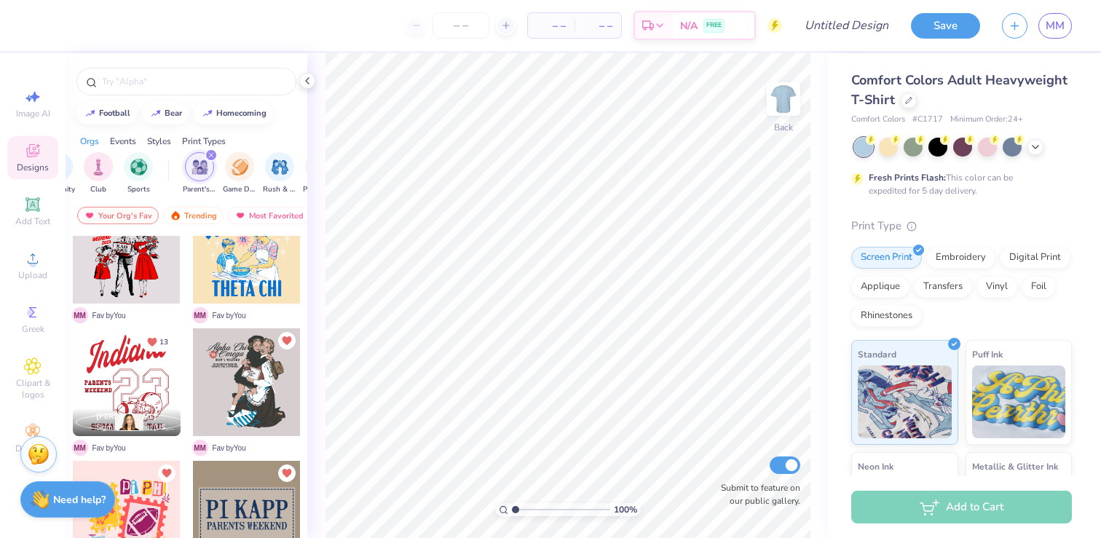
click at [245, 510] on div at bounding box center [247, 515] width 108 height 108
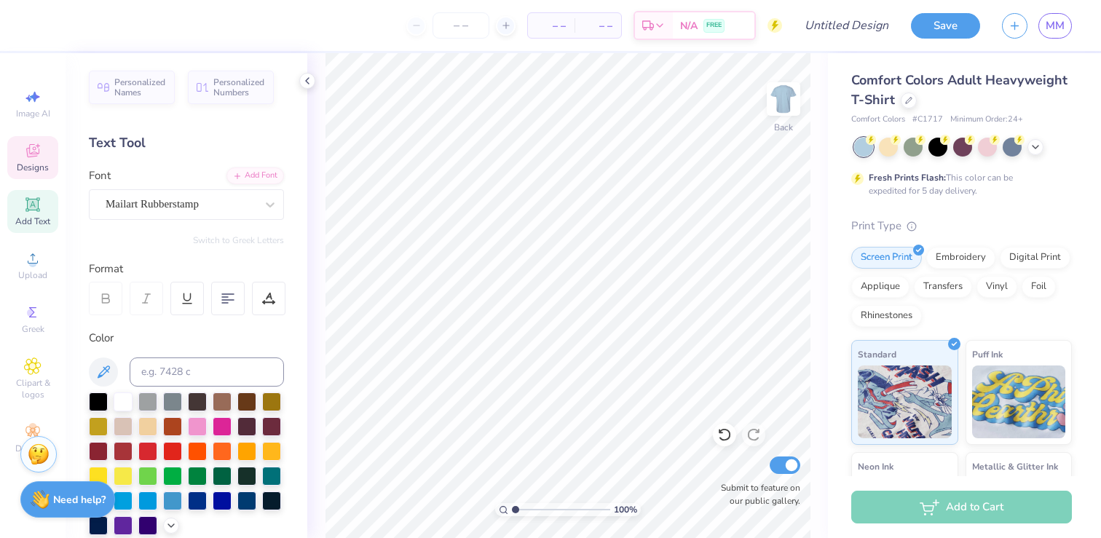
click at [31, 150] on icon at bounding box center [32, 150] width 17 height 17
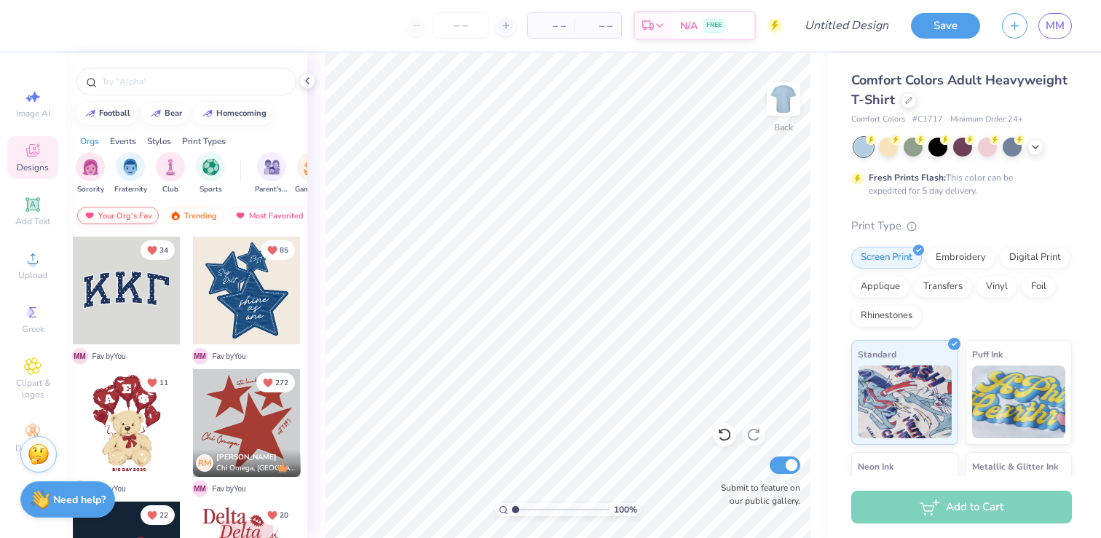
click at [117, 211] on div "Your Org's Fav" at bounding box center [118, 215] width 82 height 17
click at [272, 165] on img "filter for Parent's Weekend" at bounding box center [272, 165] width 17 height 17
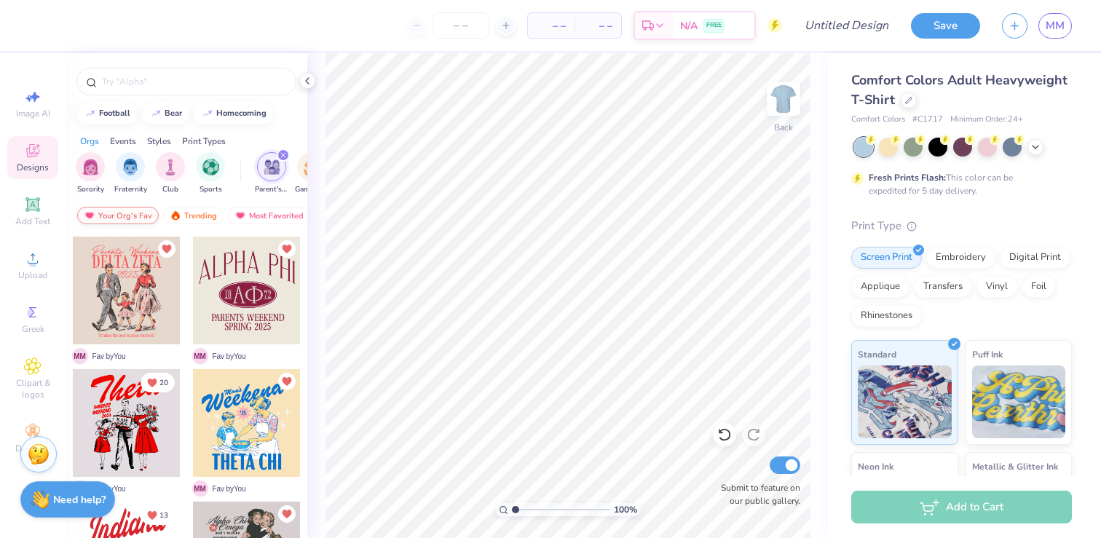
click at [122, 210] on div "Your Org's Fav" at bounding box center [118, 215] width 82 height 17
click at [114, 216] on div "Trending" at bounding box center [109, 215] width 60 height 17
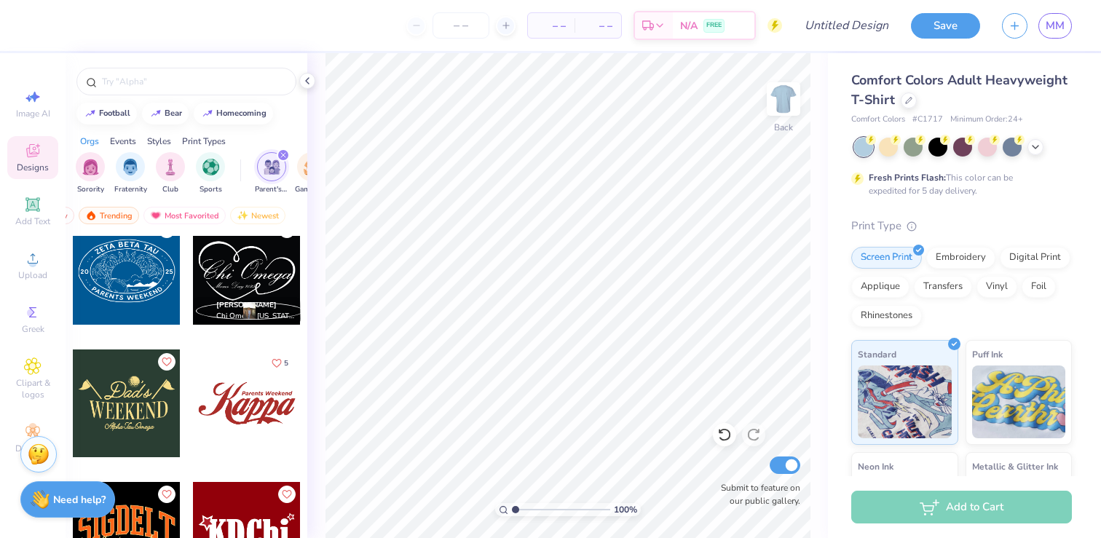
scroll to position [6783, 0]
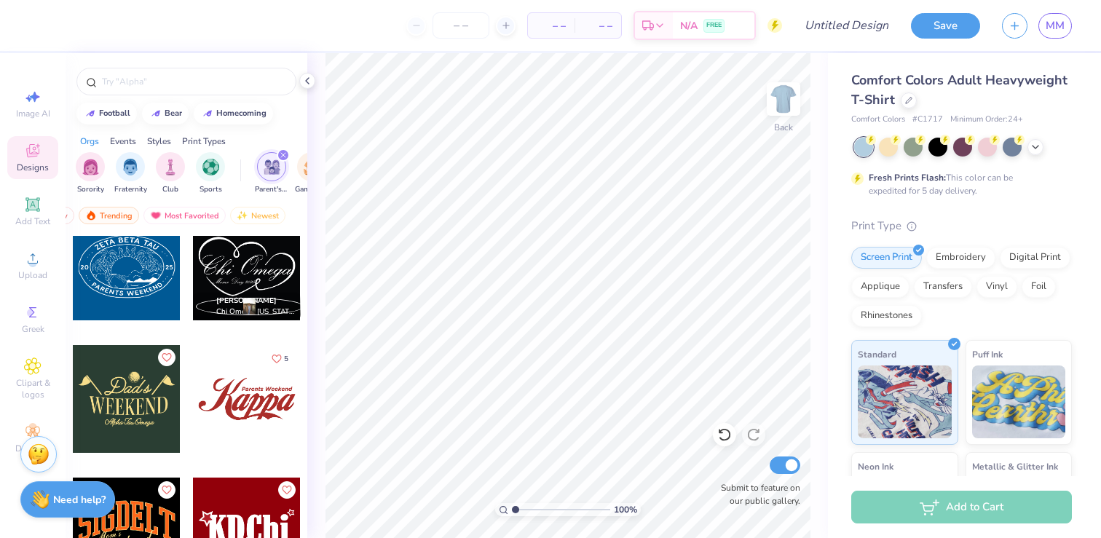
click at [283, 154] on icon "filter for Parent's Weekend" at bounding box center [283, 155] width 6 height 6
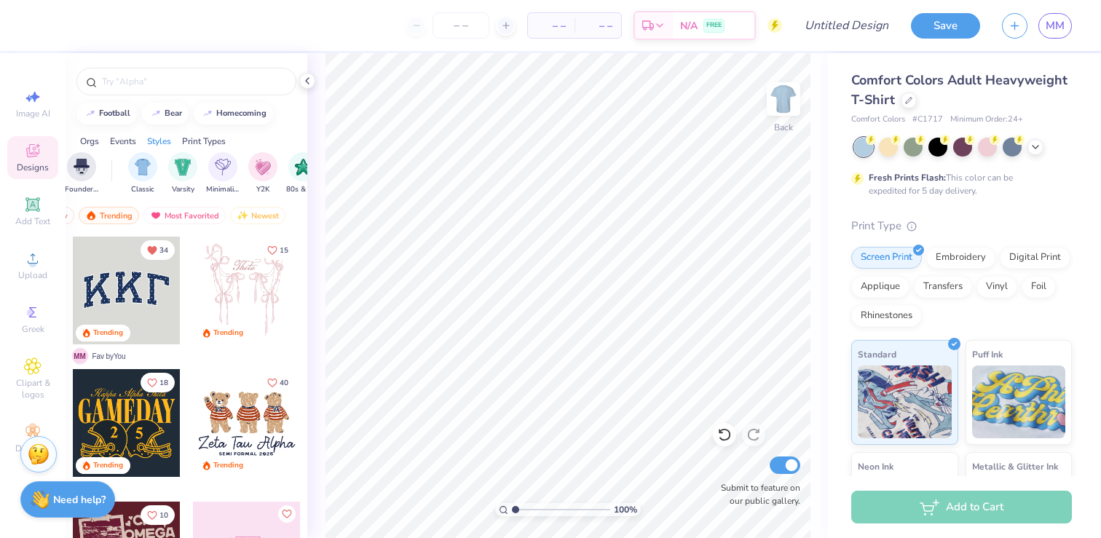
scroll to position [0, 719]
click at [128, 162] on img "filter for Classic" at bounding box center [135, 165] width 17 height 17
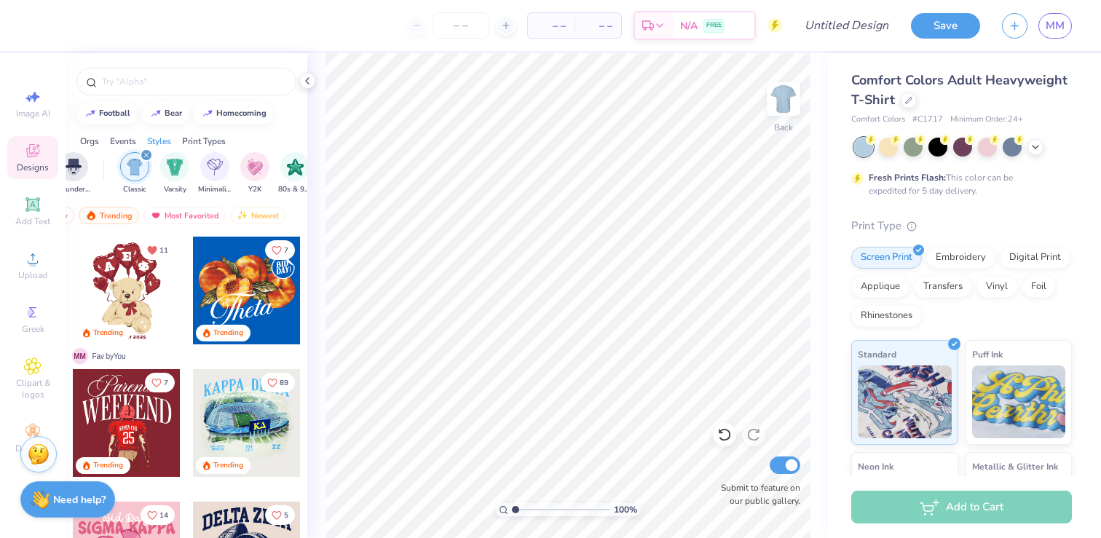
click at [144, 154] on icon "filter for Classic" at bounding box center [146, 155] width 4 height 4
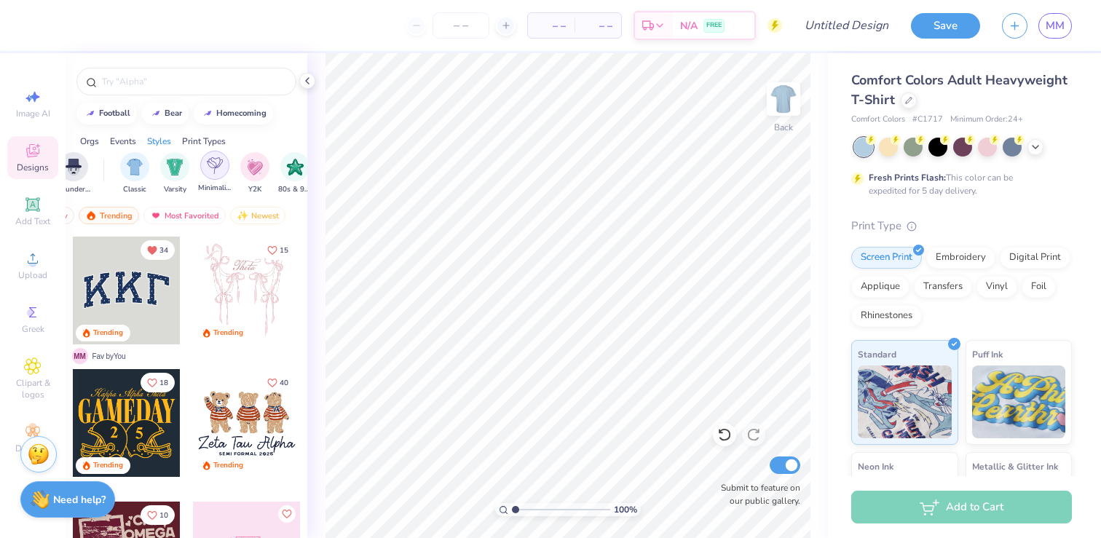
click at [218, 165] on img "filter for Minimalist" at bounding box center [215, 165] width 16 height 17
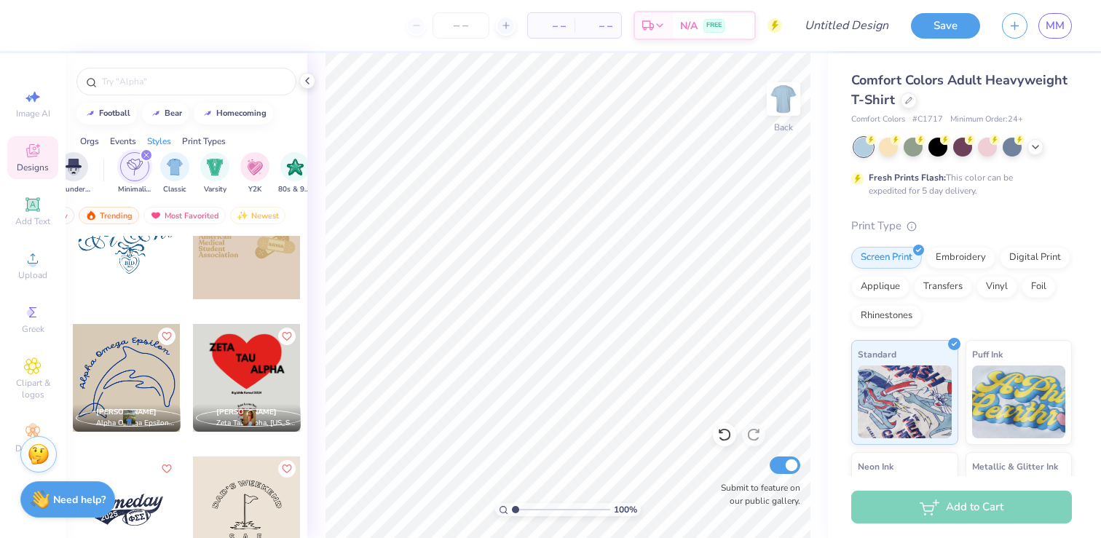
scroll to position [1240, 0]
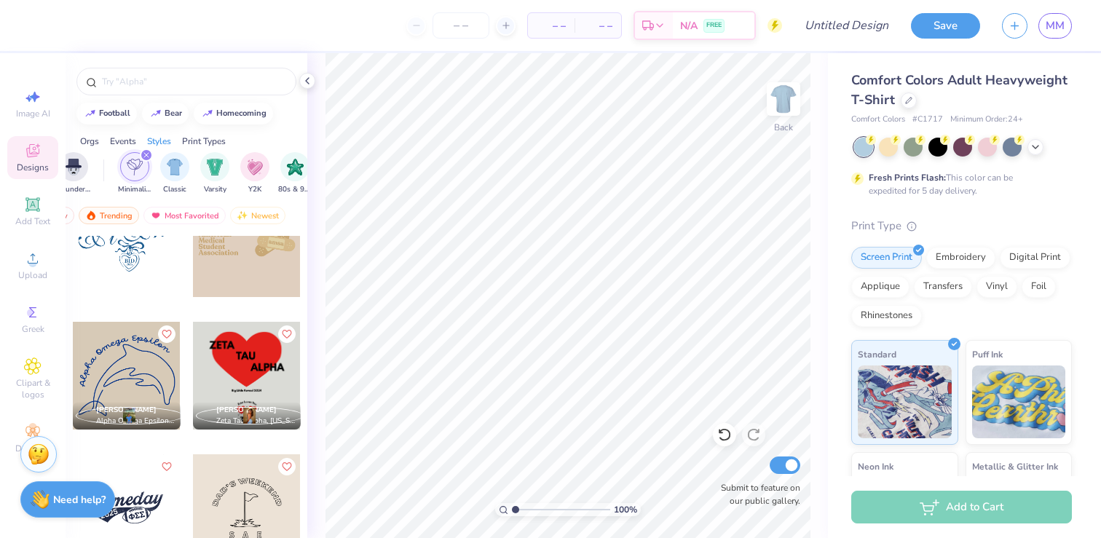
click at [145, 152] on icon "filter for Minimalist" at bounding box center [146, 155] width 6 height 6
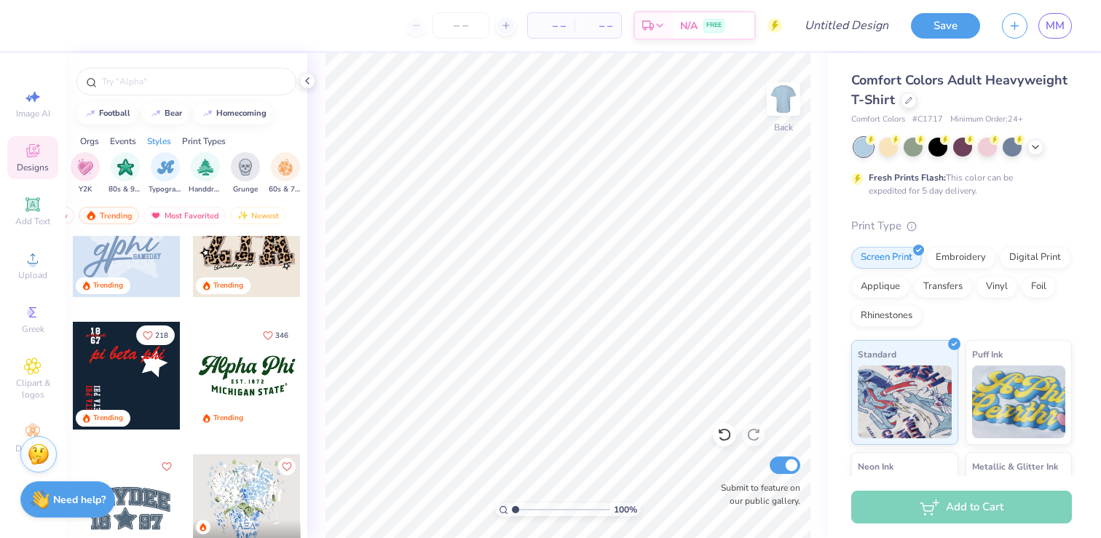
scroll to position [0, 880]
click at [173, 167] on img "filter for Typography" at bounding box center [174, 165] width 17 height 17
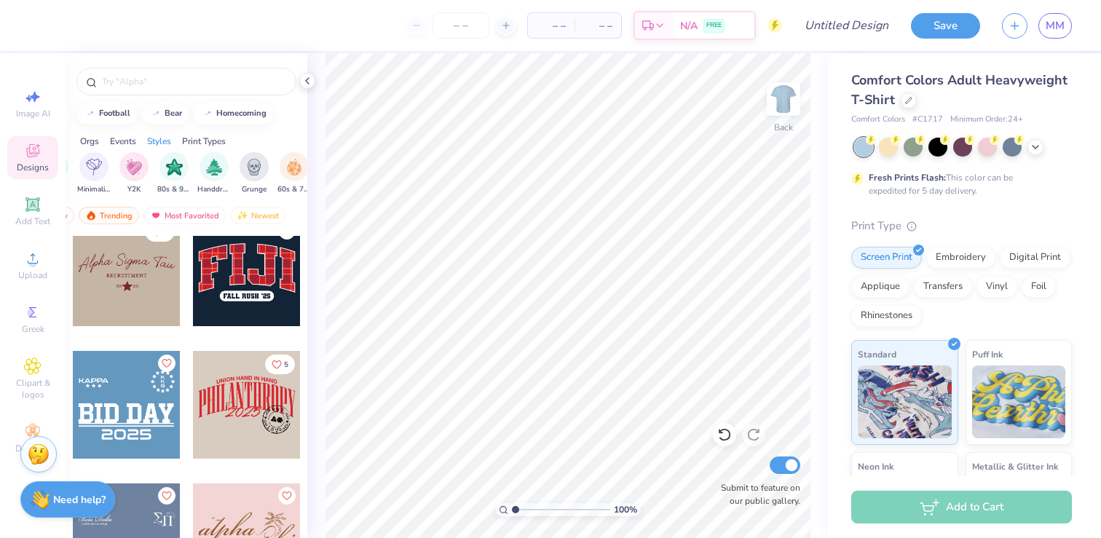
scroll to position [2935, 0]
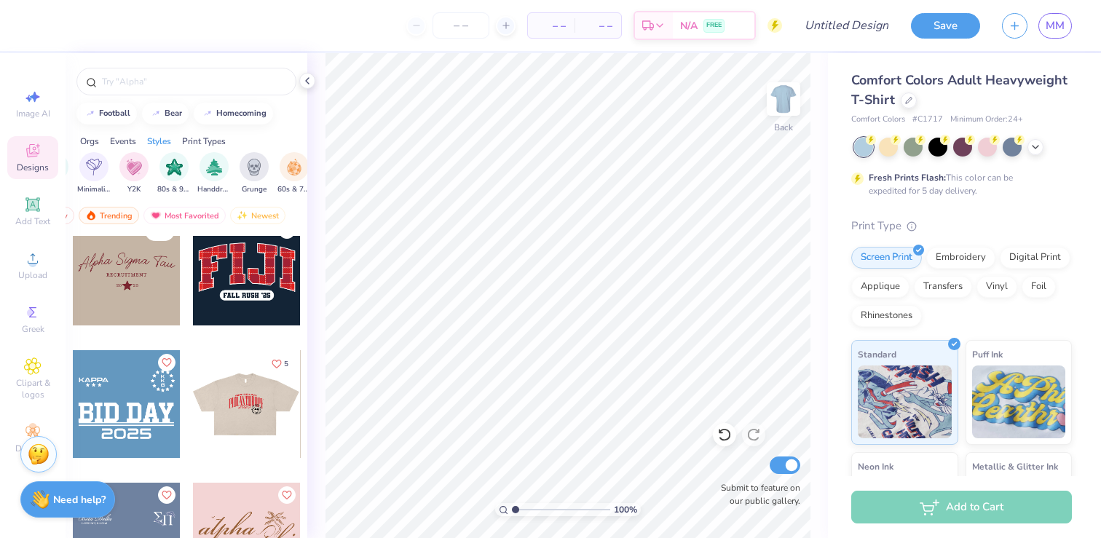
click at [235, 411] on div at bounding box center [246, 404] width 108 height 108
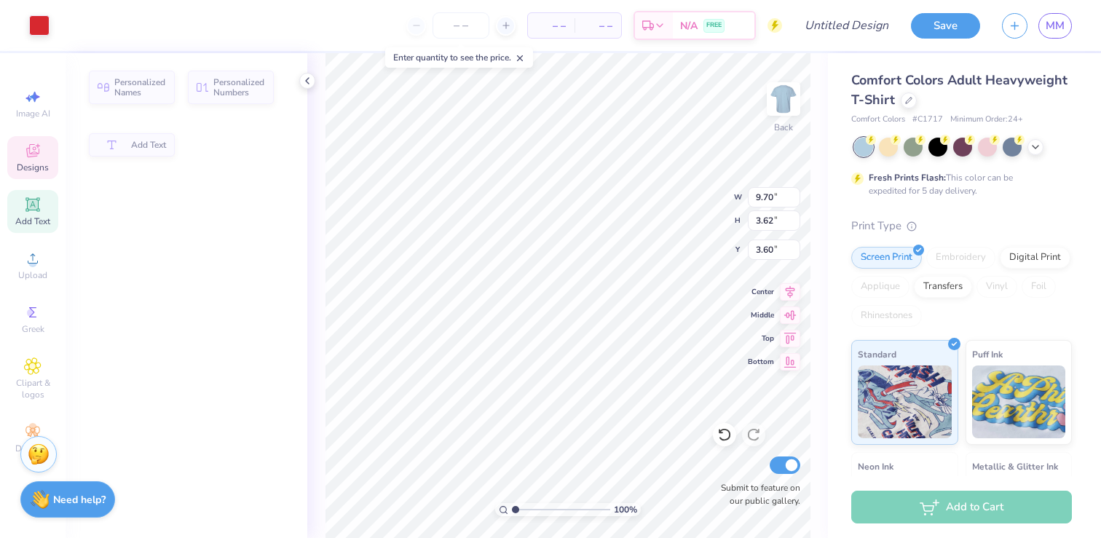
type input "3.62"
type input "3.60"
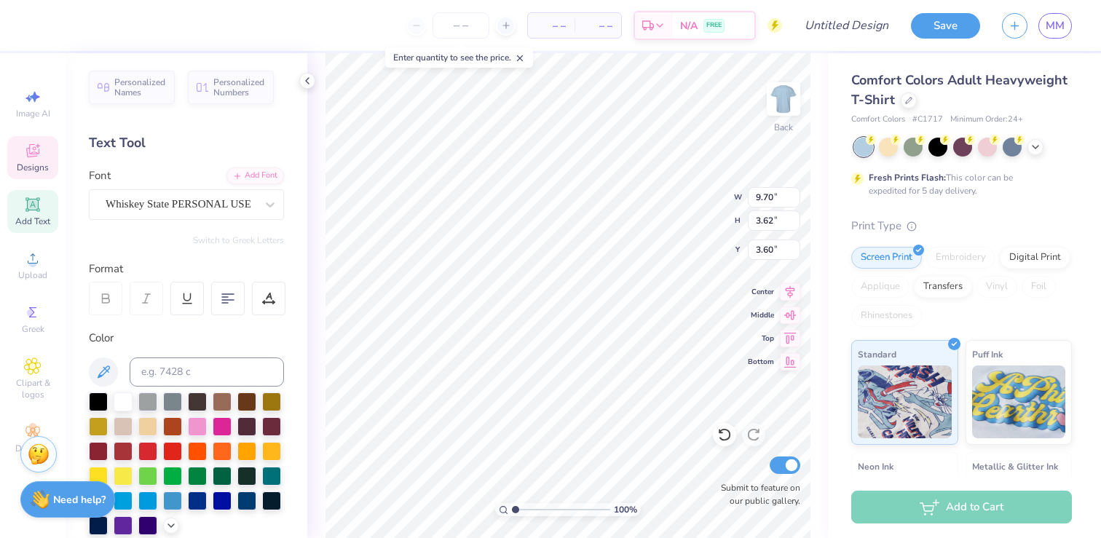
scroll to position [0, 1]
type textarea "MOM'S WEEKEND"
type textarea "SIGMA DELTA TAU"
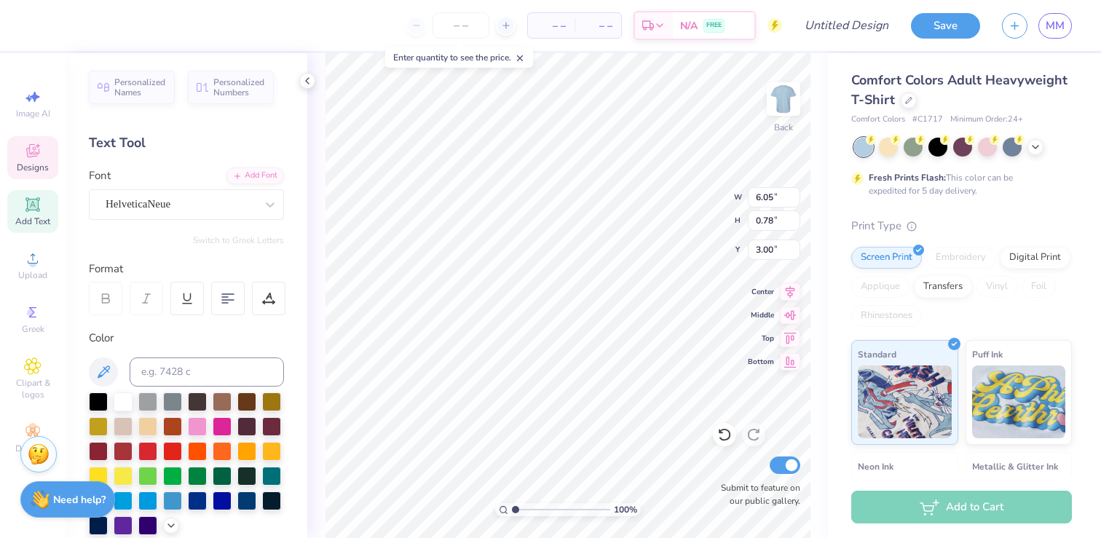
type textarea "MOM'S WEEKEND"
type input "6.61"
type input "0.98"
type input "3.79"
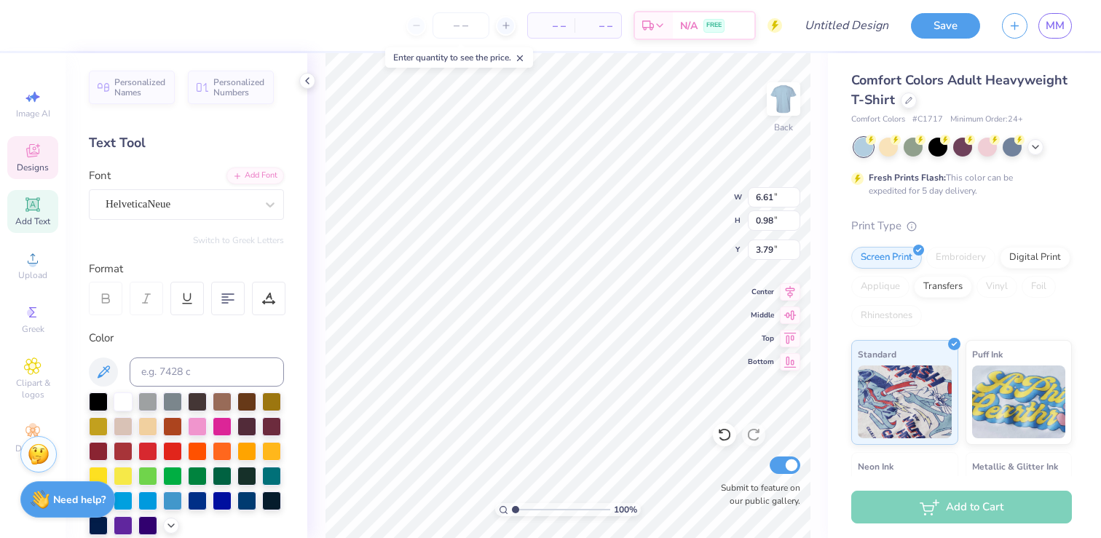
type input "3.85"
type input "10.96"
type input "3.71"
type input "4.35"
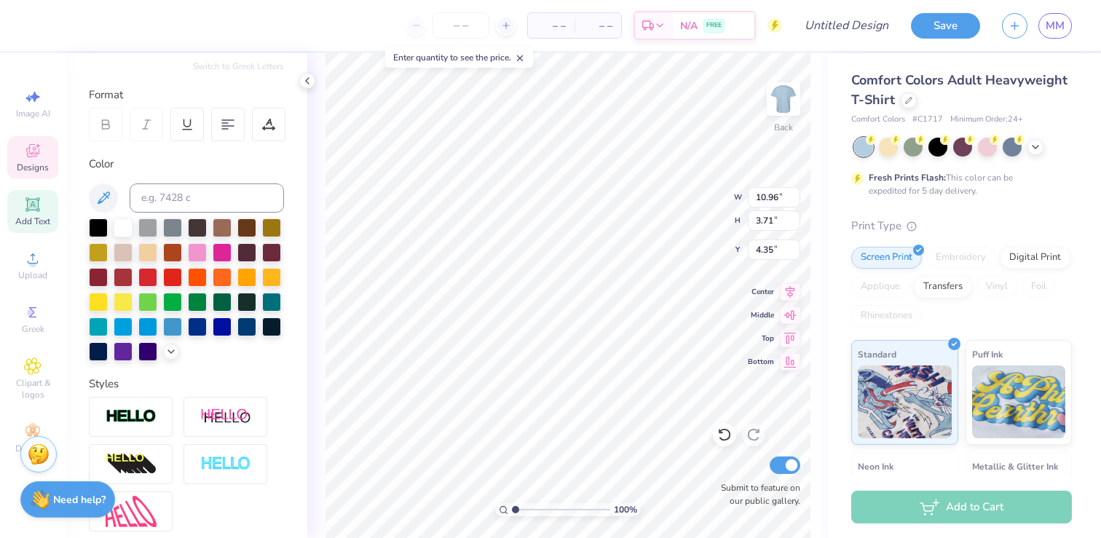
scroll to position [308, 0]
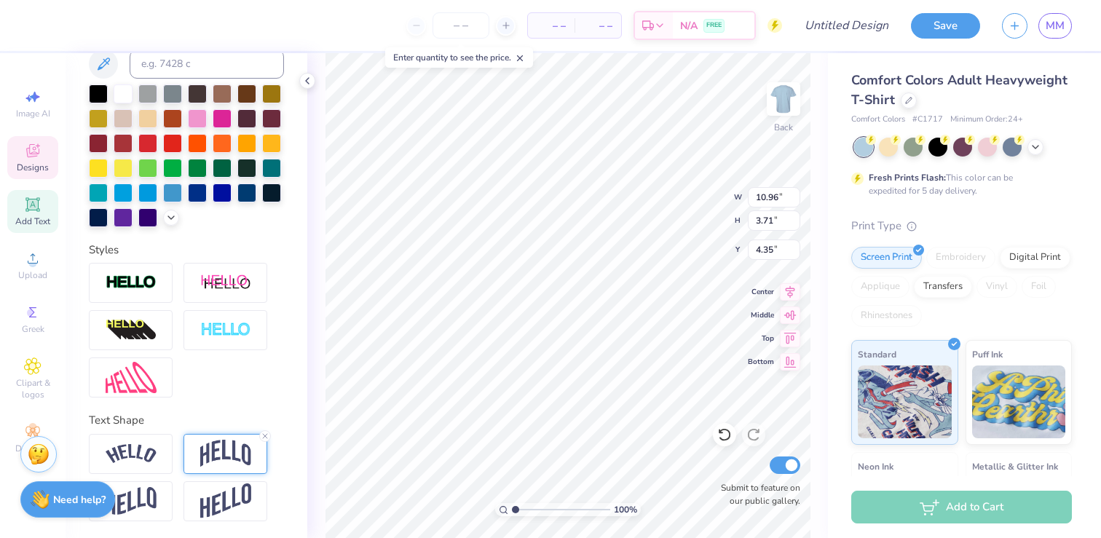
click at [217, 459] on img at bounding box center [225, 454] width 51 height 28
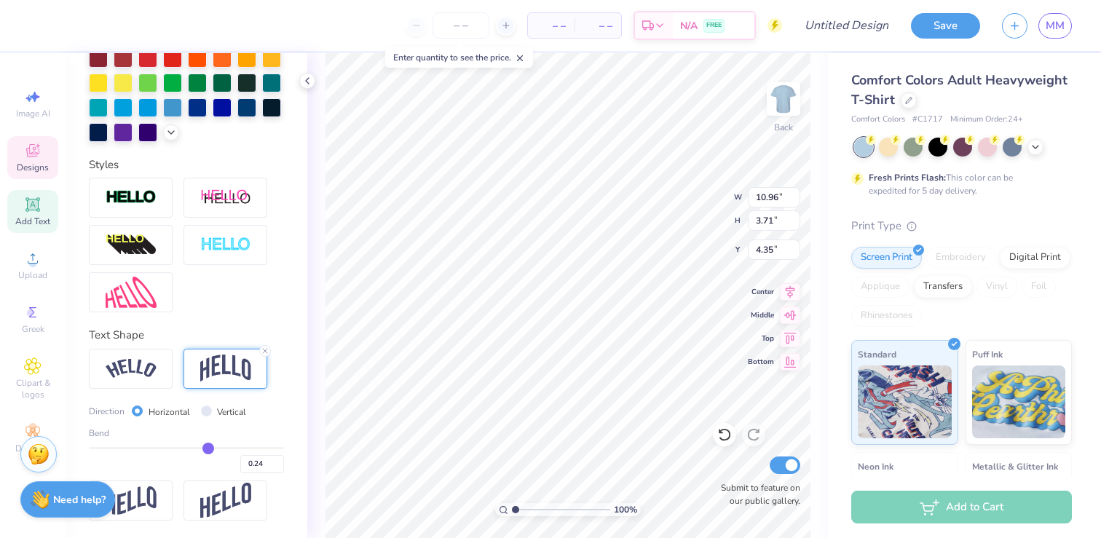
type input "6.61"
type input "0.98"
type input "3.55"
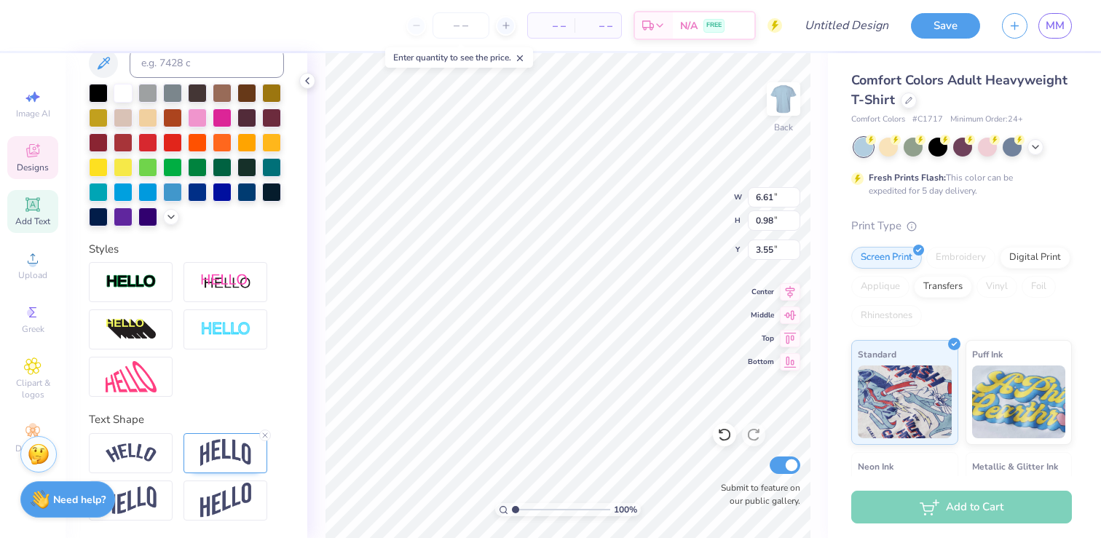
scroll to position [308, 0]
click at [224, 458] on img at bounding box center [225, 454] width 51 height 28
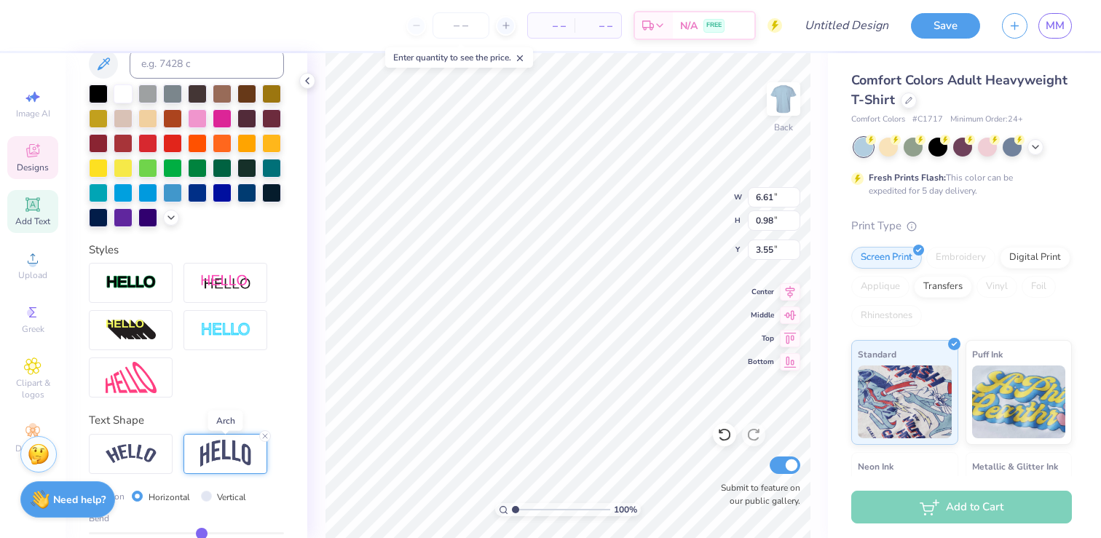
scroll to position [393, 0]
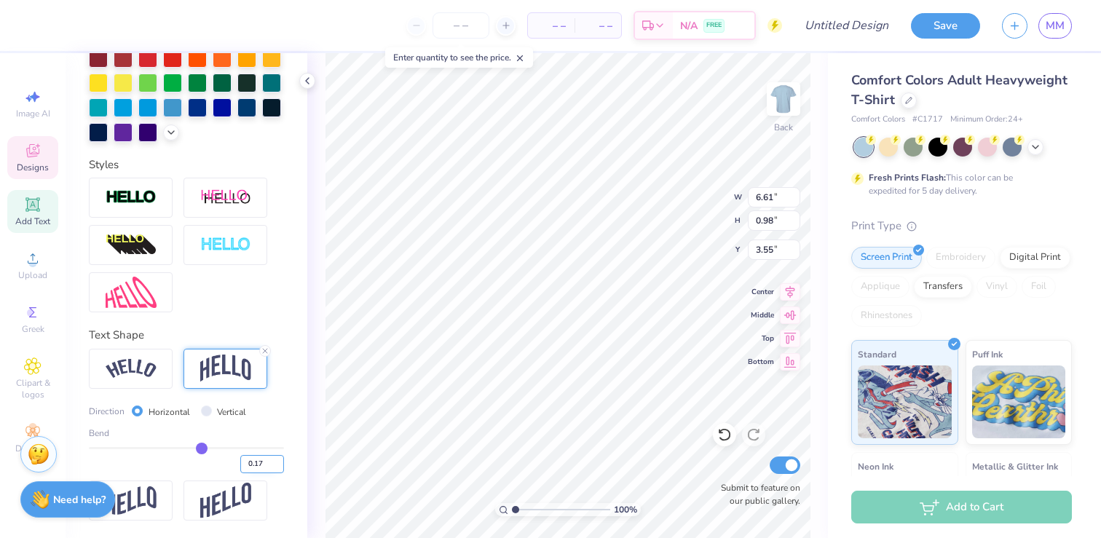
click at [263, 463] on input "0.17" at bounding box center [262, 464] width 44 height 18
type input "0.24"
type input "1.17"
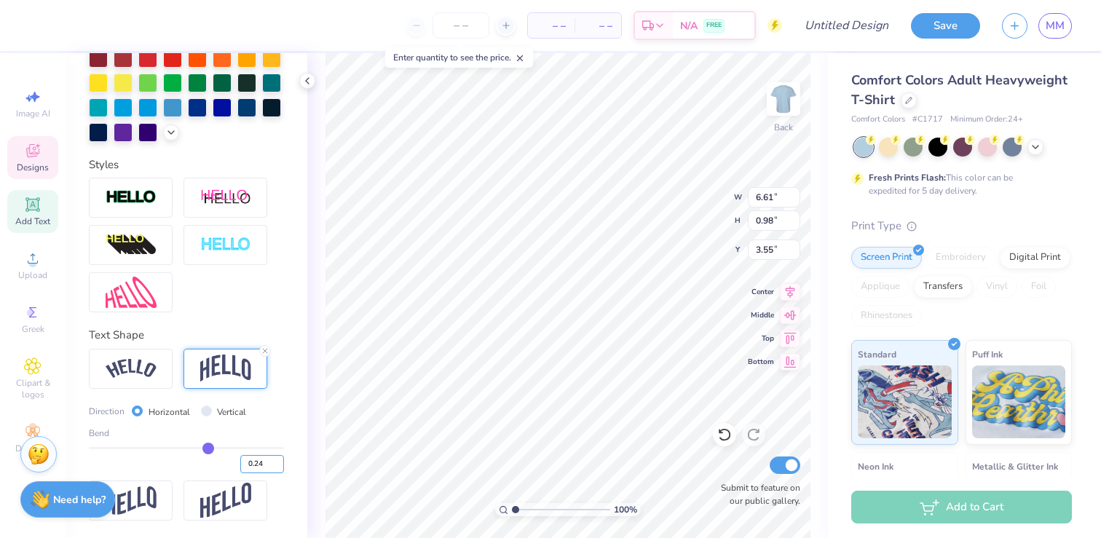
type input "3.46"
type input "0.22"
type input "0.21"
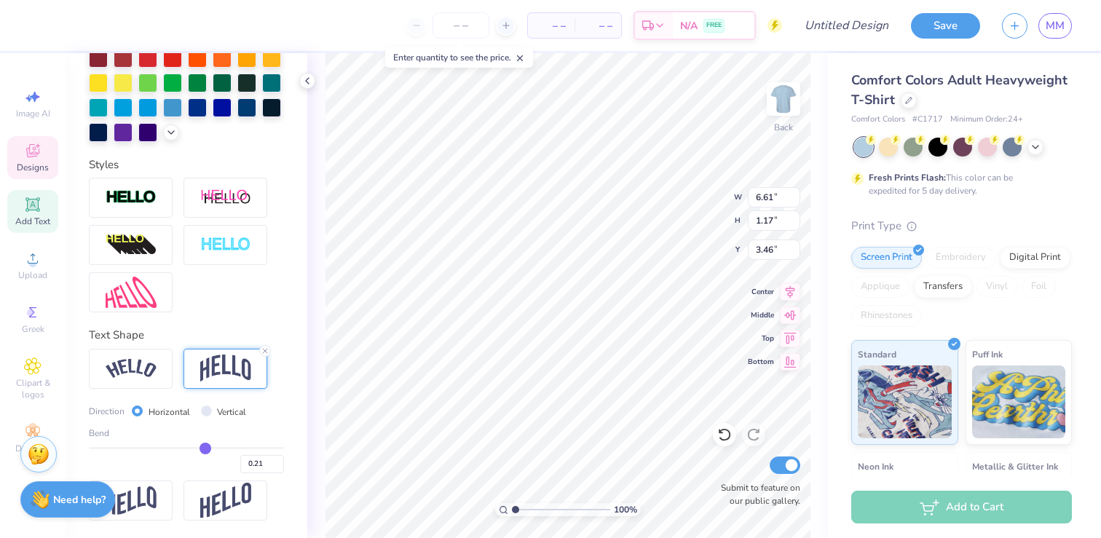
type input "0.2"
type input "0.20"
type input "0.2"
click at [205, 447] on input "range" at bounding box center [186, 448] width 195 height 2
type input "1.06"
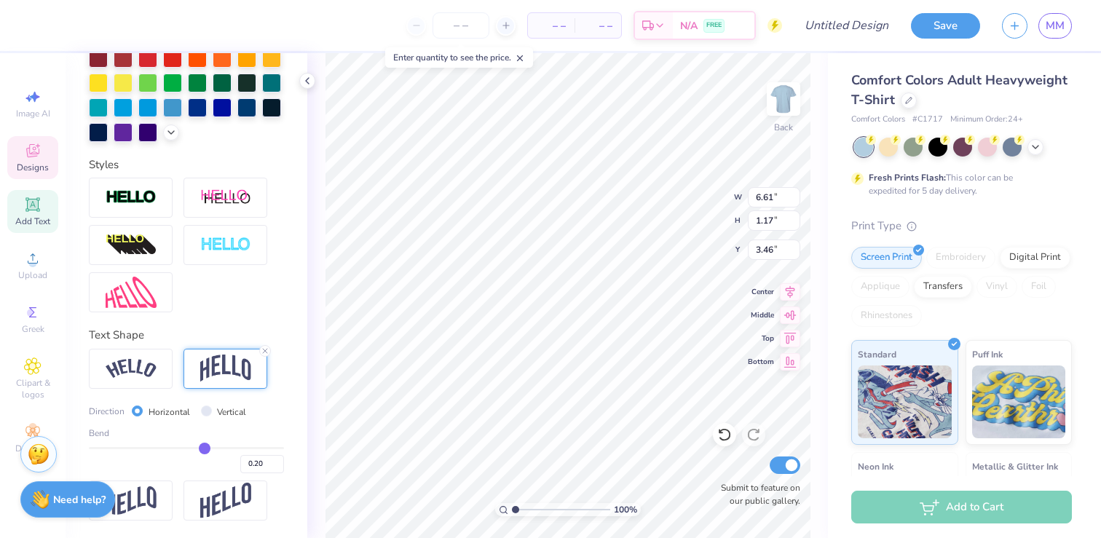
type input "3.52"
type input "0.19"
type input "0.18"
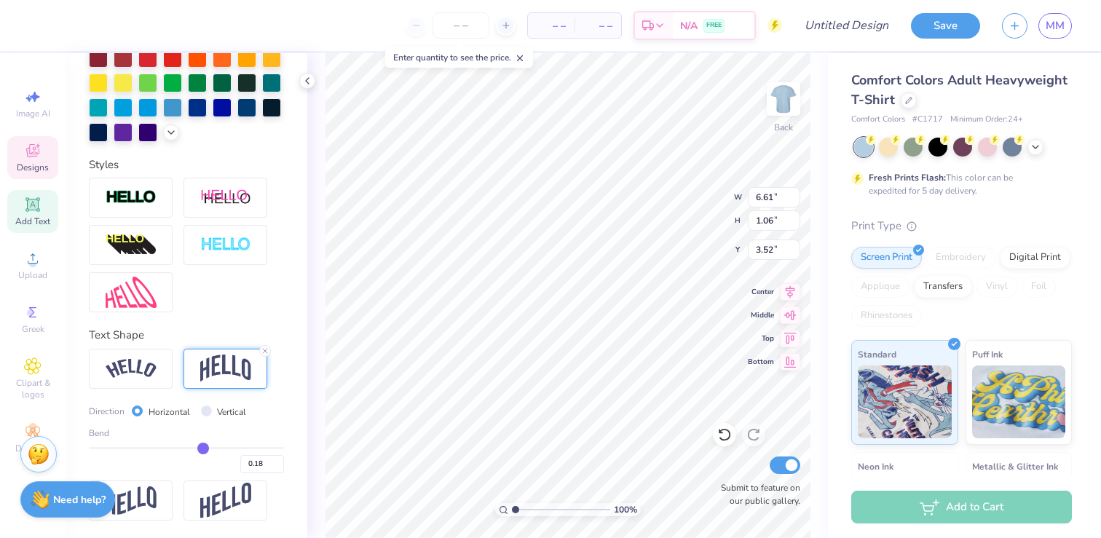
type input "0.17"
click at [202, 447] on input "range" at bounding box center [186, 448] width 195 height 2
type input "0.98"
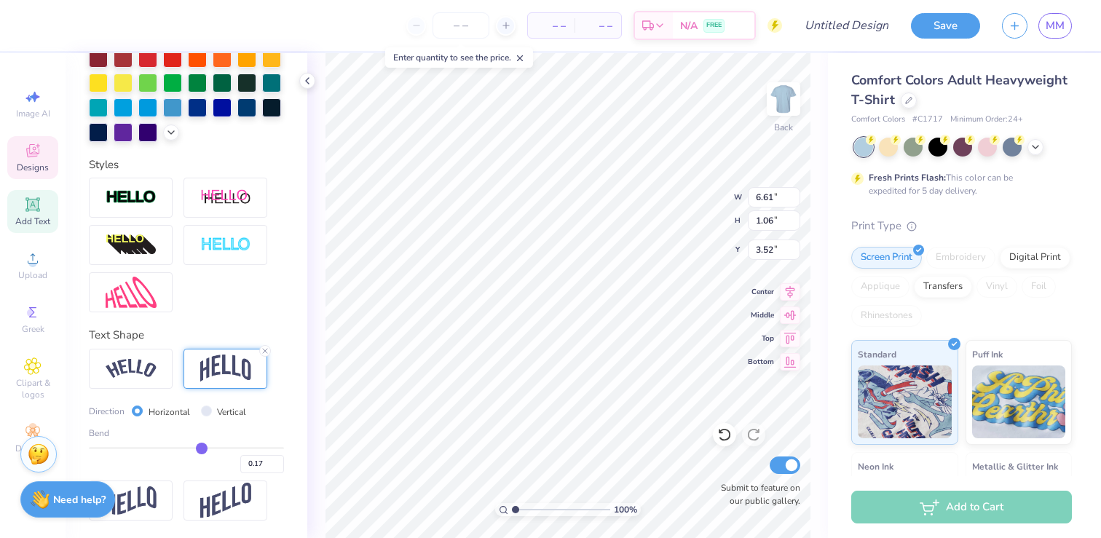
type input "3.55"
type input "0.16"
type input "0.15"
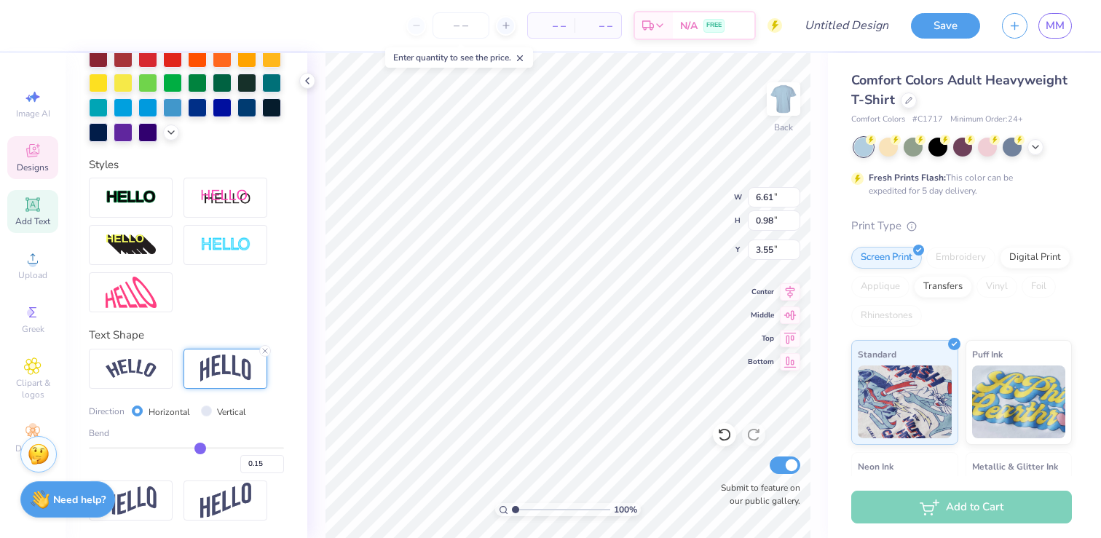
type input "0.14"
type input "0.13"
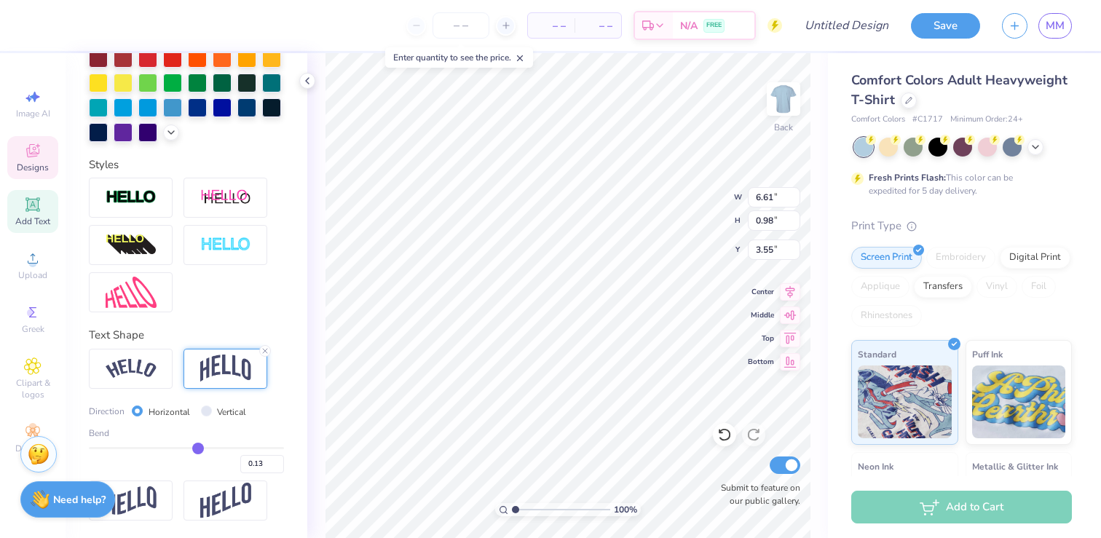
click at [197, 447] on input "range" at bounding box center [186, 448] width 195 height 2
type input "0.88"
type input "3.61"
type input "0.12"
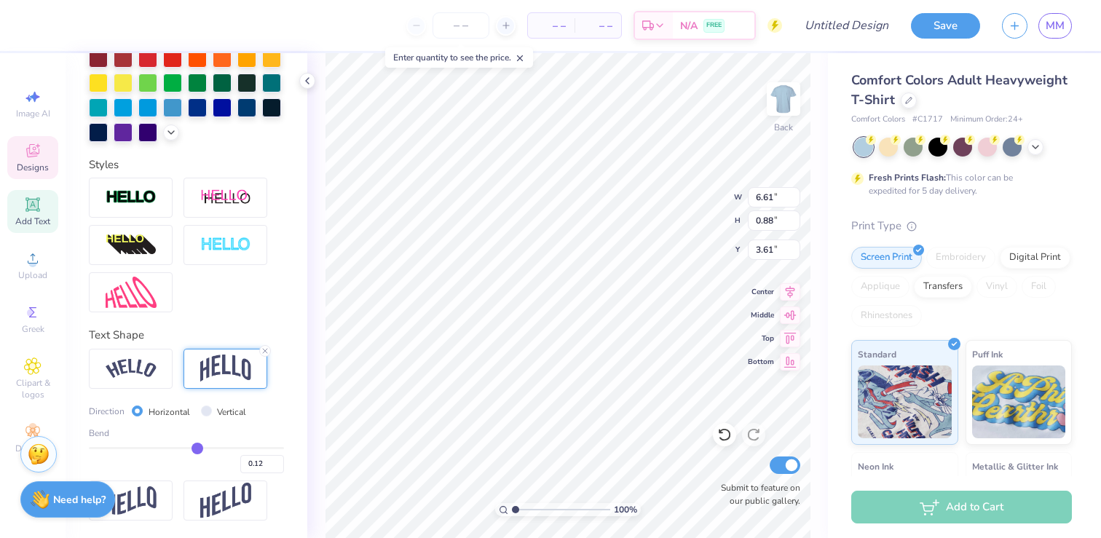
type input "0.12"
click at [197, 447] on input "range" at bounding box center [186, 448] width 195 height 2
type input "0.85"
type input "3.50"
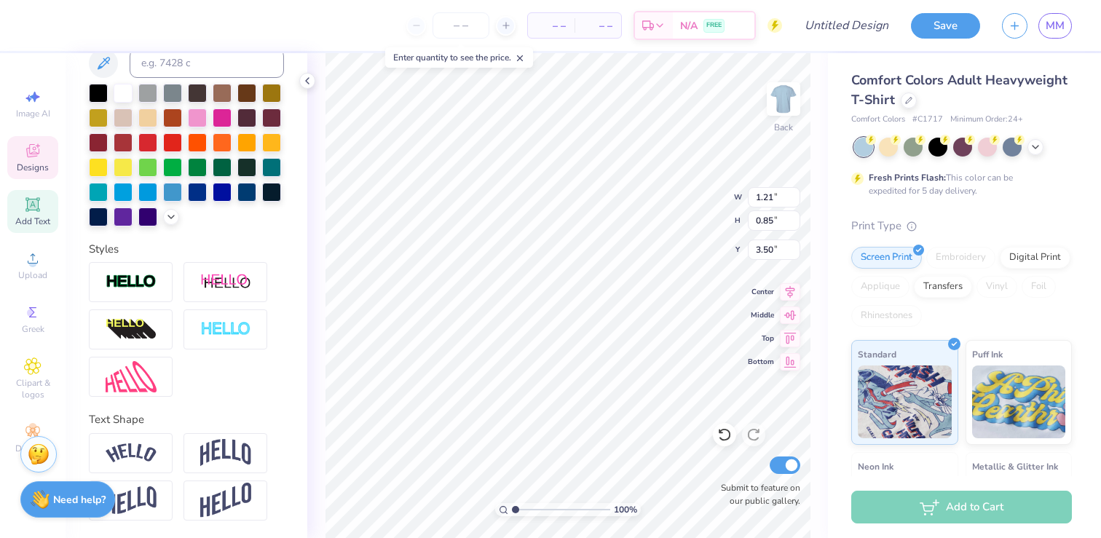
type input "1.21"
type input "0.64"
type input "7.86"
type input "3.74"
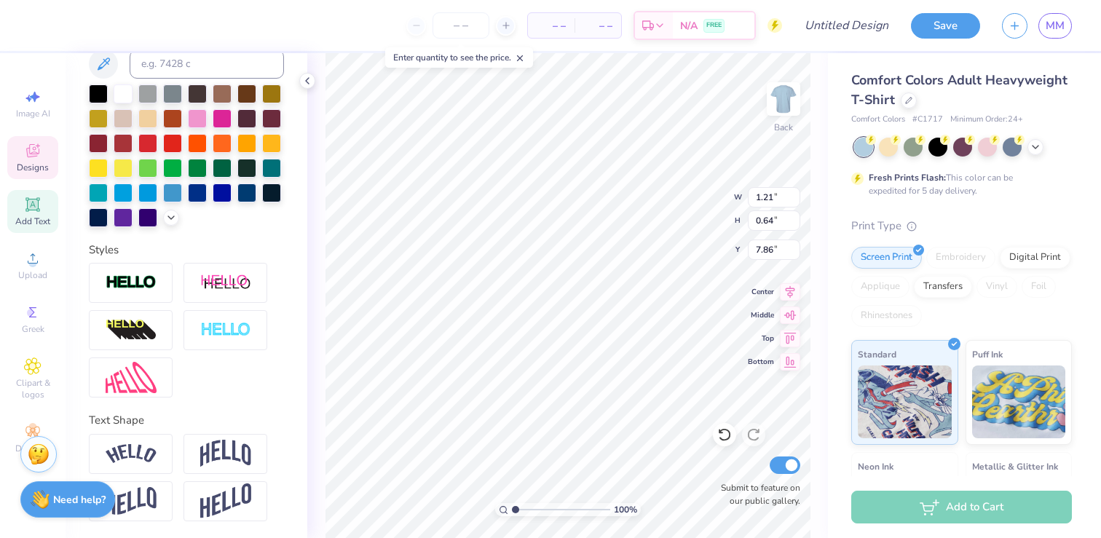
type input "1.15"
type input "6.99"
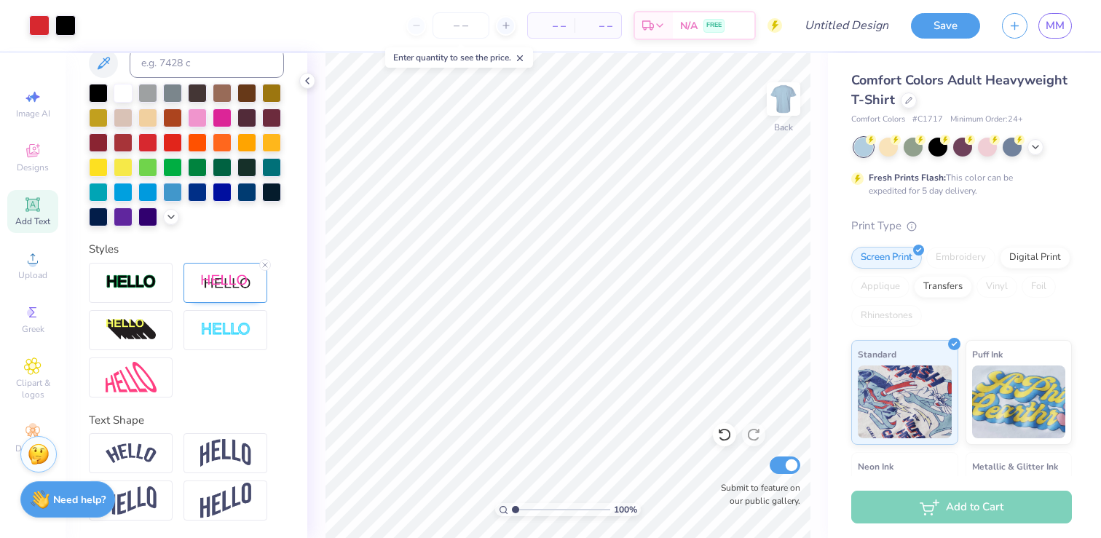
scroll to position [308, 0]
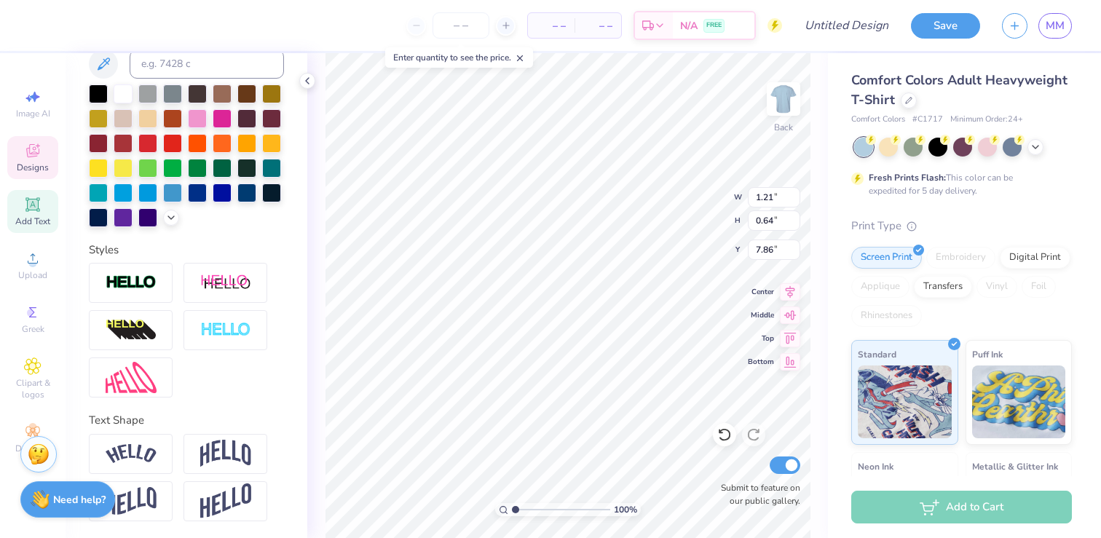
type textarea "SDT"
type input "3.17"
click at [536, 508] on input "range" at bounding box center [561, 509] width 98 height 13
type textarea "1917"
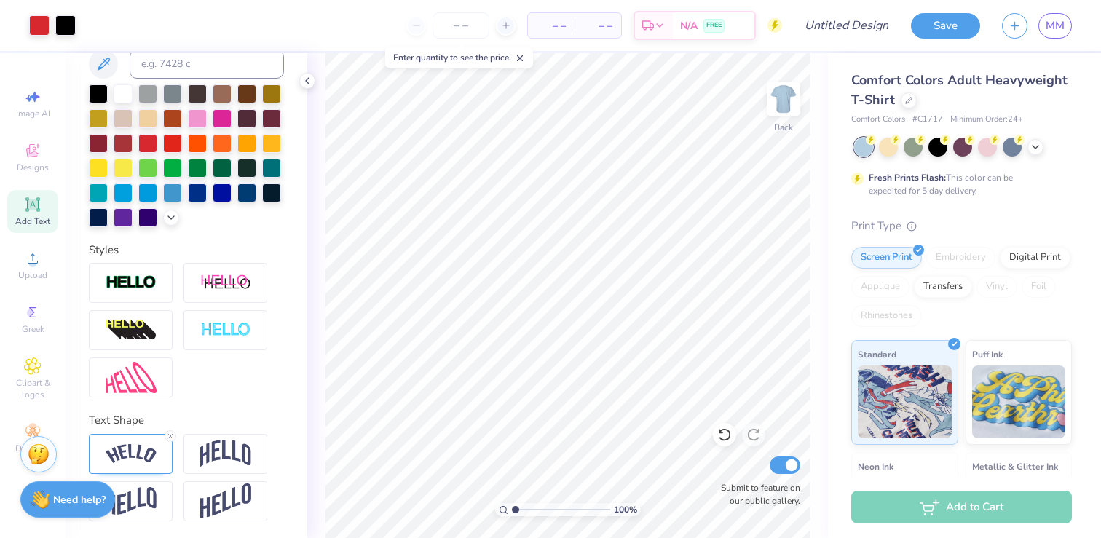
drag, startPoint x: 540, startPoint y: 510, endPoint x: 482, endPoint y: 510, distance: 57.5
type input "1"
click at [512, 510] on input "range" at bounding box center [561, 509] width 98 height 13
type input "3.60"
click at [42, 24] on div at bounding box center [39, 24] width 20 height 20
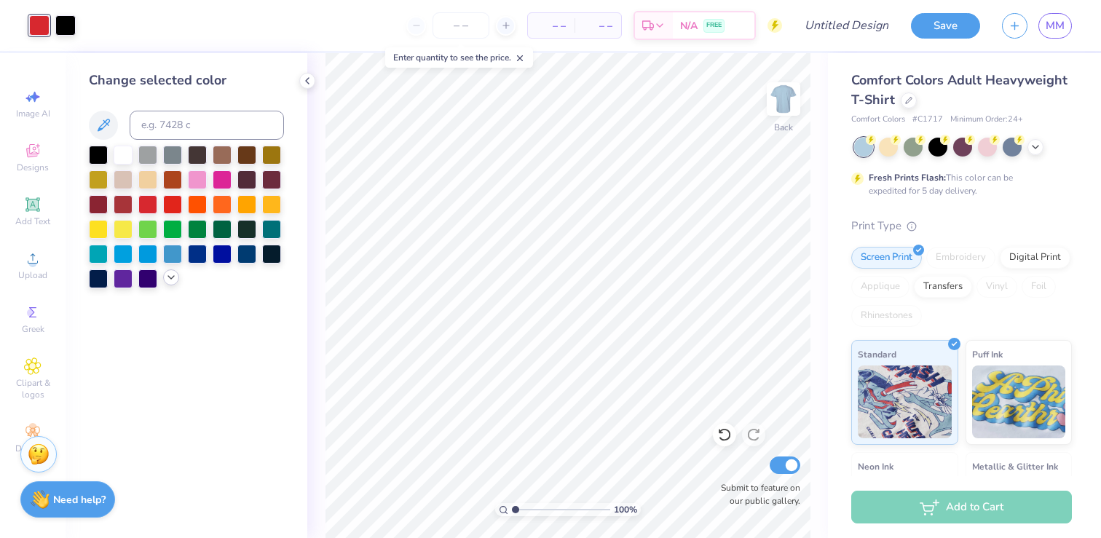
click at [175, 283] on div at bounding box center [171, 277] width 16 height 16
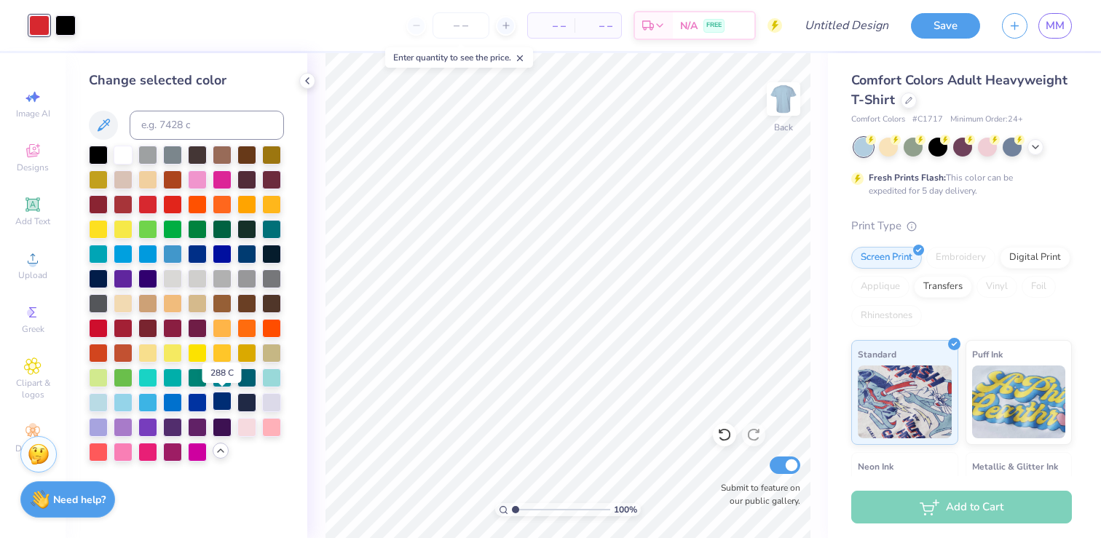
click at [226, 409] on div at bounding box center [222, 401] width 19 height 19
click at [62, 20] on div at bounding box center [65, 24] width 20 height 20
click at [95, 154] on div at bounding box center [98, 153] width 19 height 19
click at [100, 301] on div at bounding box center [98, 302] width 19 height 19
click at [98, 273] on div at bounding box center [98, 277] width 19 height 19
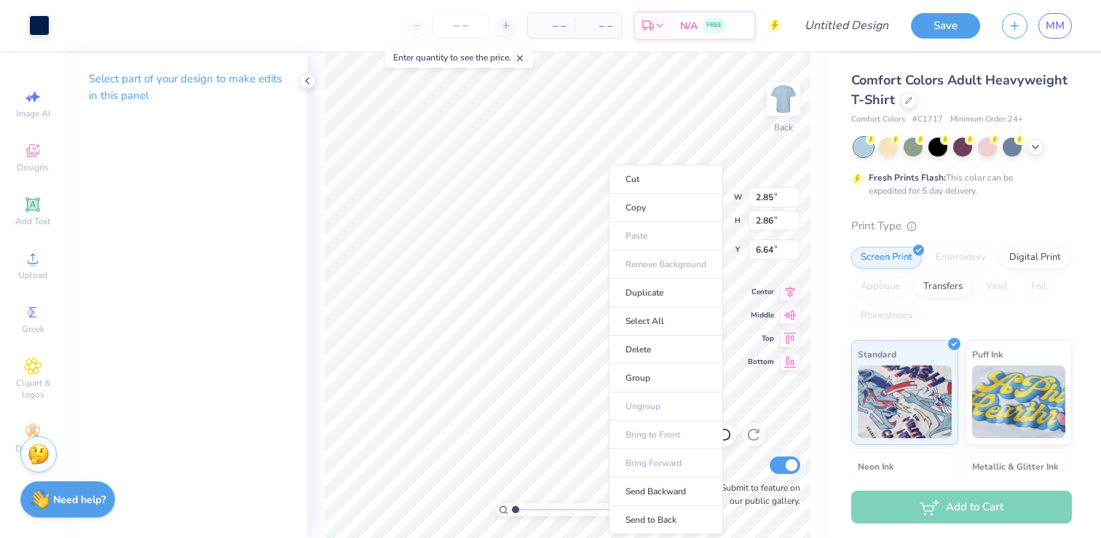
click at [661, 433] on ul "Cut Copy Paste Remove Background Duplicate Select All Delete Group Ungroup Brin…" at bounding box center [666, 350] width 114 height 370
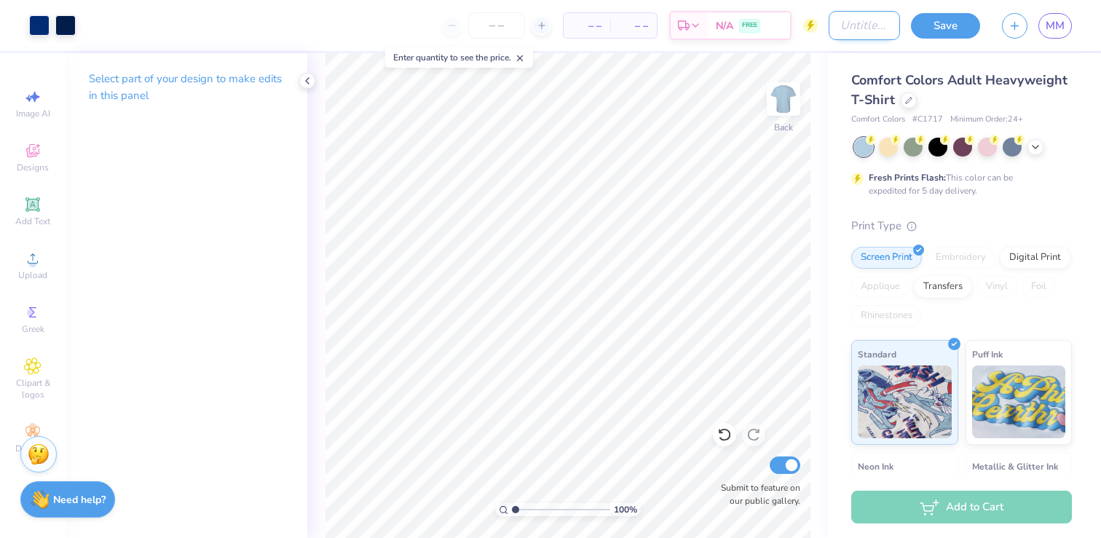
click at [857, 19] on input "Design Title" at bounding box center [864, 25] width 71 height 29
type input "MOMS SHIRT 2"
click at [944, 23] on button "Save" at bounding box center [945, 23] width 69 height 25
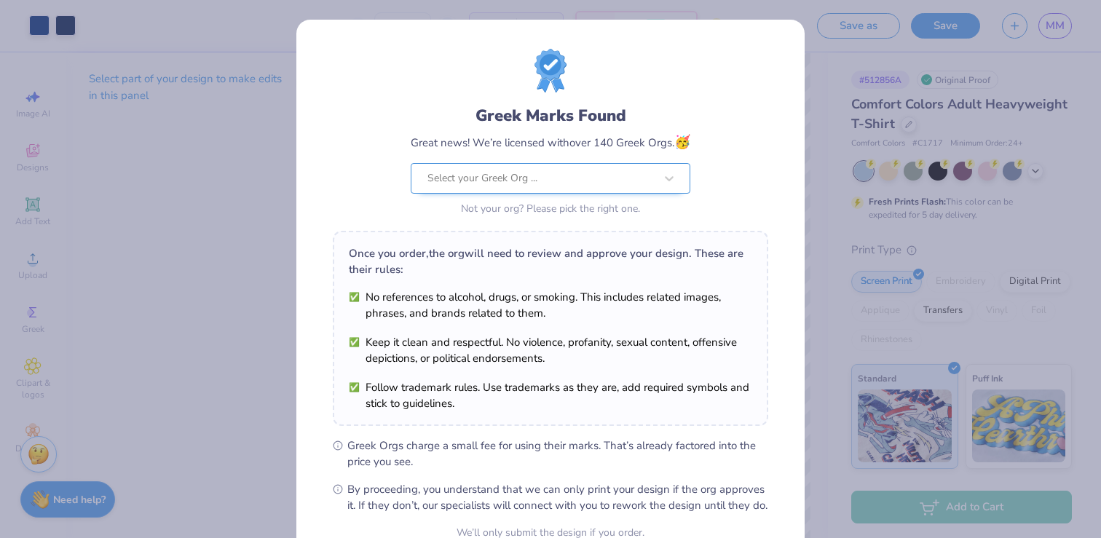
click at [553, 164] on div "Select your Greek Org ..." at bounding box center [541, 178] width 230 height 29
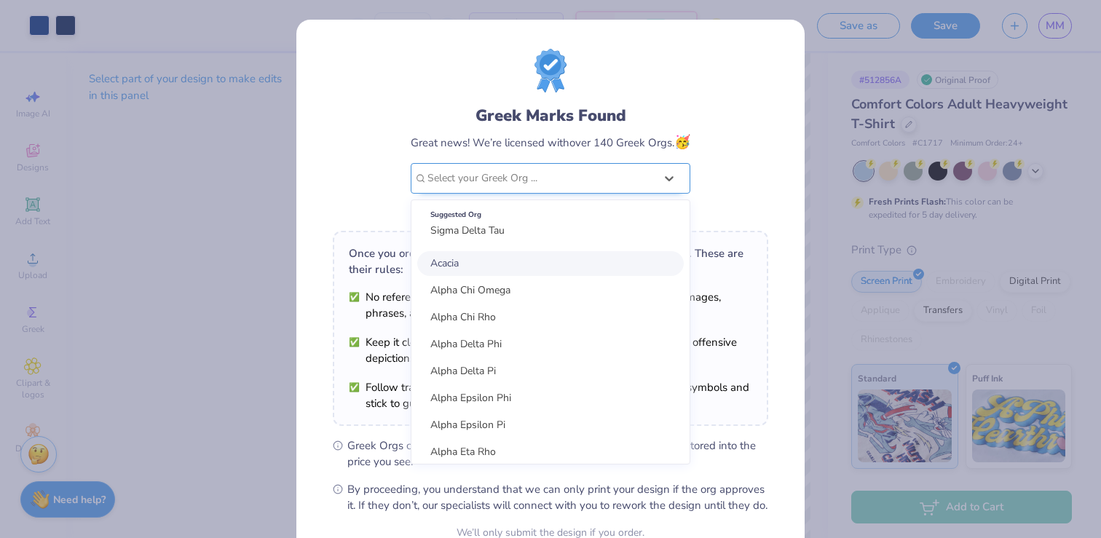
click at [548, 169] on div at bounding box center [540, 178] width 227 height 19
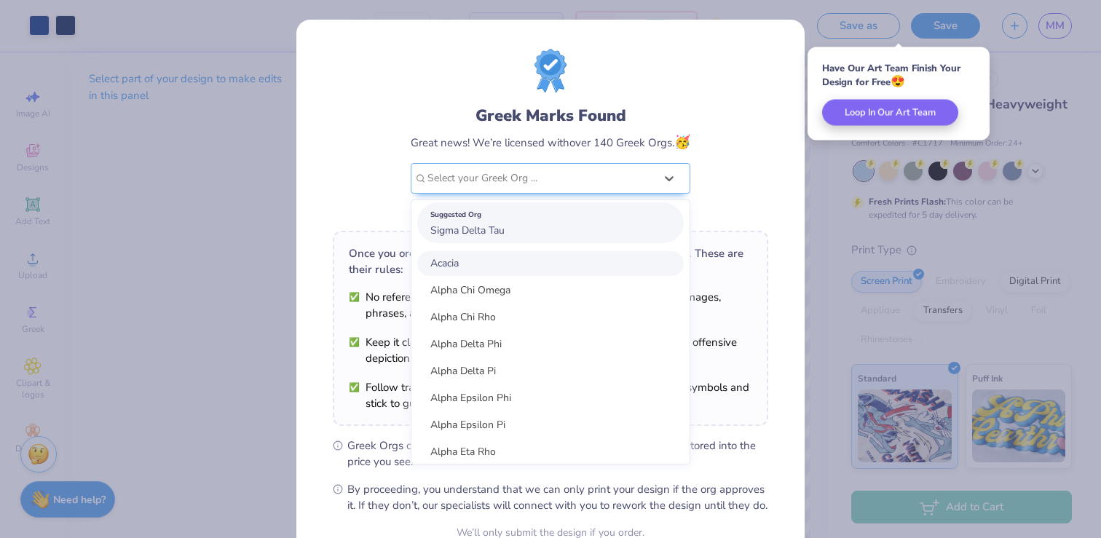
click at [523, 234] on div "Suggested Org Sigma Delta Tau" at bounding box center [550, 222] width 267 height 41
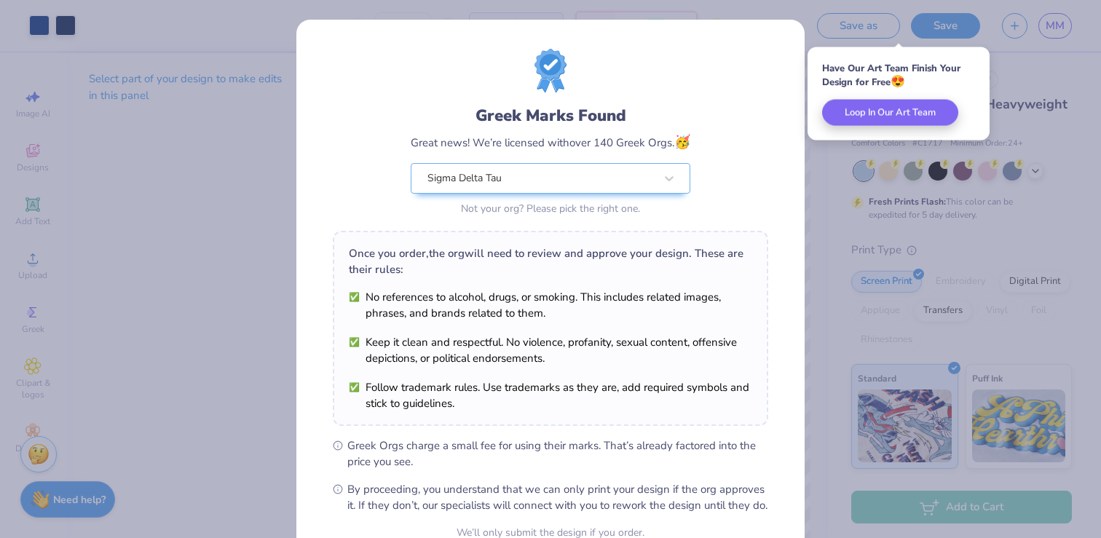
scroll to position [143, 0]
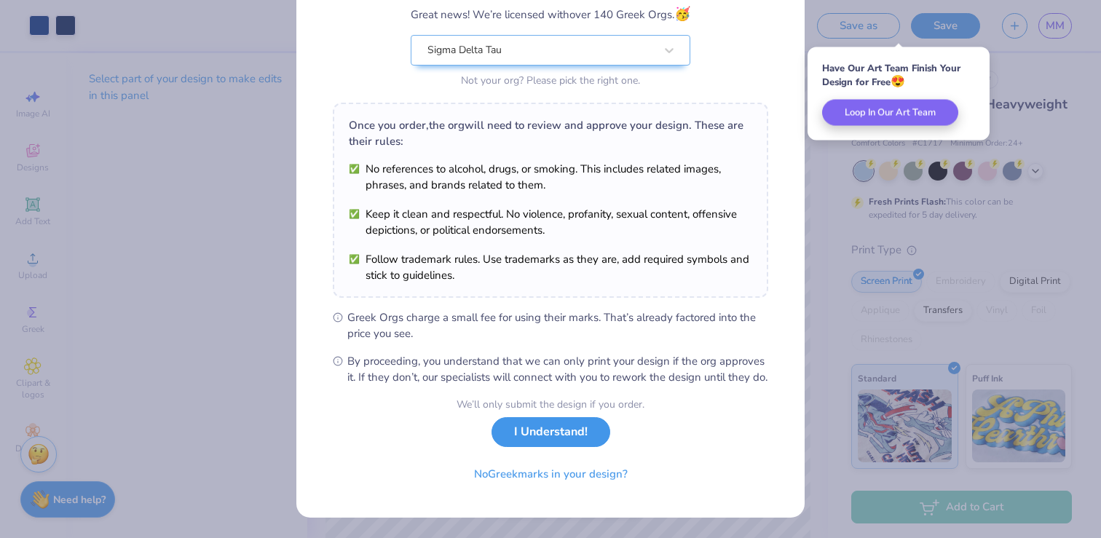
click at [559, 435] on button "I Understand!" at bounding box center [551, 432] width 119 height 30
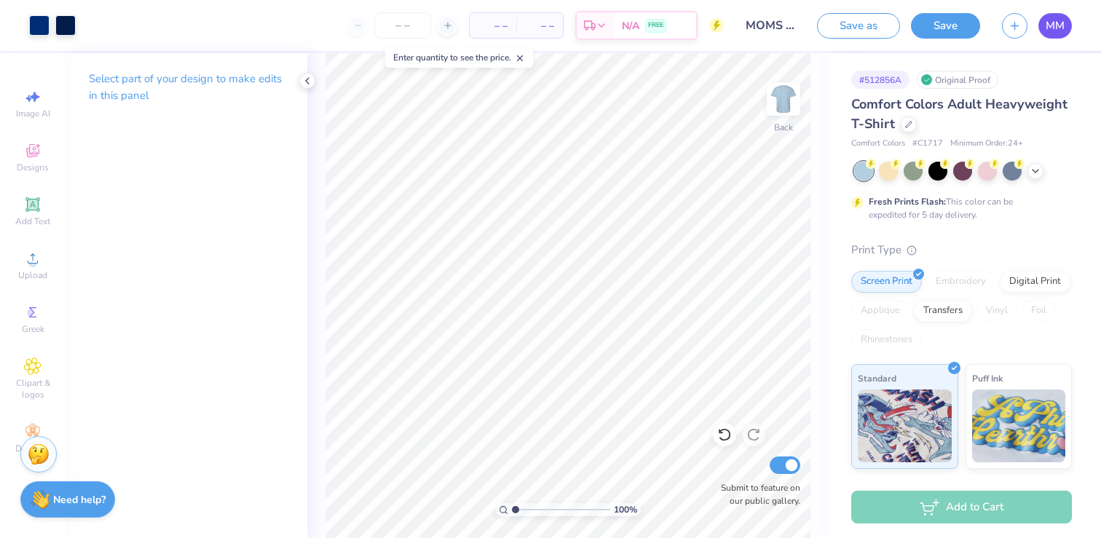
click at [1063, 30] on span "MM" at bounding box center [1055, 25] width 19 height 17
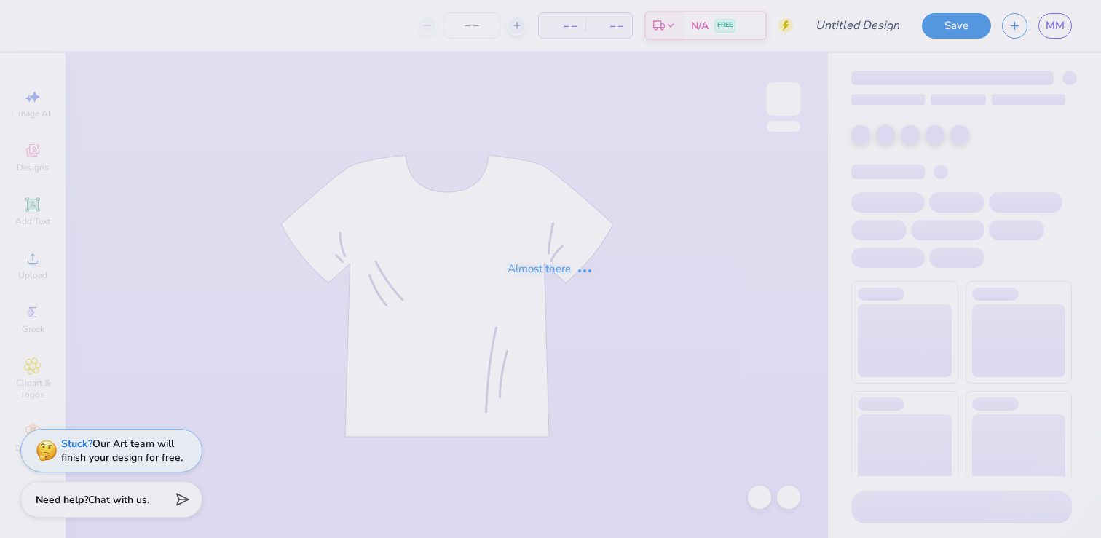
type input "mom's shirt"
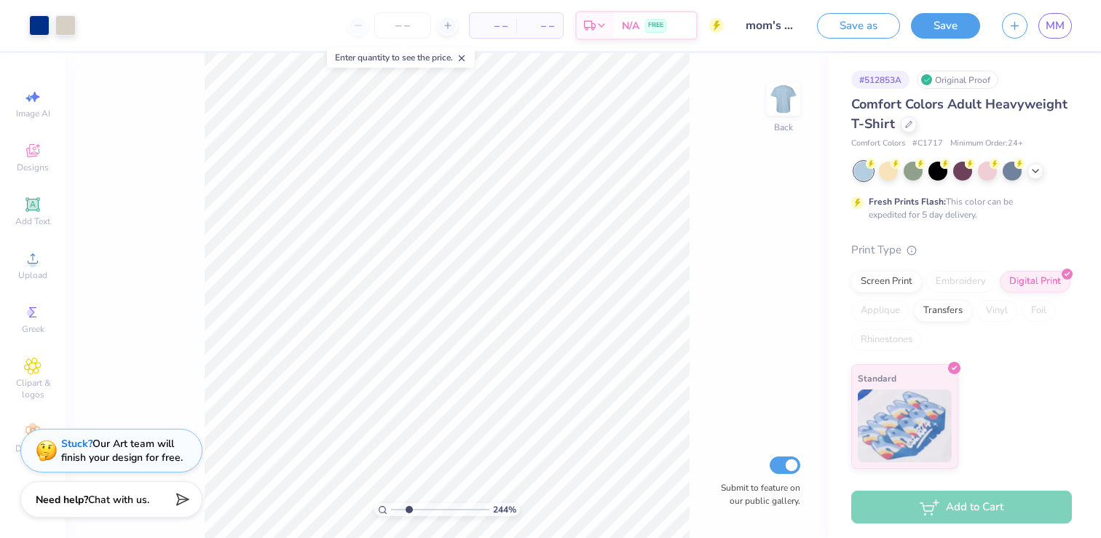
drag, startPoint x: 395, startPoint y: 508, endPoint x: 409, endPoint y: 508, distance: 13.8
type input "2.52"
click at [409, 508] on input "range" at bounding box center [440, 509] width 98 height 13
type input "4.05"
type input "0.81"
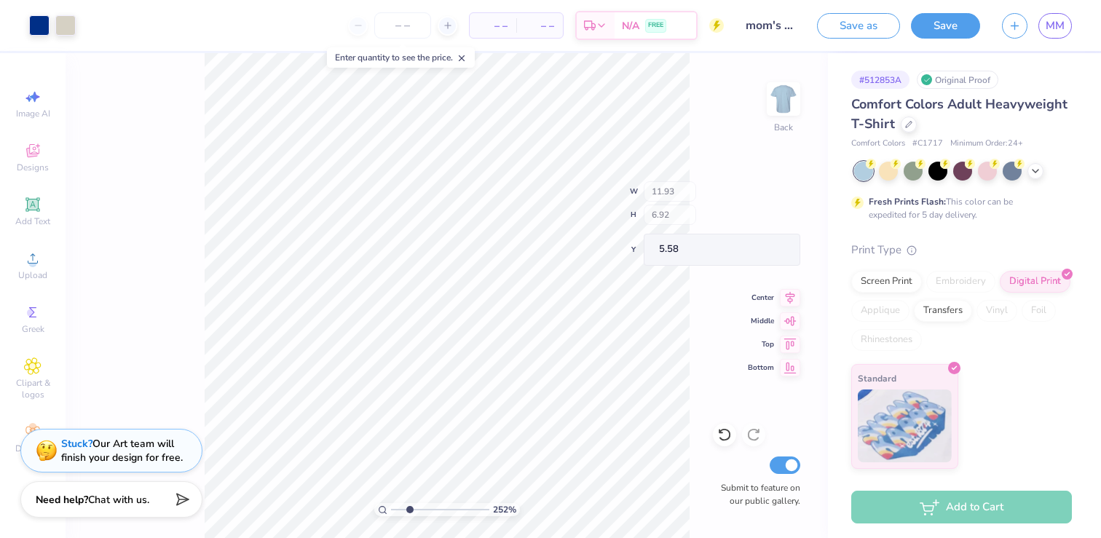
type input "11.69"
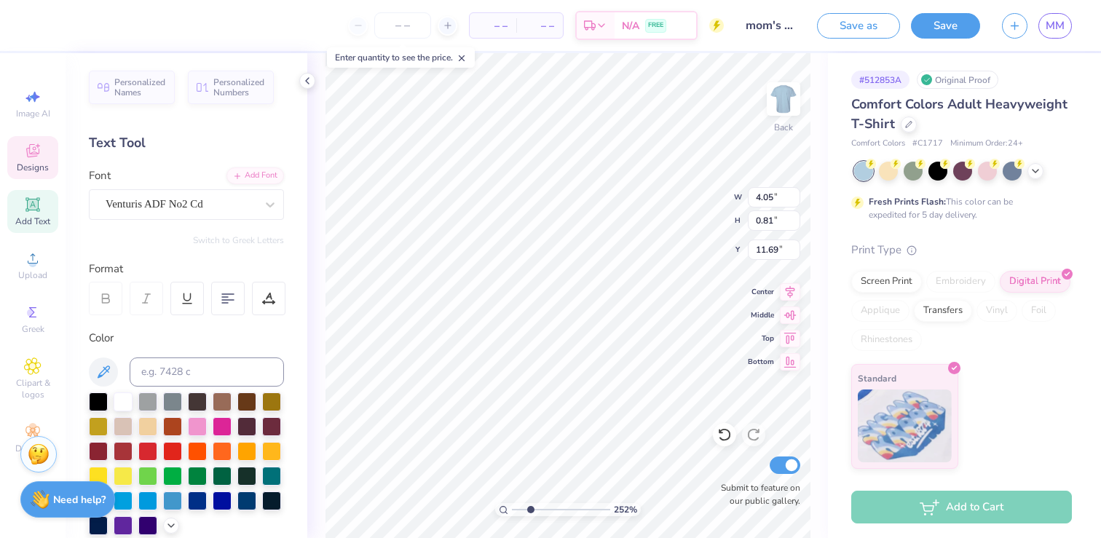
type input "2.92"
type input "0.58"
type input "11.71"
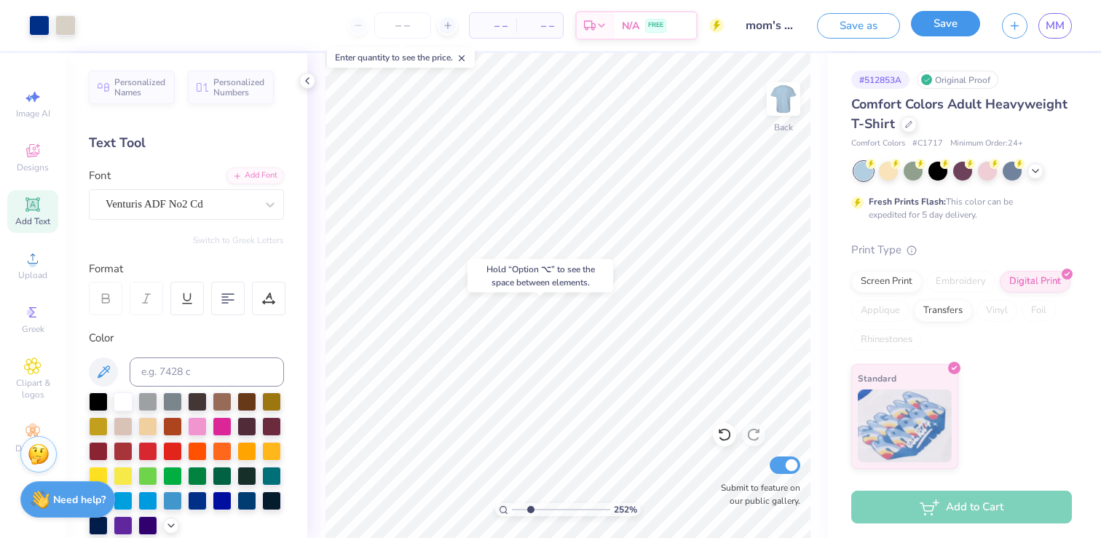
click at [933, 26] on button "Save" at bounding box center [945, 23] width 69 height 25
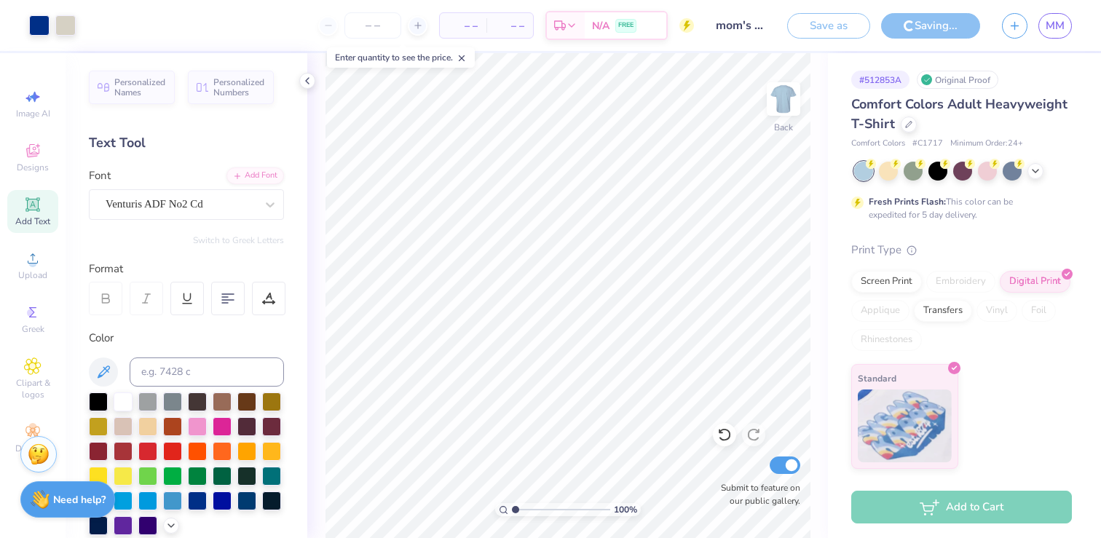
drag, startPoint x: 527, startPoint y: 509, endPoint x: 490, endPoint y: 508, distance: 37.2
type input "1"
click at [512, 508] on input "range" at bounding box center [561, 509] width 98 height 13
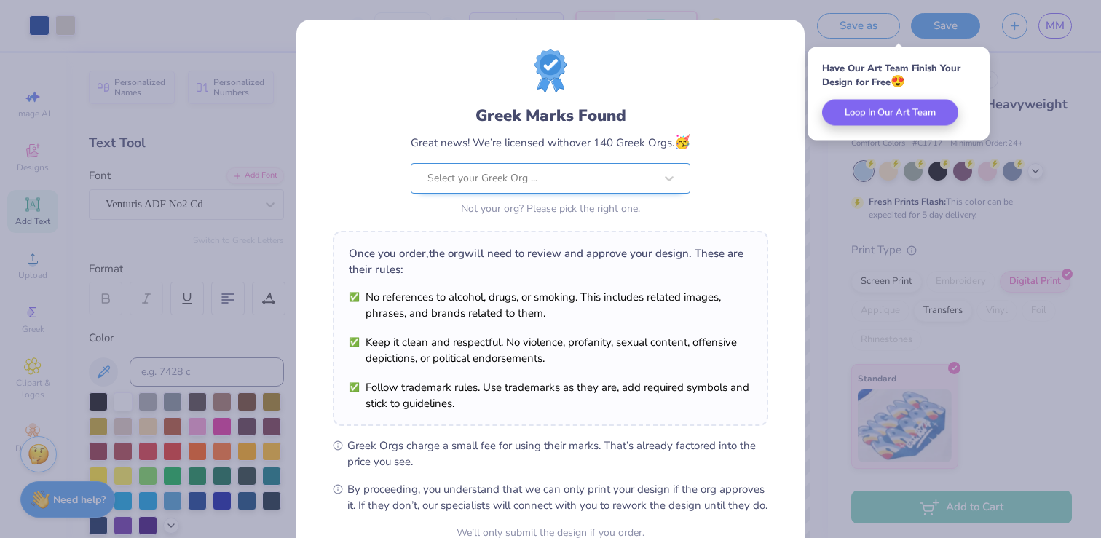
click at [518, 184] on div at bounding box center [540, 178] width 227 height 19
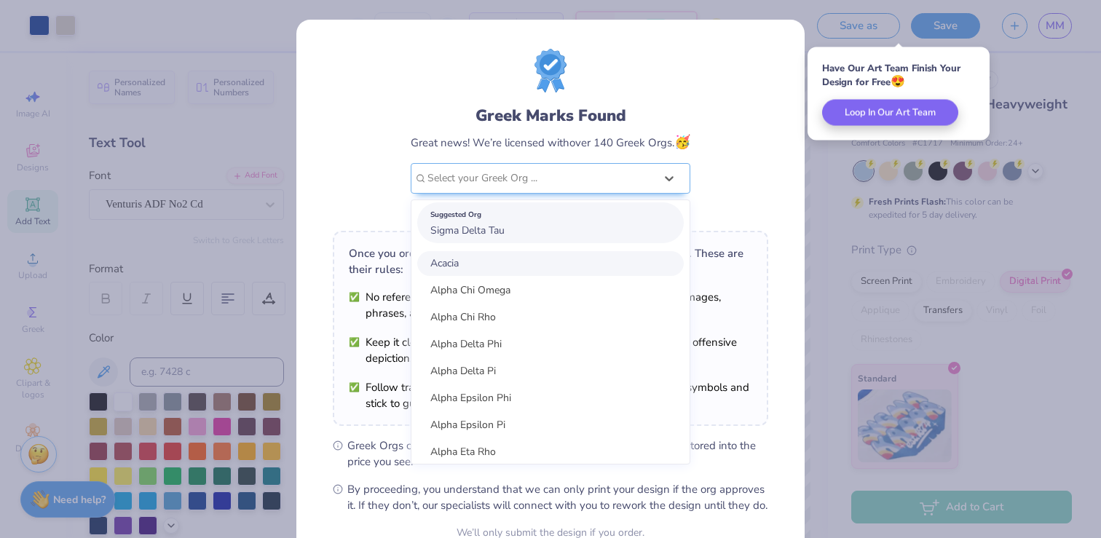
click at [495, 227] on span "Sigma Delta Tau" at bounding box center [467, 231] width 74 height 14
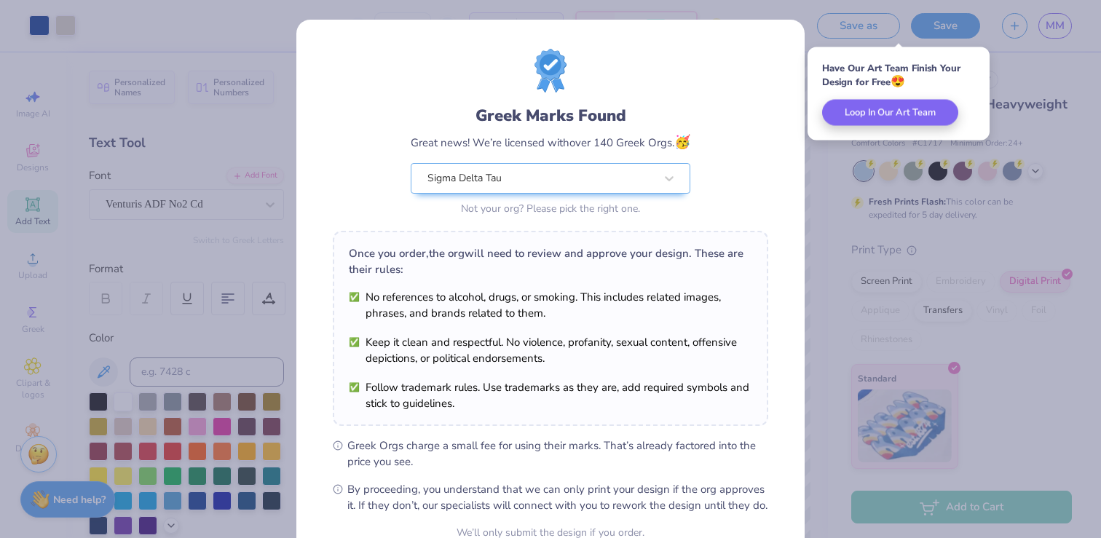
scroll to position [143, 0]
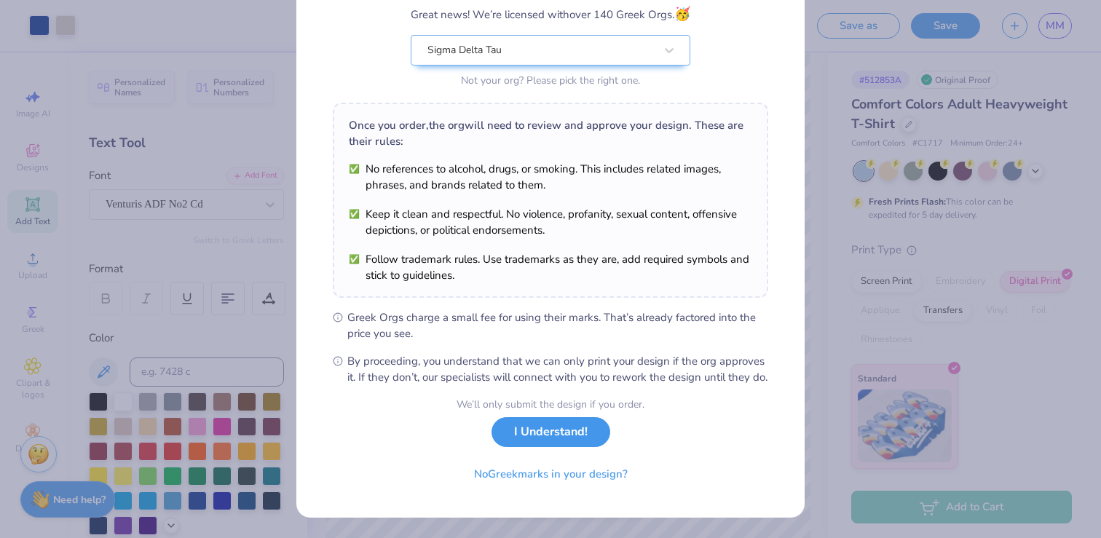
click at [533, 428] on button "I Understand!" at bounding box center [551, 432] width 119 height 30
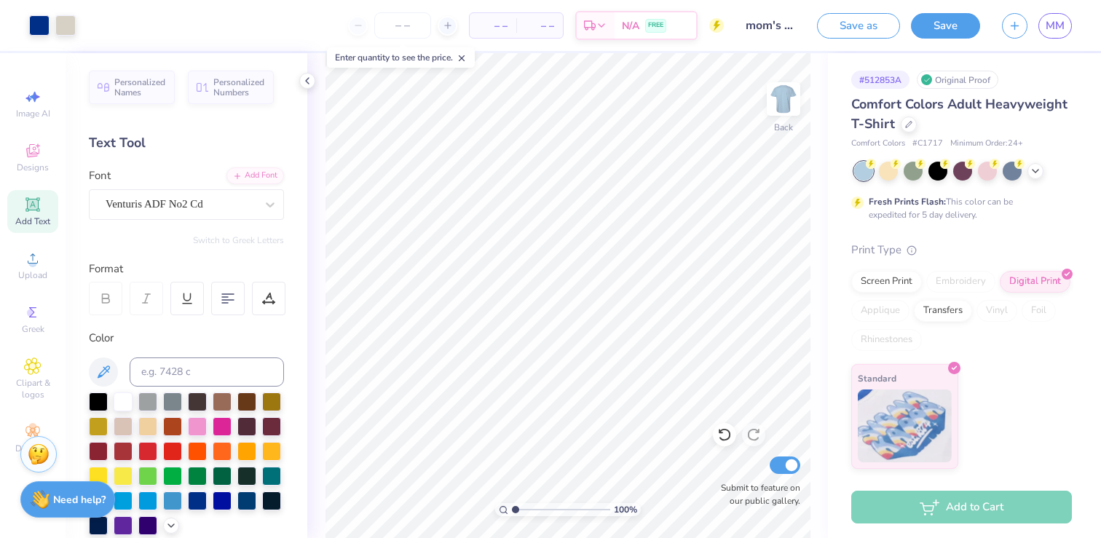
scroll to position [0, 0]
click at [957, 21] on button "Save" at bounding box center [945, 23] width 69 height 25
click at [941, 23] on div "Save" at bounding box center [945, 25] width 69 height 25
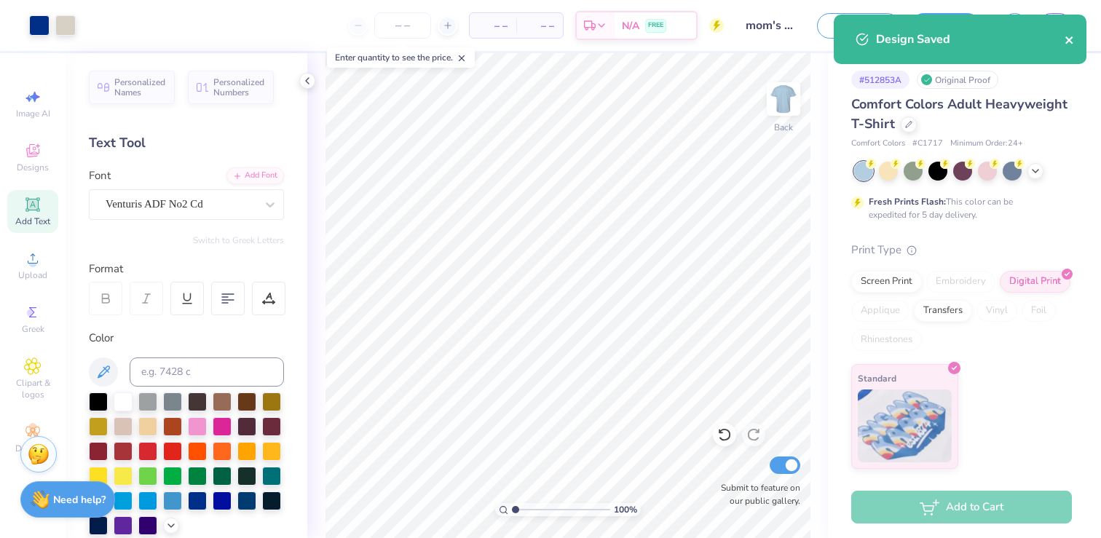
click at [1066, 33] on button "close" at bounding box center [1070, 39] width 10 height 17
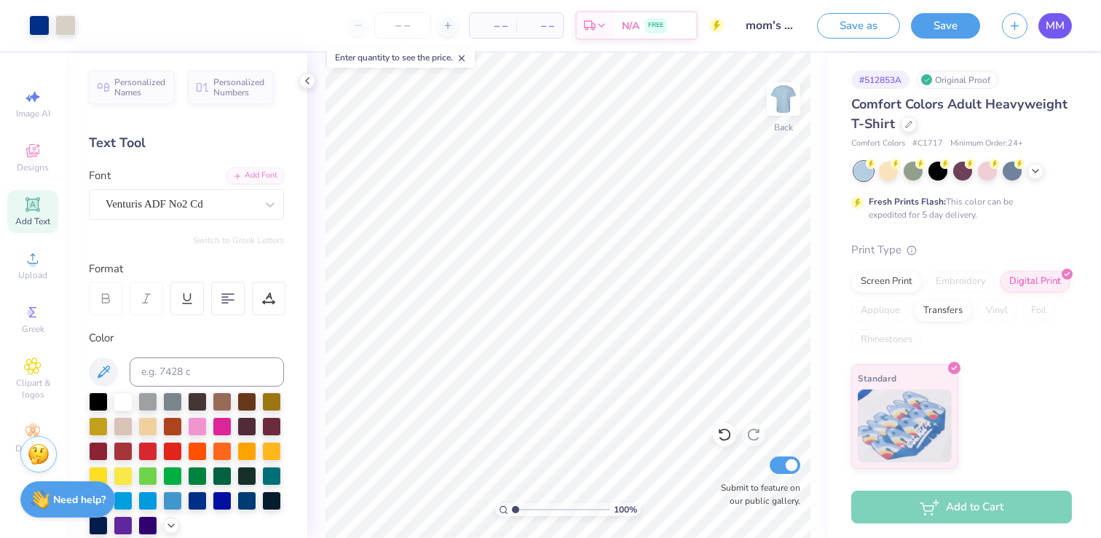
click at [1057, 26] on span "MM" at bounding box center [1055, 25] width 19 height 17
